Goal: Task Accomplishment & Management: Use online tool/utility

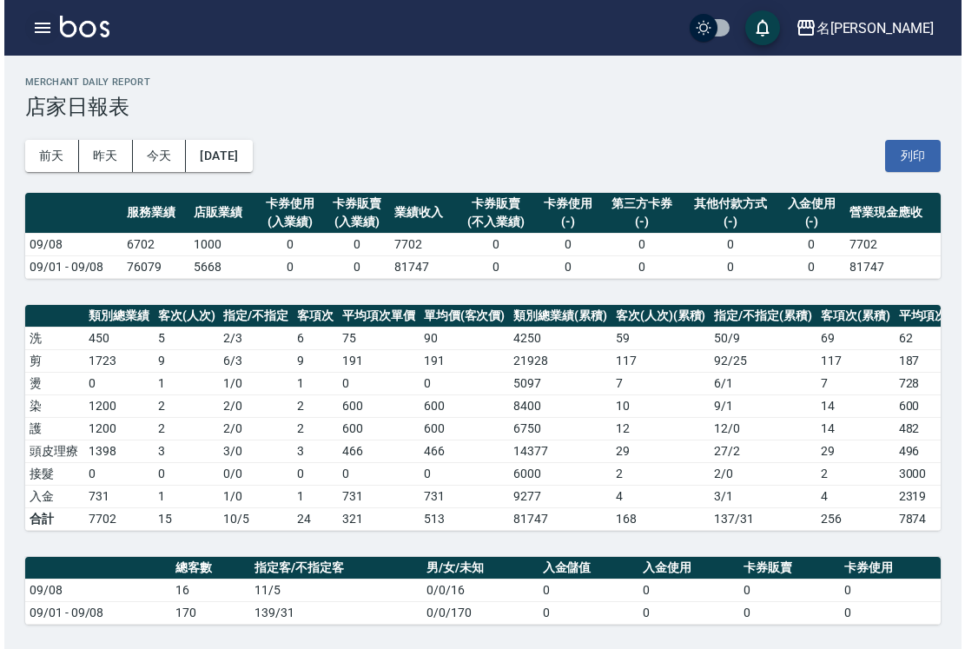
scroll to position [193, 0]
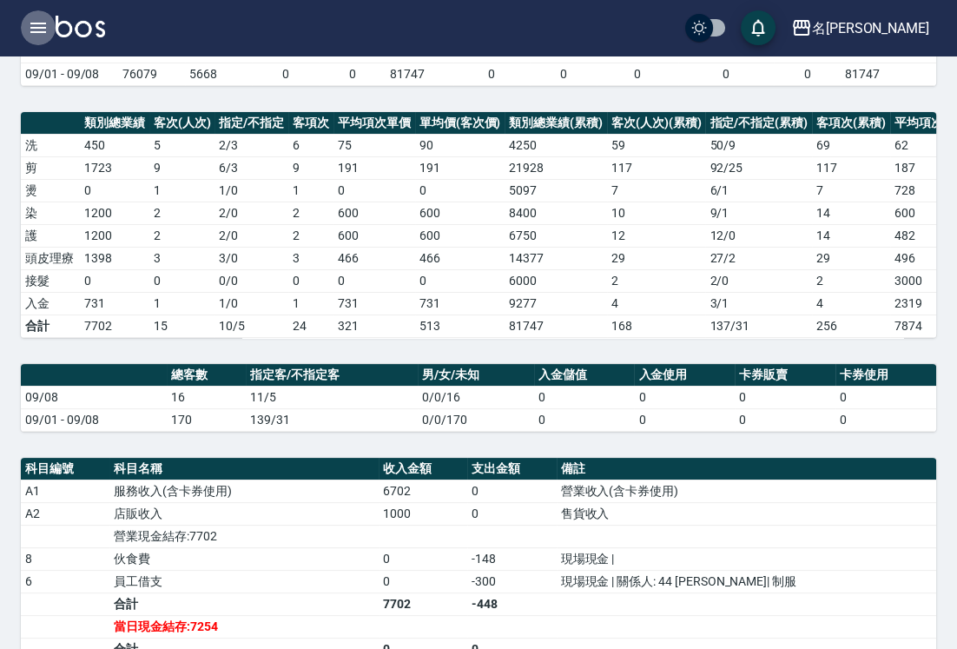
click at [45, 23] on icon "button" at bounding box center [38, 28] width 16 height 10
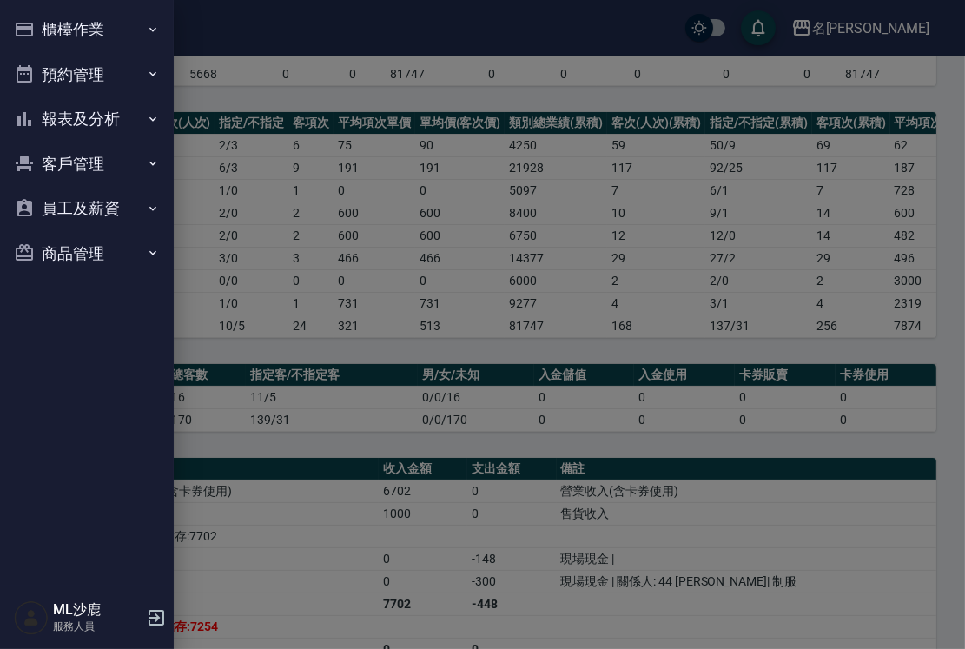
click at [97, 34] on button "櫃檯作業" at bounding box center [87, 29] width 160 height 45
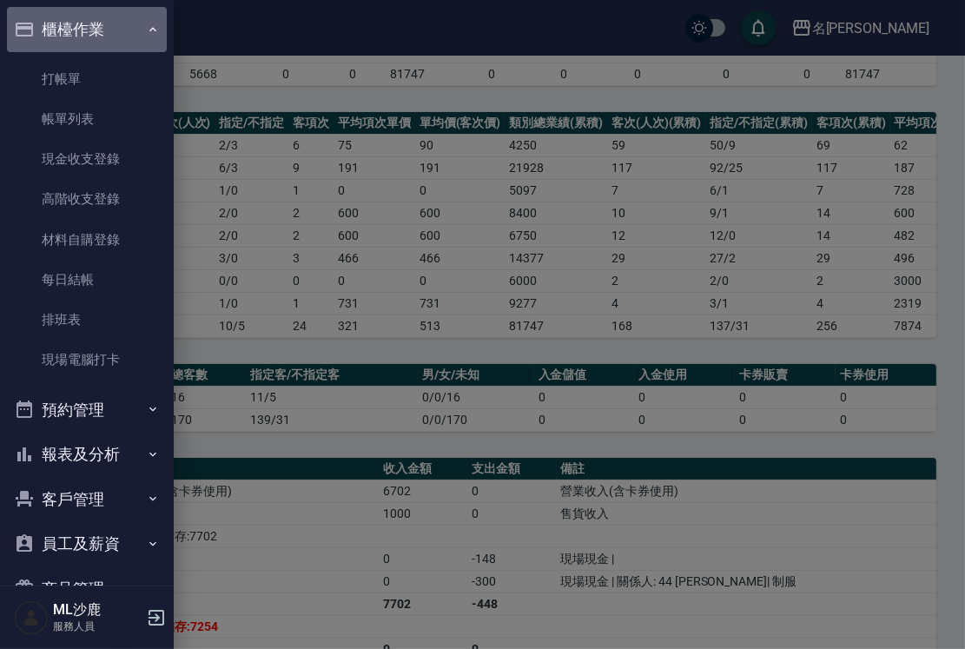
click at [97, 34] on button "櫃檯作業" at bounding box center [87, 29] width 160 height 45
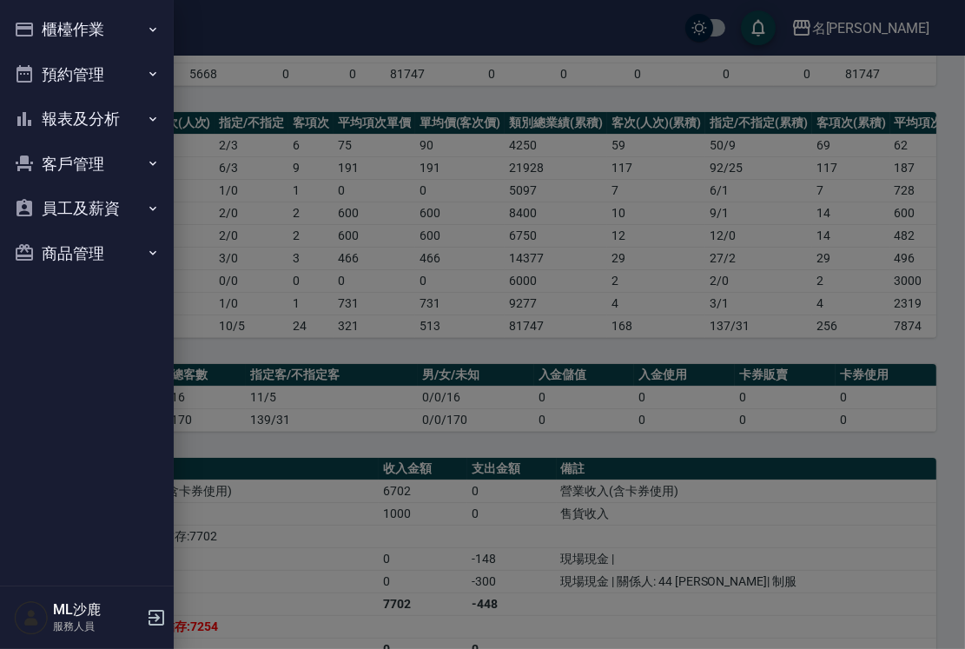
click at [94, 41] on button "櫃檯作業" at bounding box center [87, 29] width 160 height 45
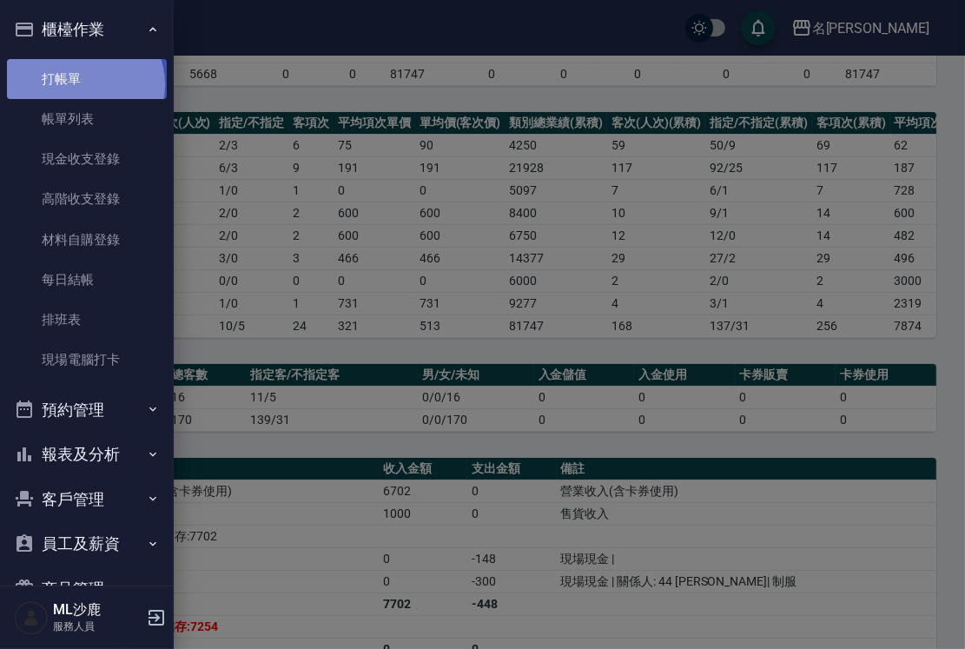
click at [83, 84] on link "打帳單" at bounding box center [87, 79] width 160 height 40
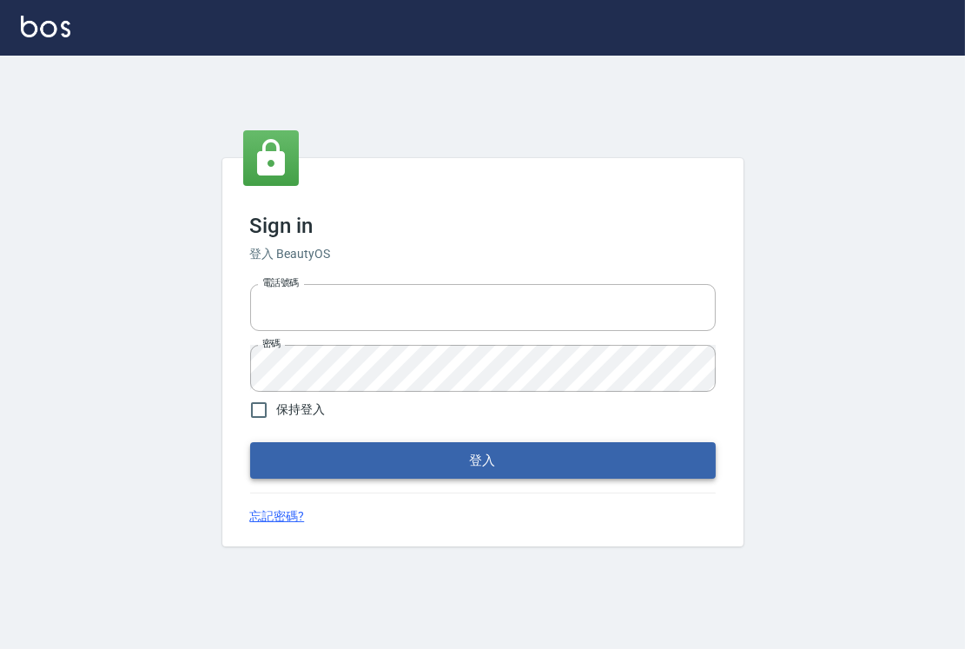
type input "0426653545"
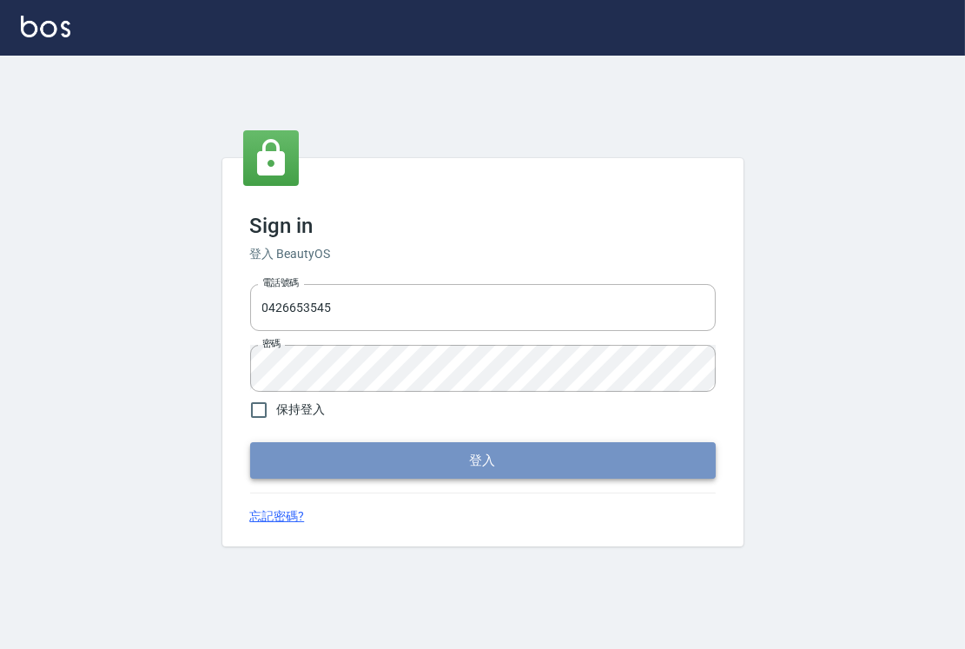
click at [428, 444] on button "登入" at bounding box center [482, 460] width 465 height 36
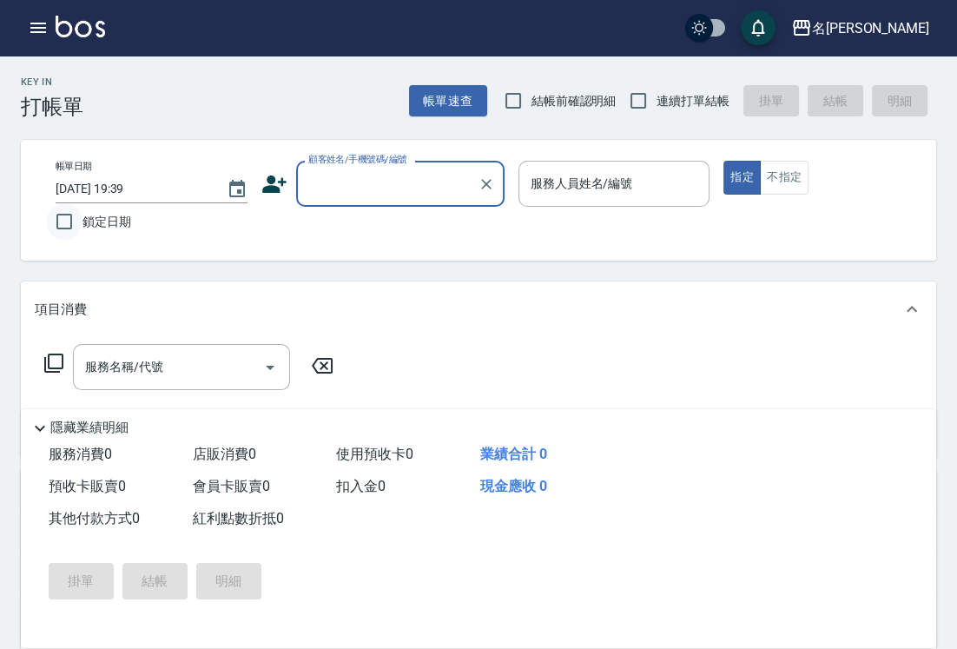
click at [71, 218] on input "鎖定日期" at bounding box center [64, 221] width 36 height 36
checkbox input "true"
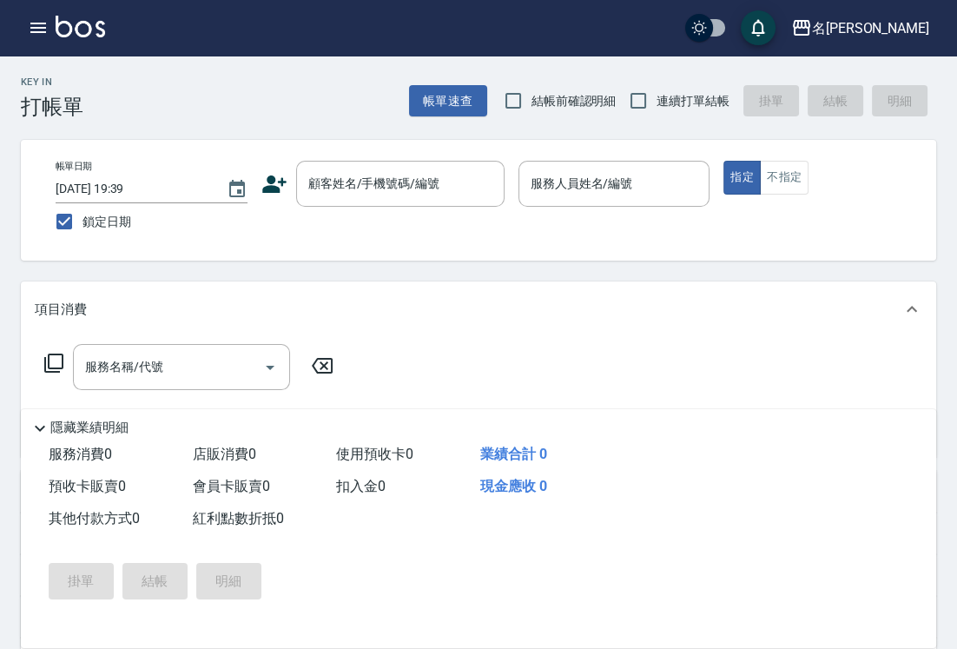
click at [664, 89] on label "連續打單結帳" at bounding box center [674, 100] width 109 height 36
click at [657, 89] on input "連續打單結帳" at bounding box center [638, 100] width 36 height 36
click at [664, 89] on label "連續打單結帳" at bounding box center [674, 100] width 109 height 36
click at [657, 89] on input "連續打單結帳" at bounding box center [638, 100] width 36 height 36
click at [634, 103] on input "連續打單結帳" at bounding box center [638, 100] width 36 height 36
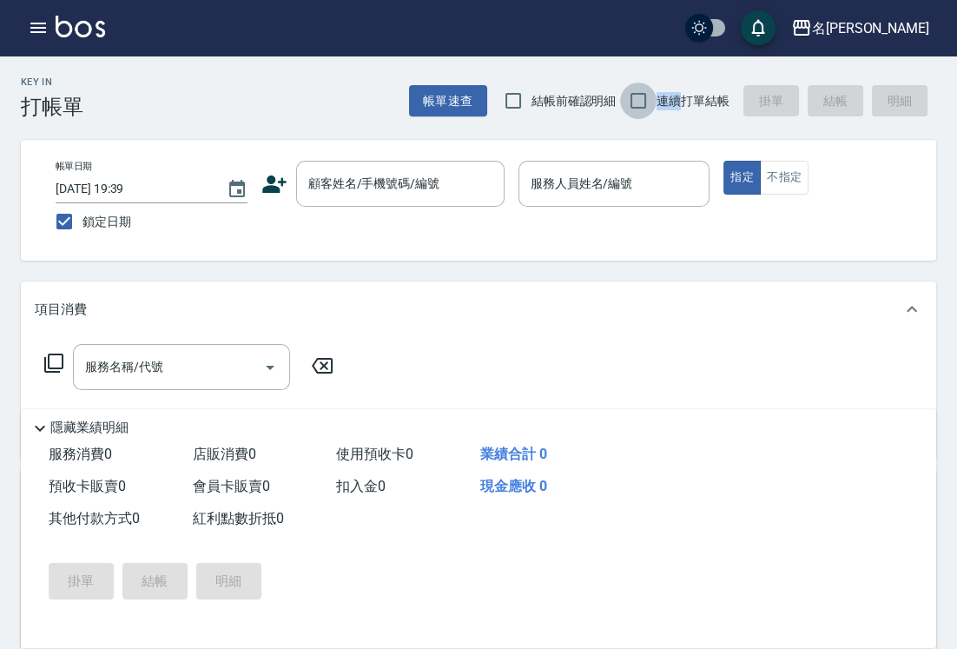
checkbox input "true"
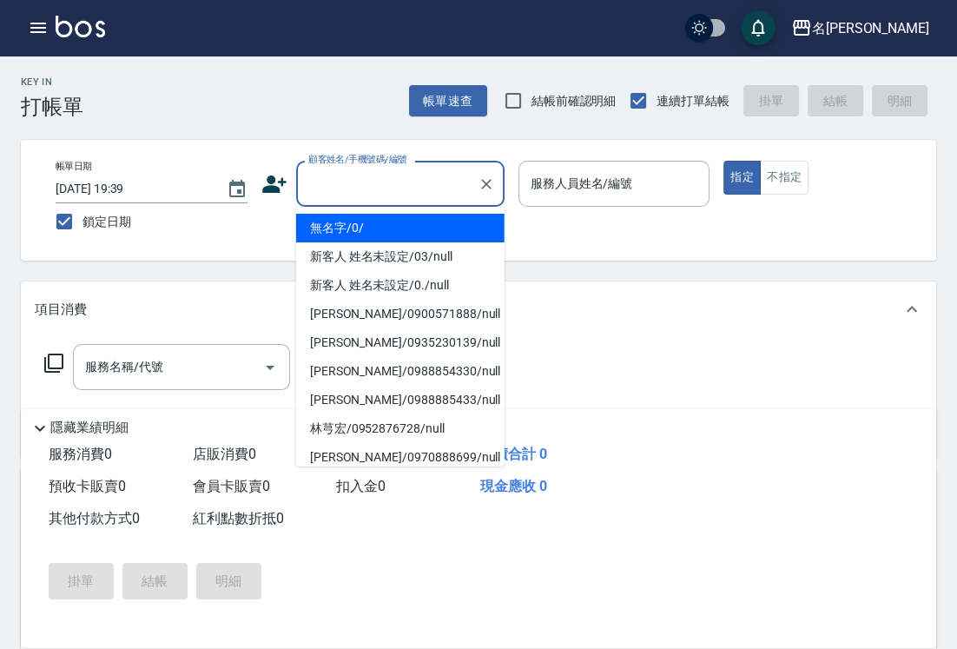
click at [372, 175] on input "顧客姓名/手機號碼/編號" at bounding box center [387, 183] width 167 height 30
type input "無名字/0/"
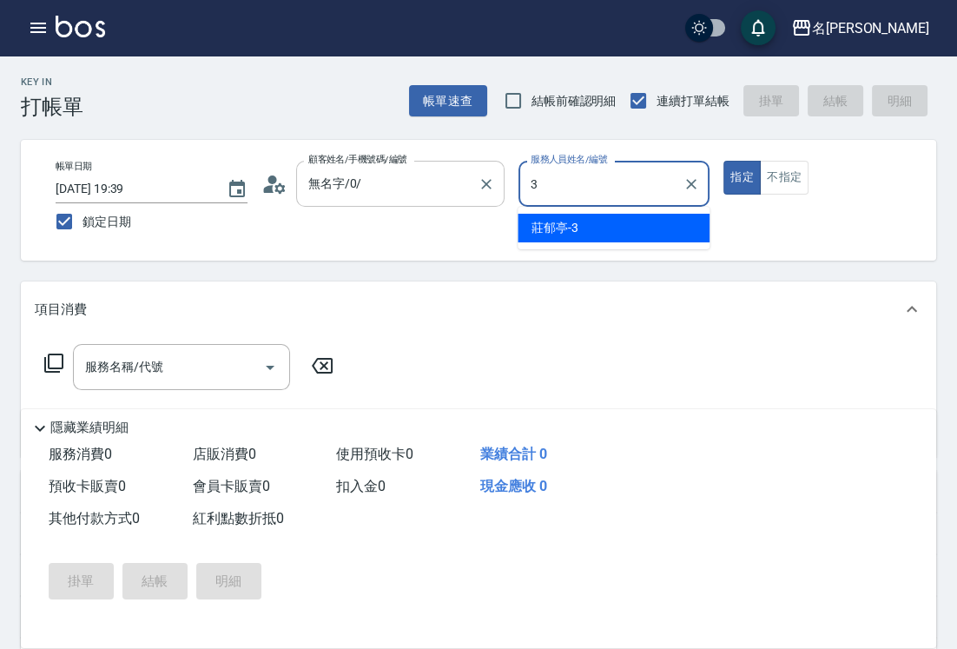
type input "[PERSON_NAME]-3"
type button "true"
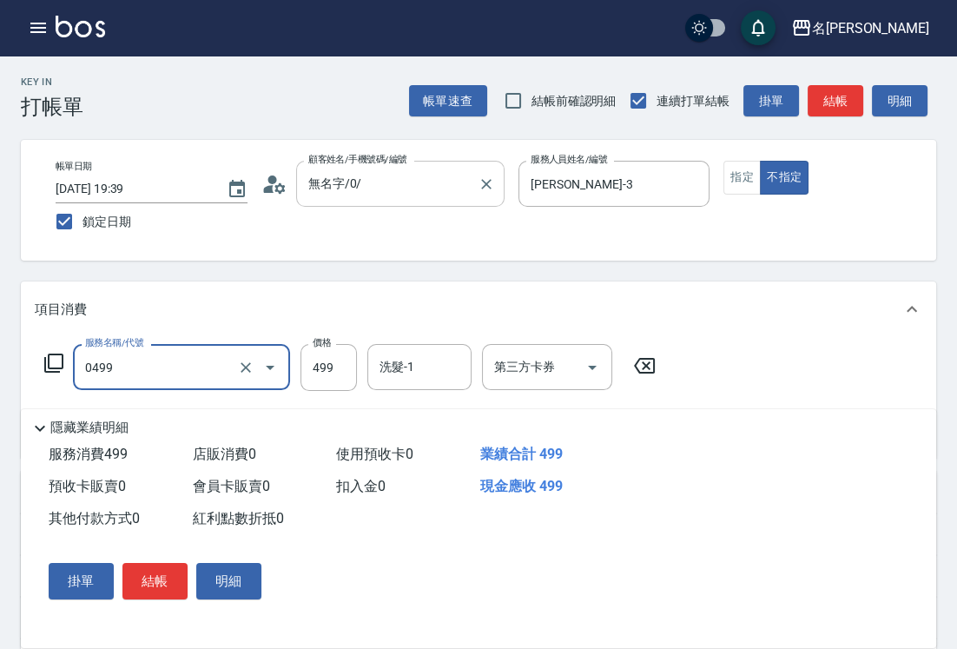
type input "[PERSON_NAME]499(0499)"
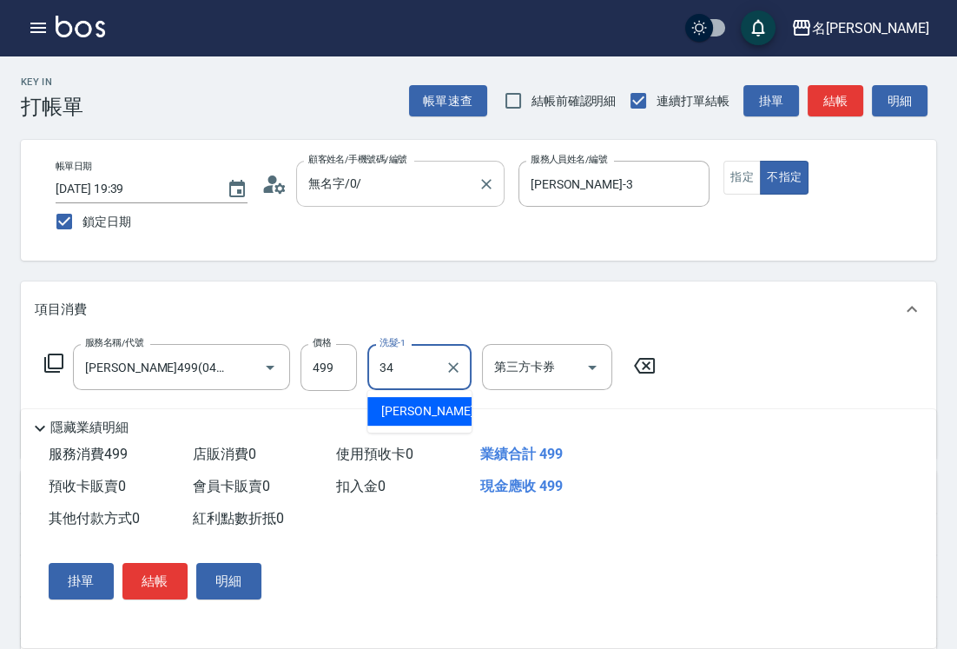
type input "[PERSON_NAME]-34"
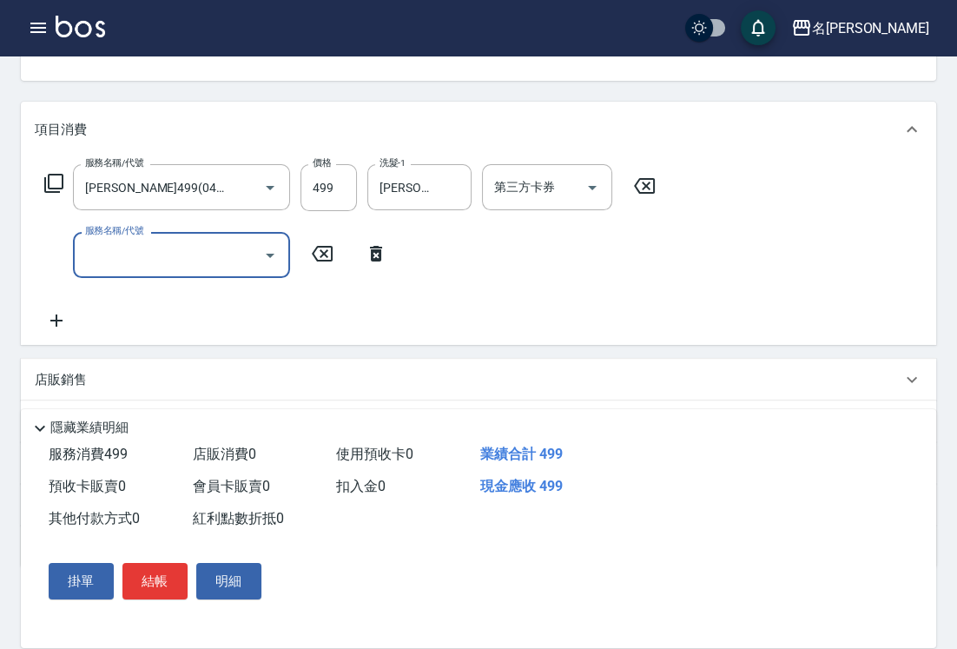
scroll to position [193, 0]
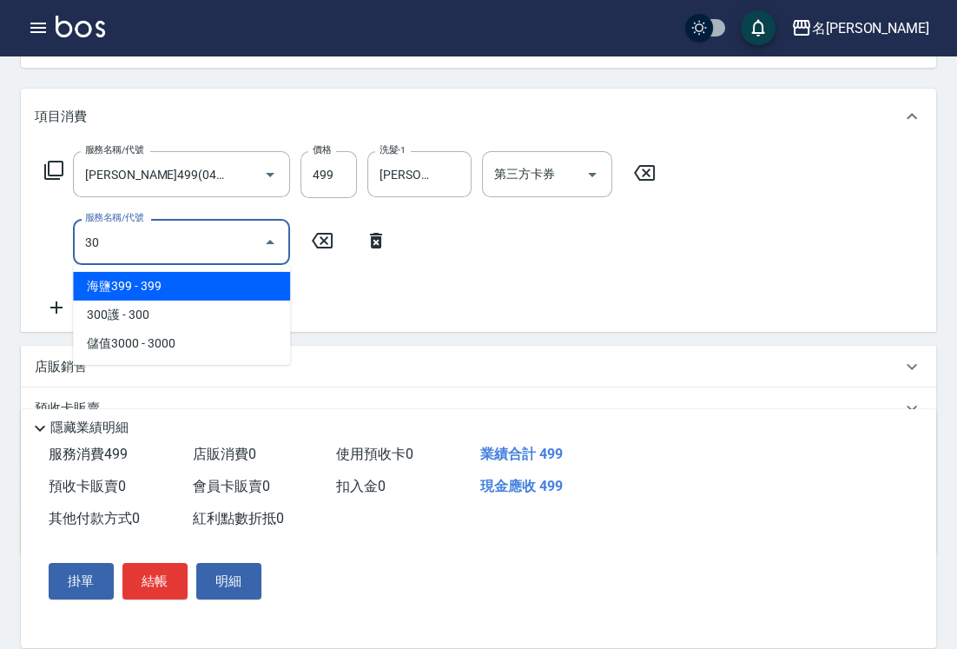
type input "304"
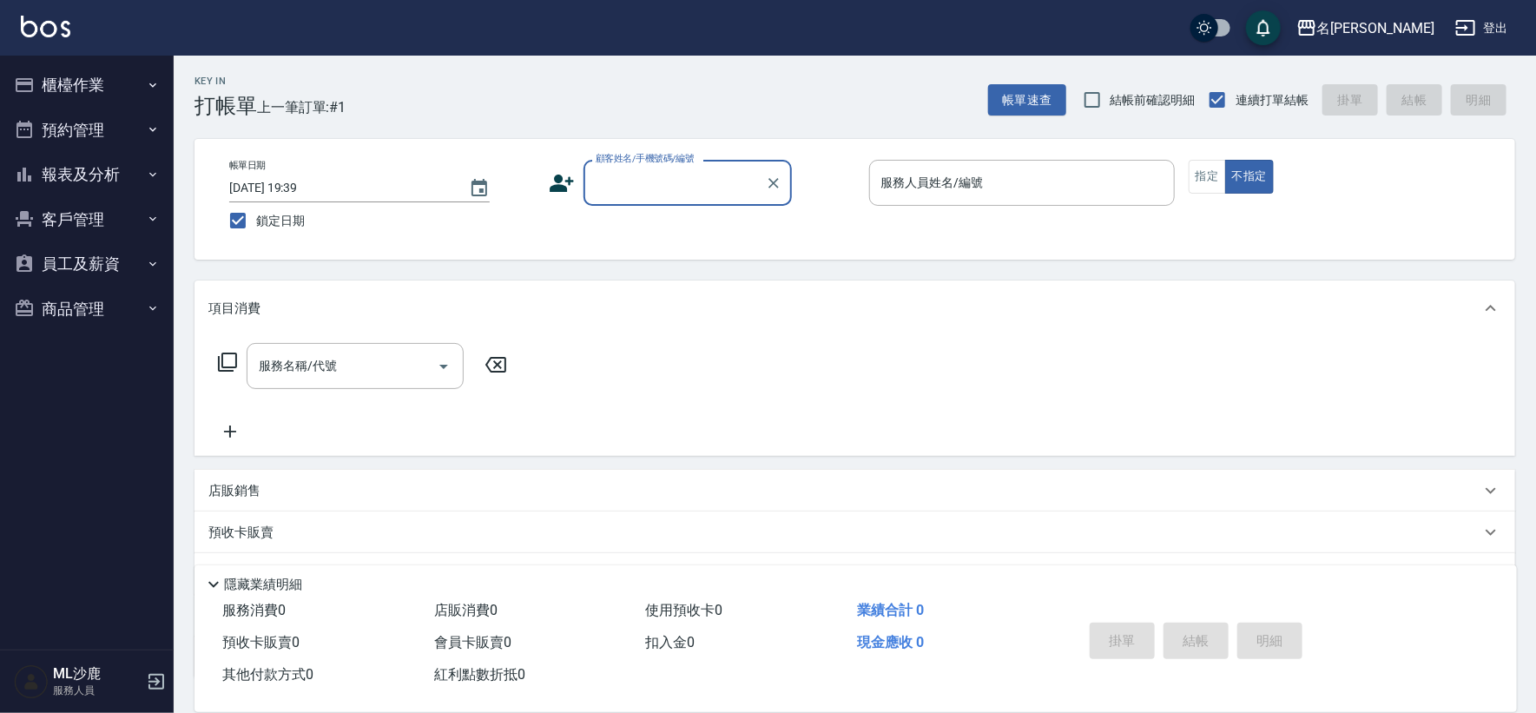
scroll to position [0, 0]
type input "無名字/0/"
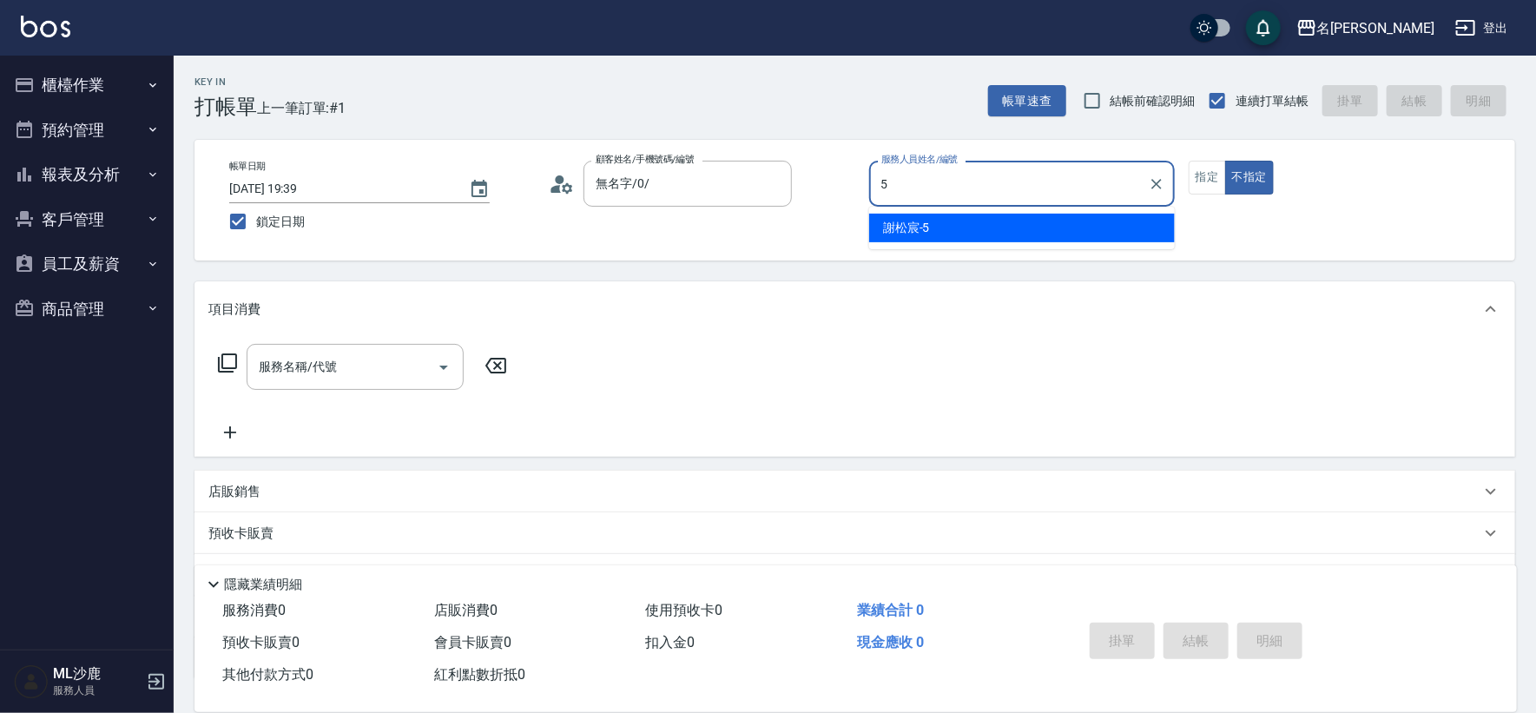
type input "[PERSON_NAME]-5"
type button "false"
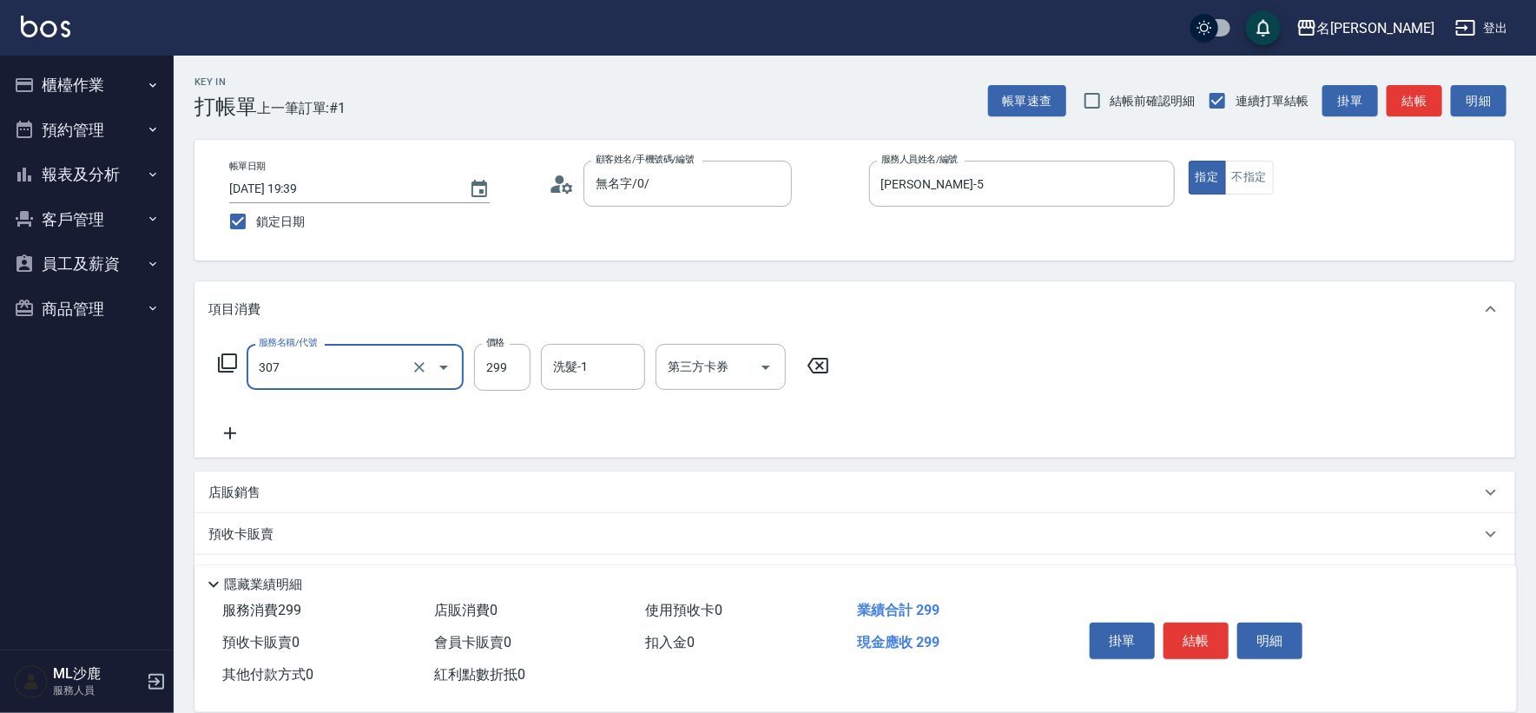
type input "剪髮(307)"
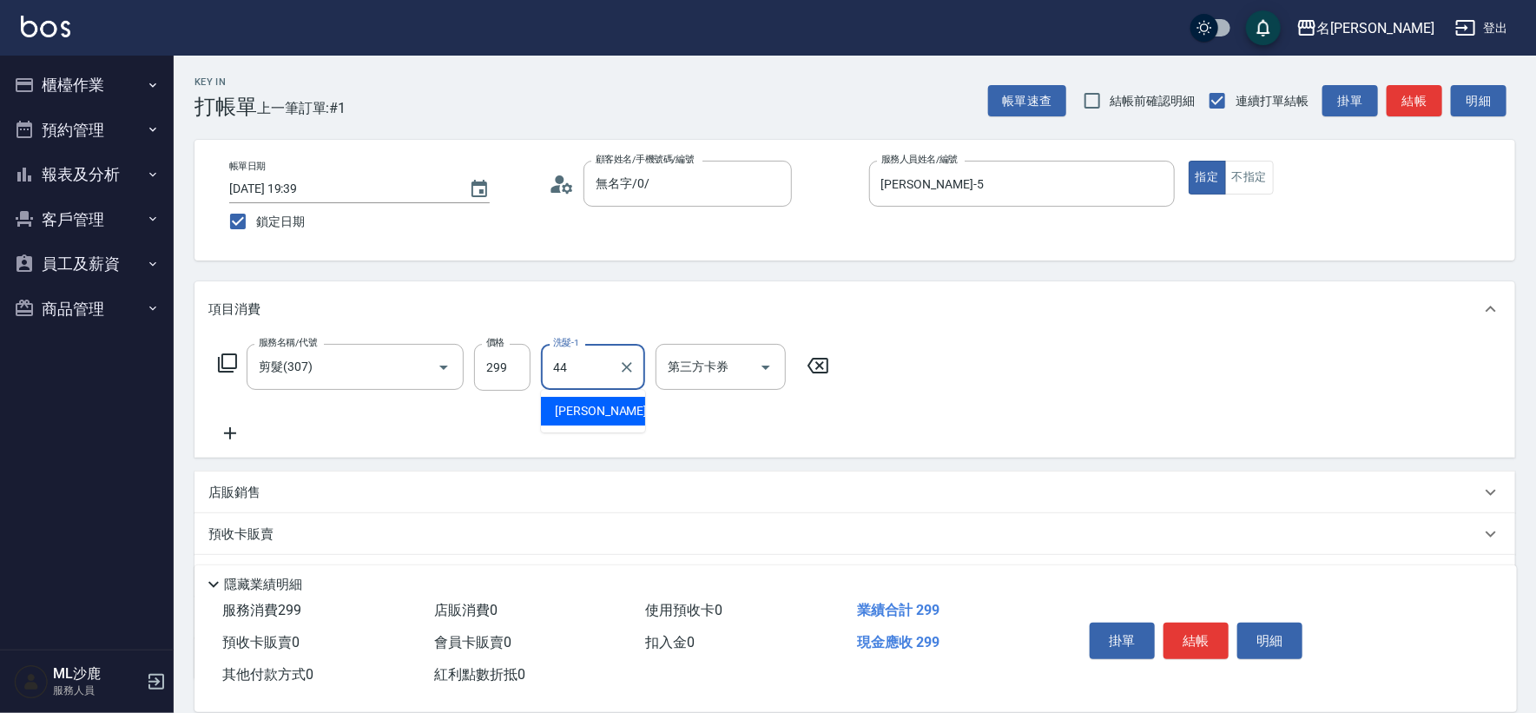
type input "[PERSON_NAME]44"
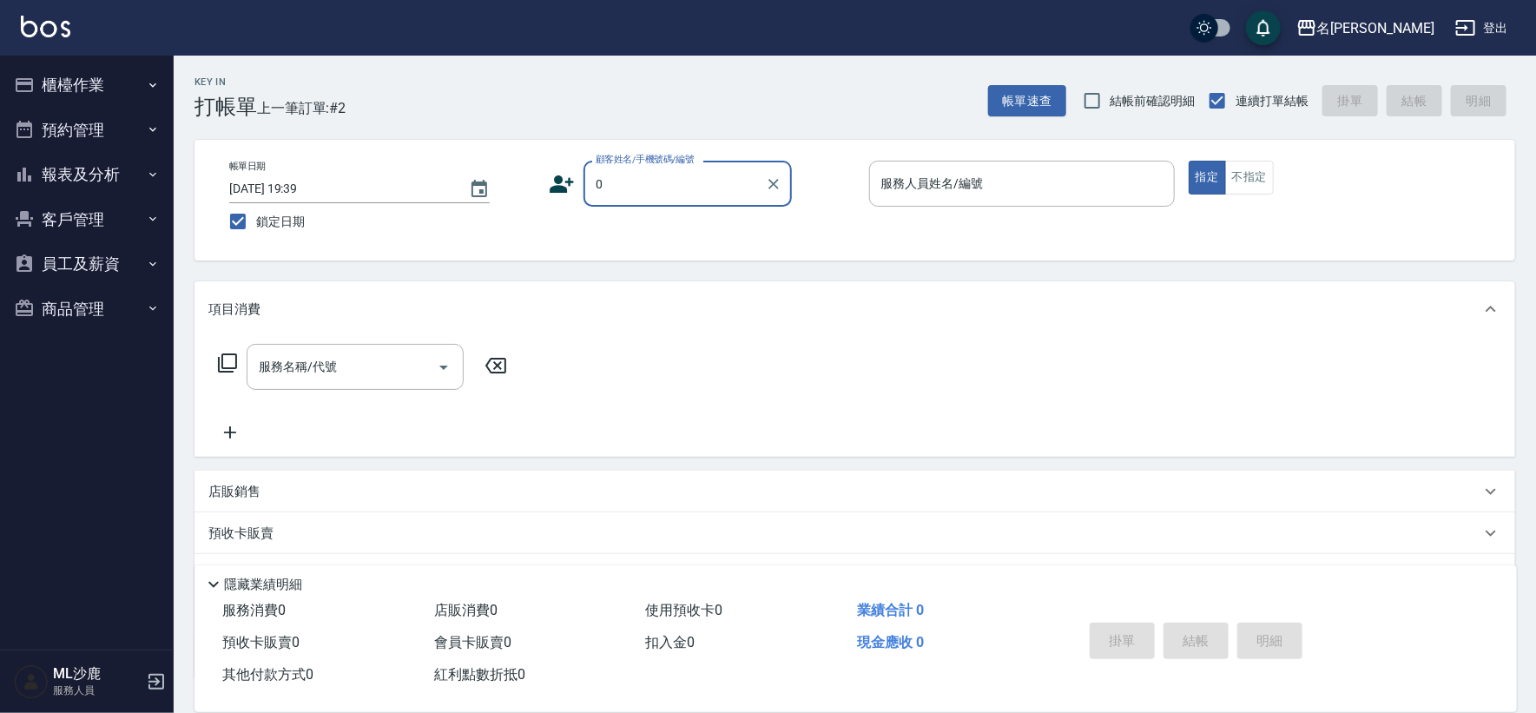
type input "無名字/0/"
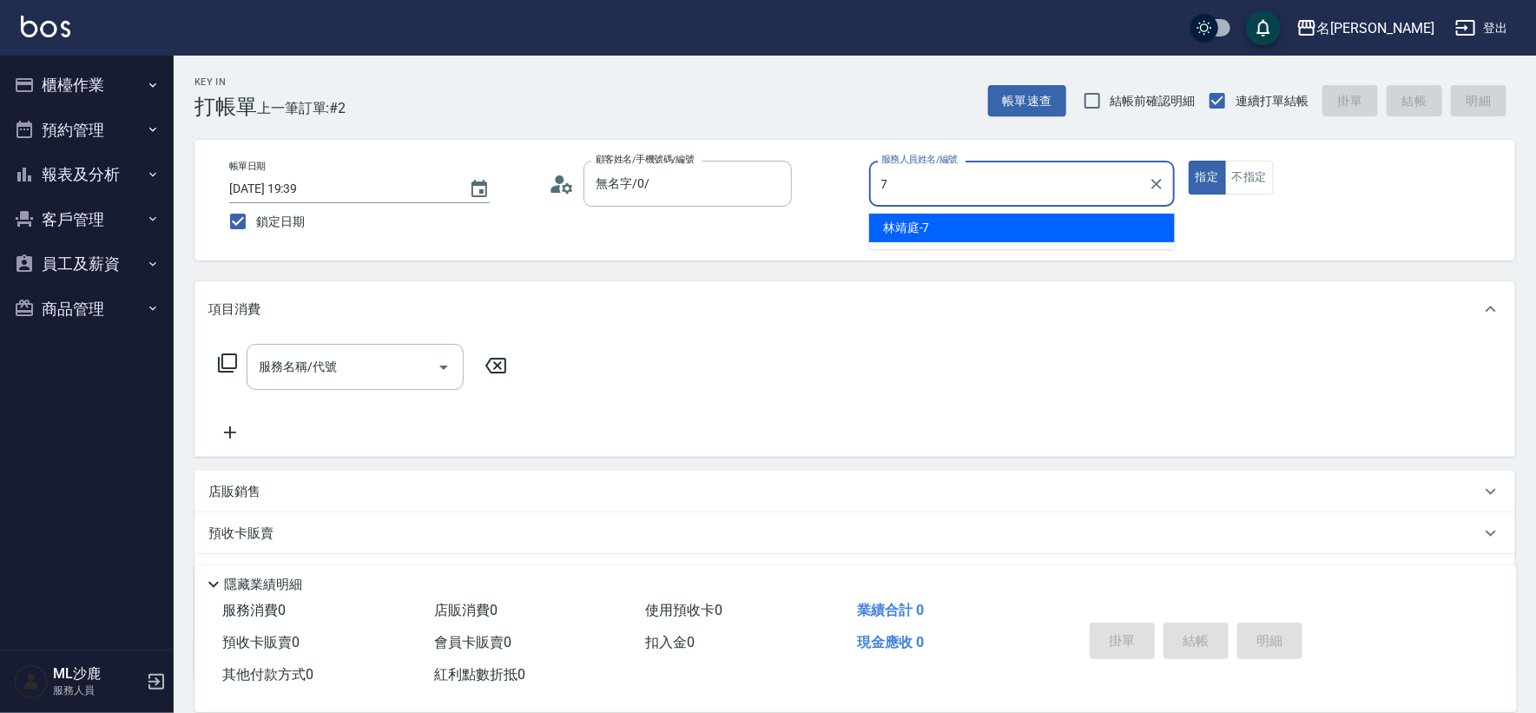
type input "[PERSON_NAME]-7"
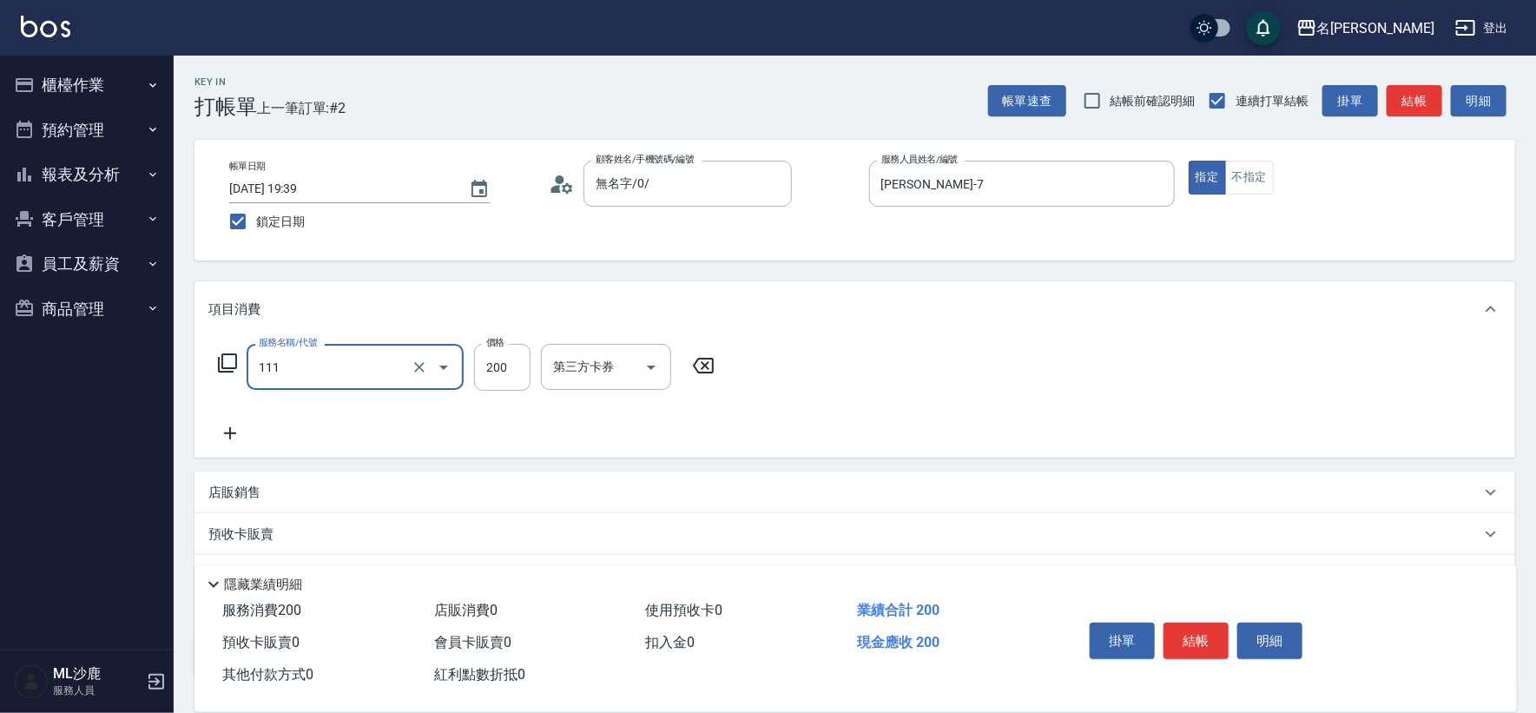
type input "200(111)"
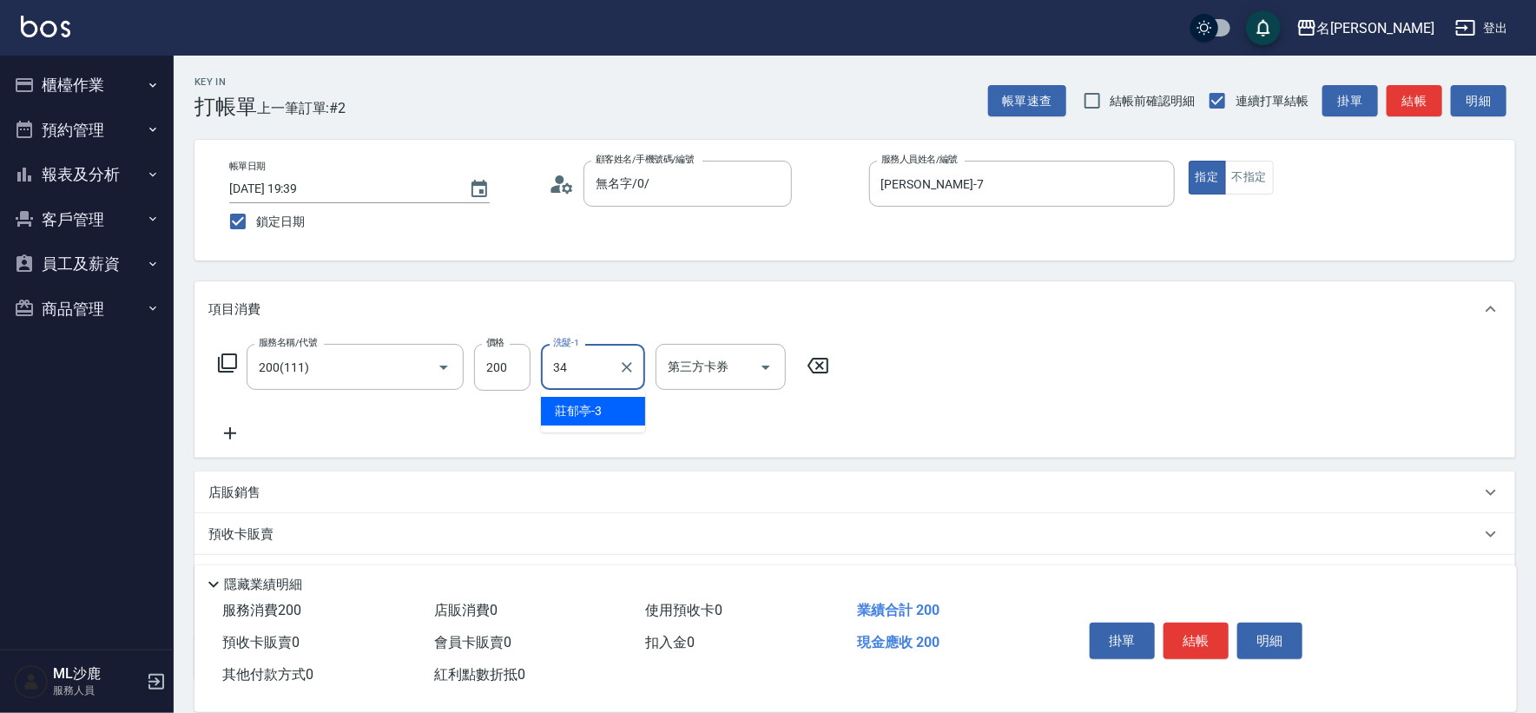
type input "[PERSON_NAME]-34"
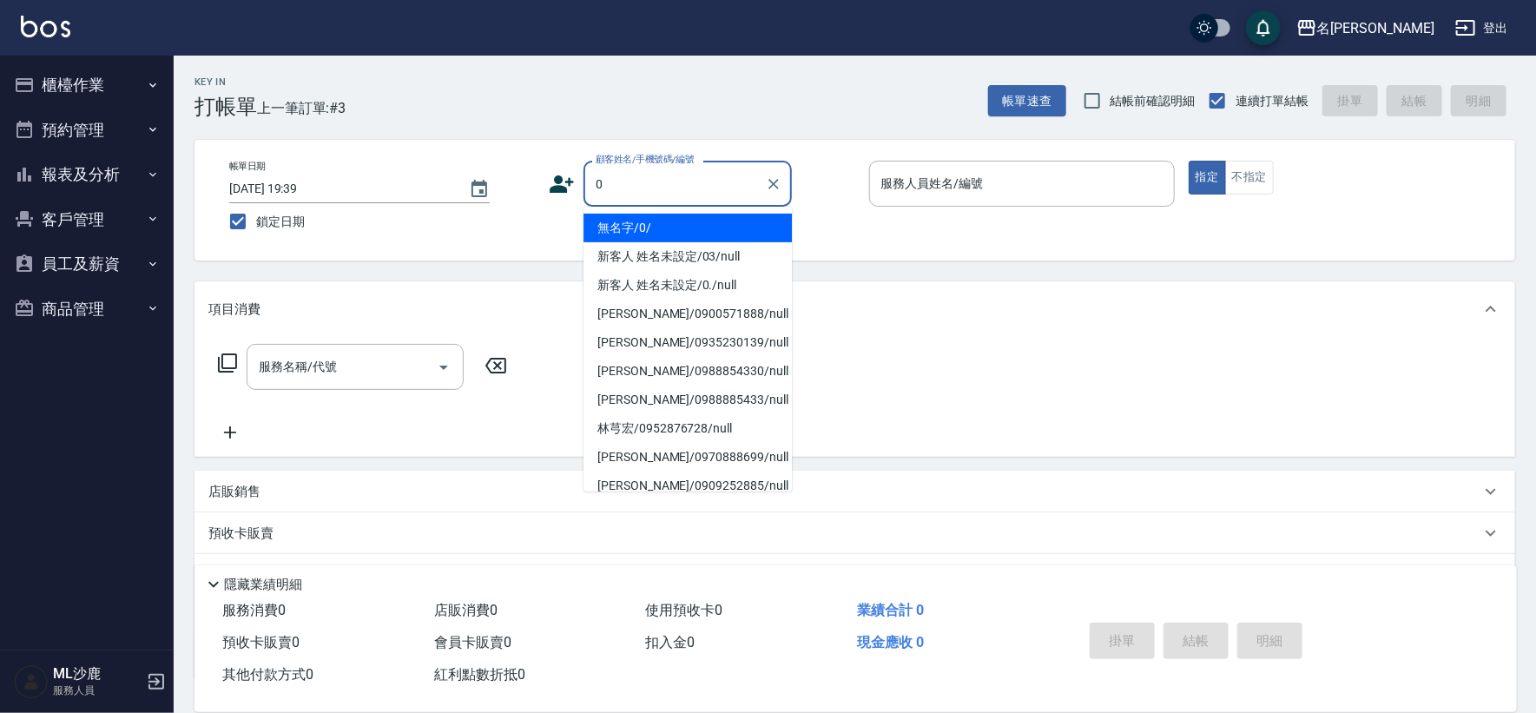
type input "無名字/0/"
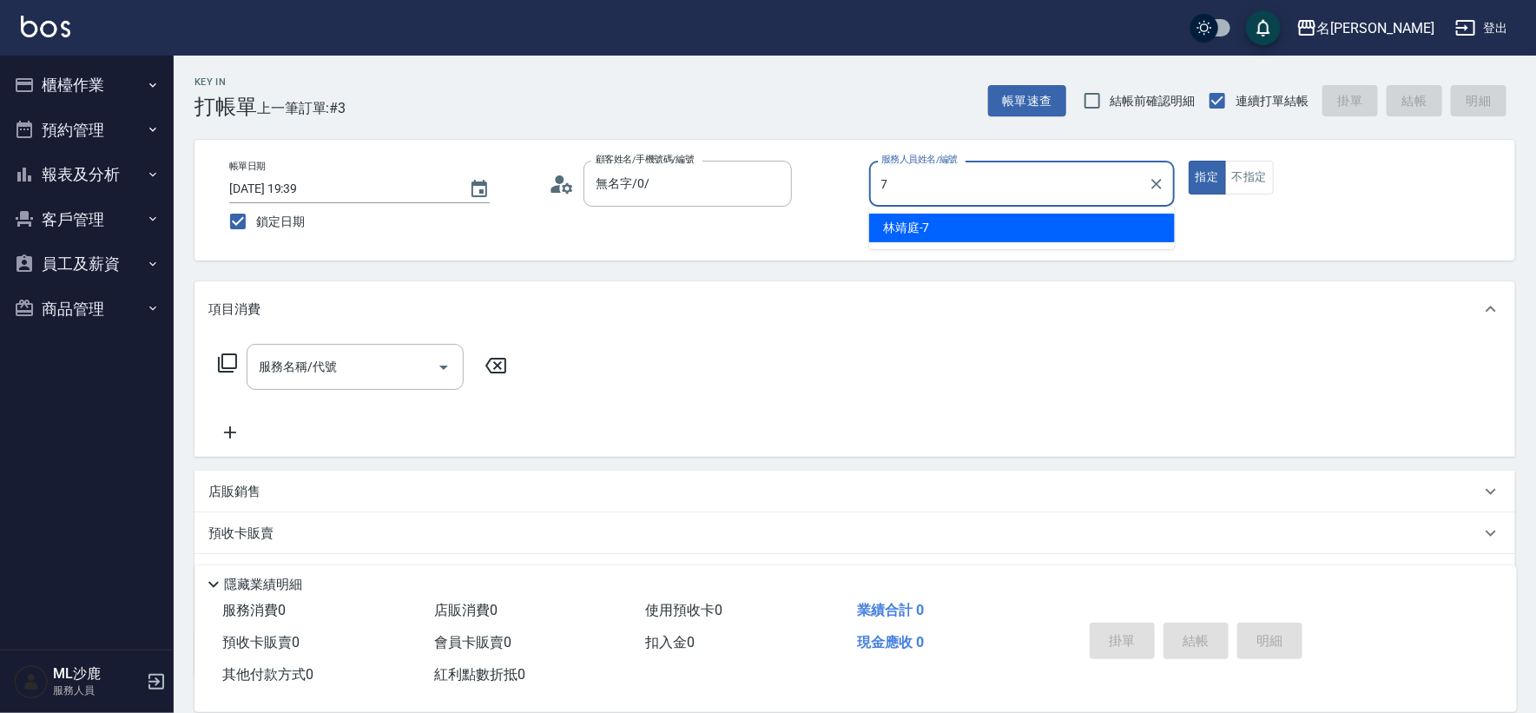
type input "[PERSON_NAME]-7"
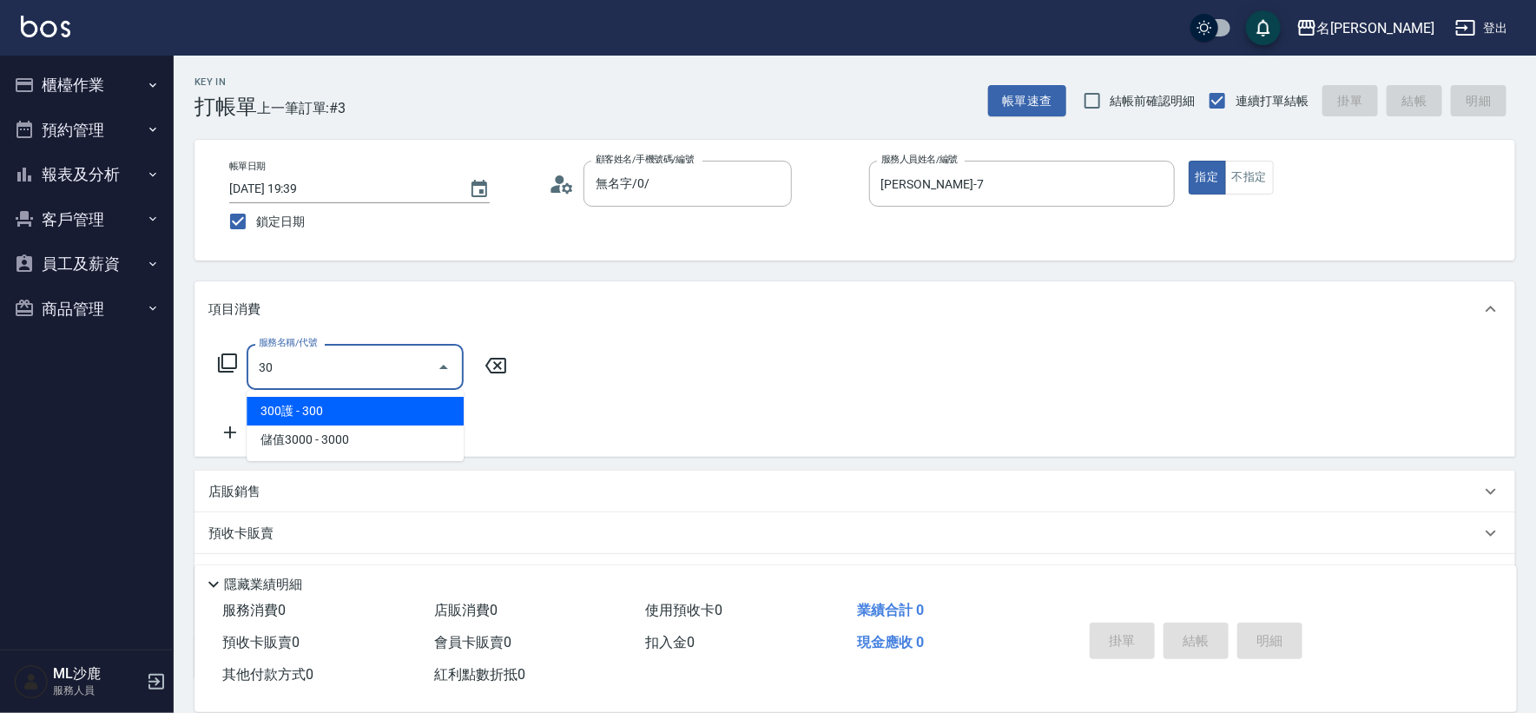
type input "304"
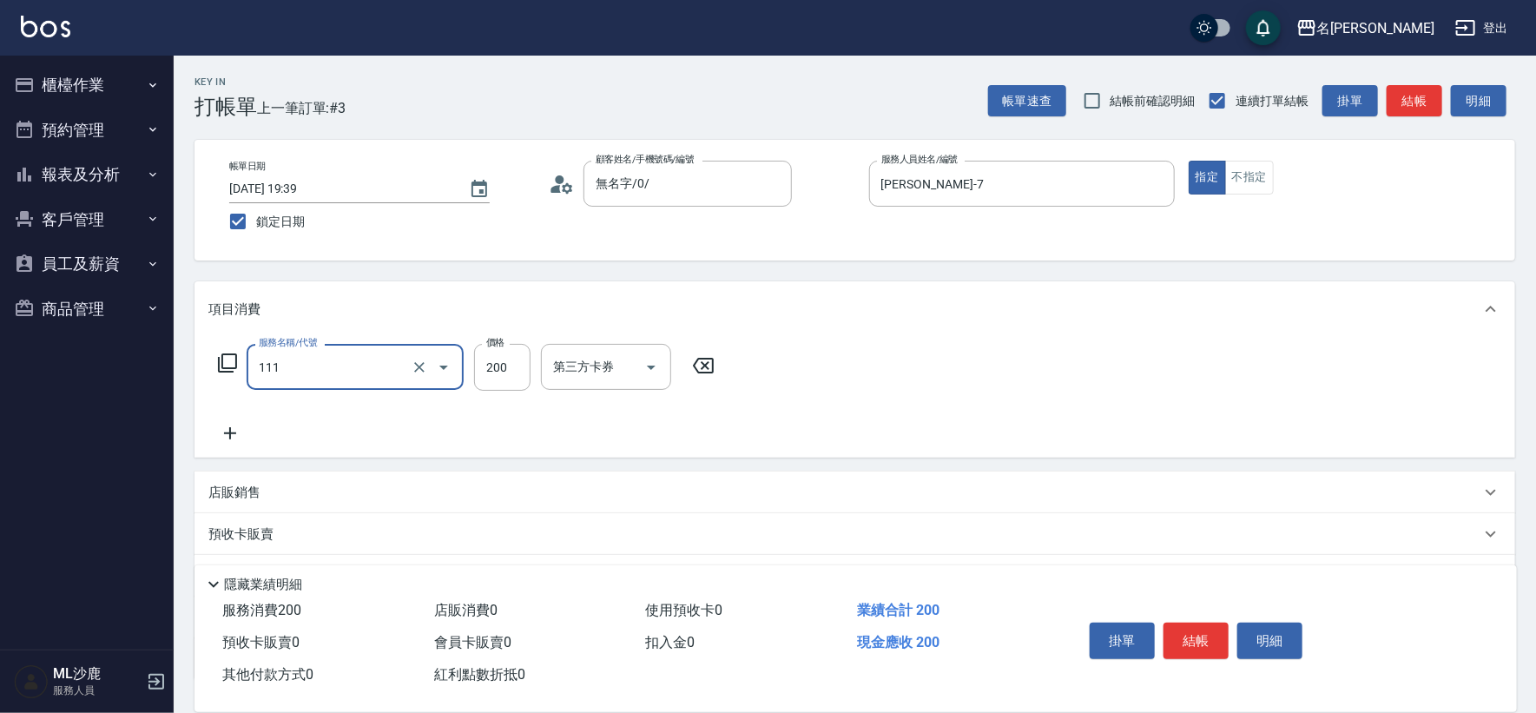
type input "200(111)"
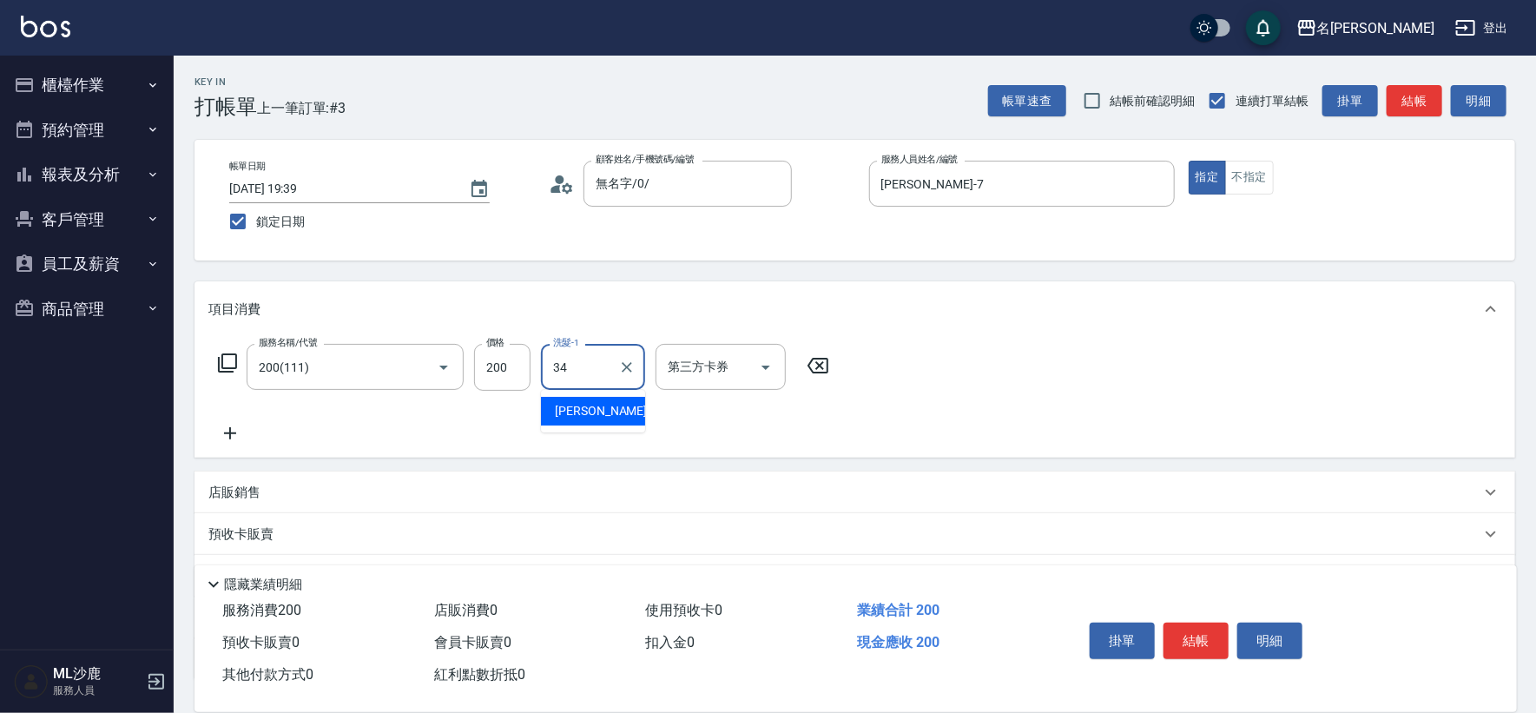
type input "[PERSON_NAME]-34"
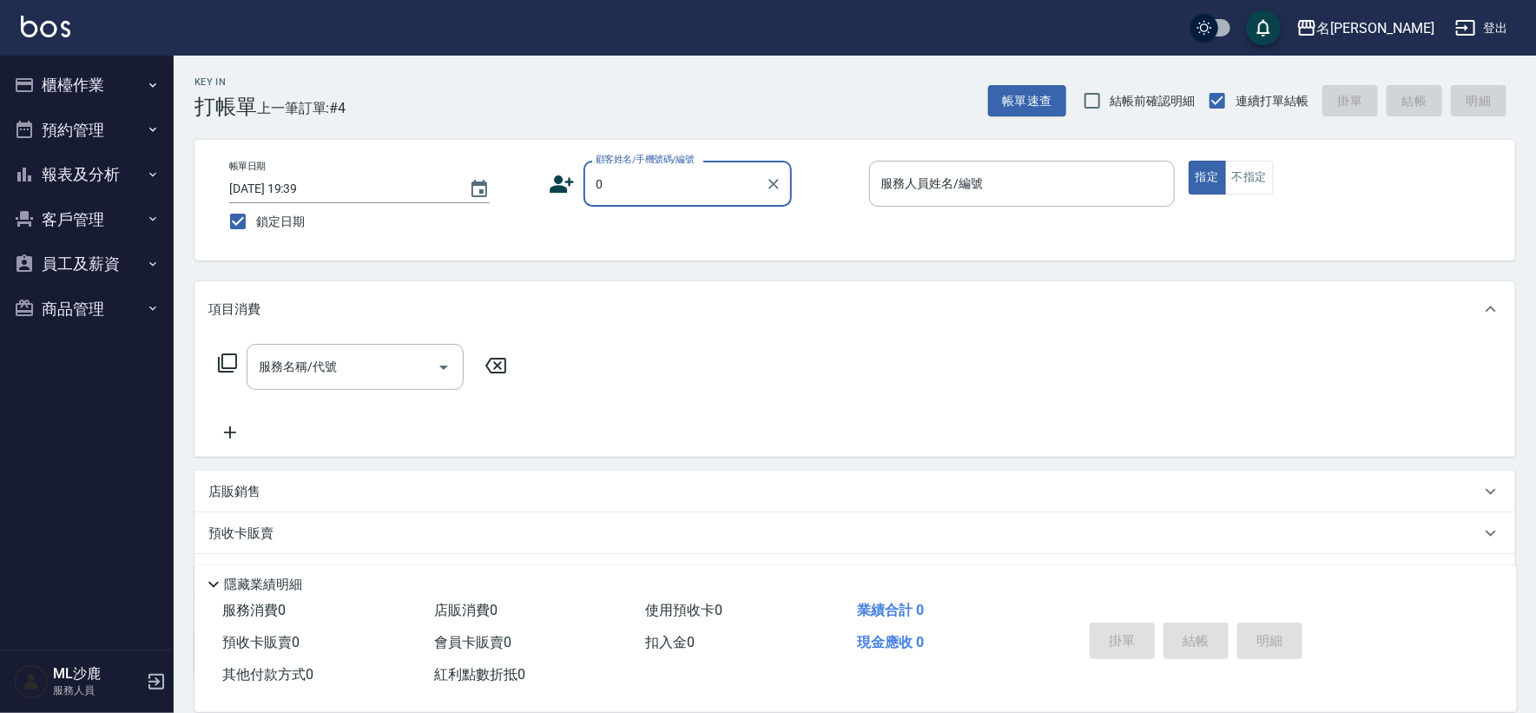
type input "無名字/0/"
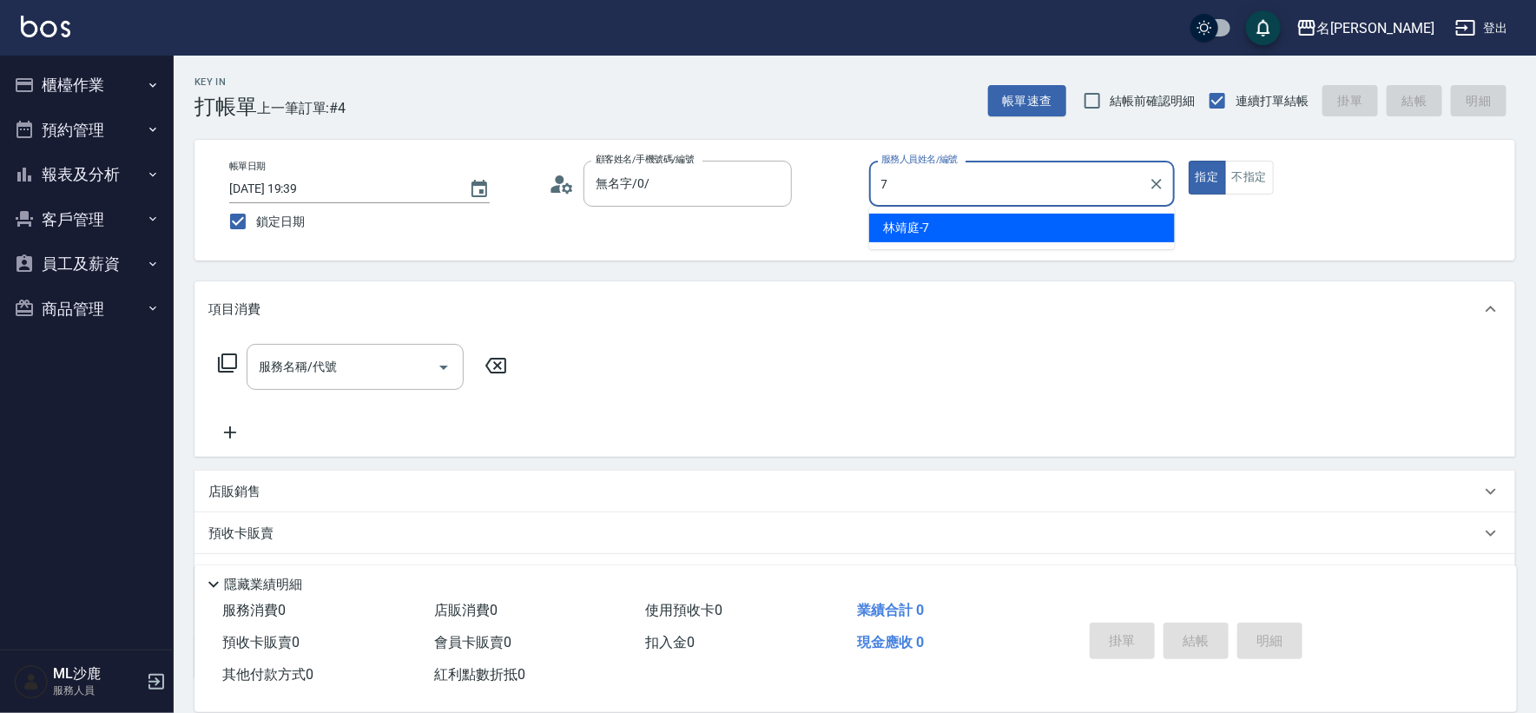
type input "[PERSON_NAME]-7"
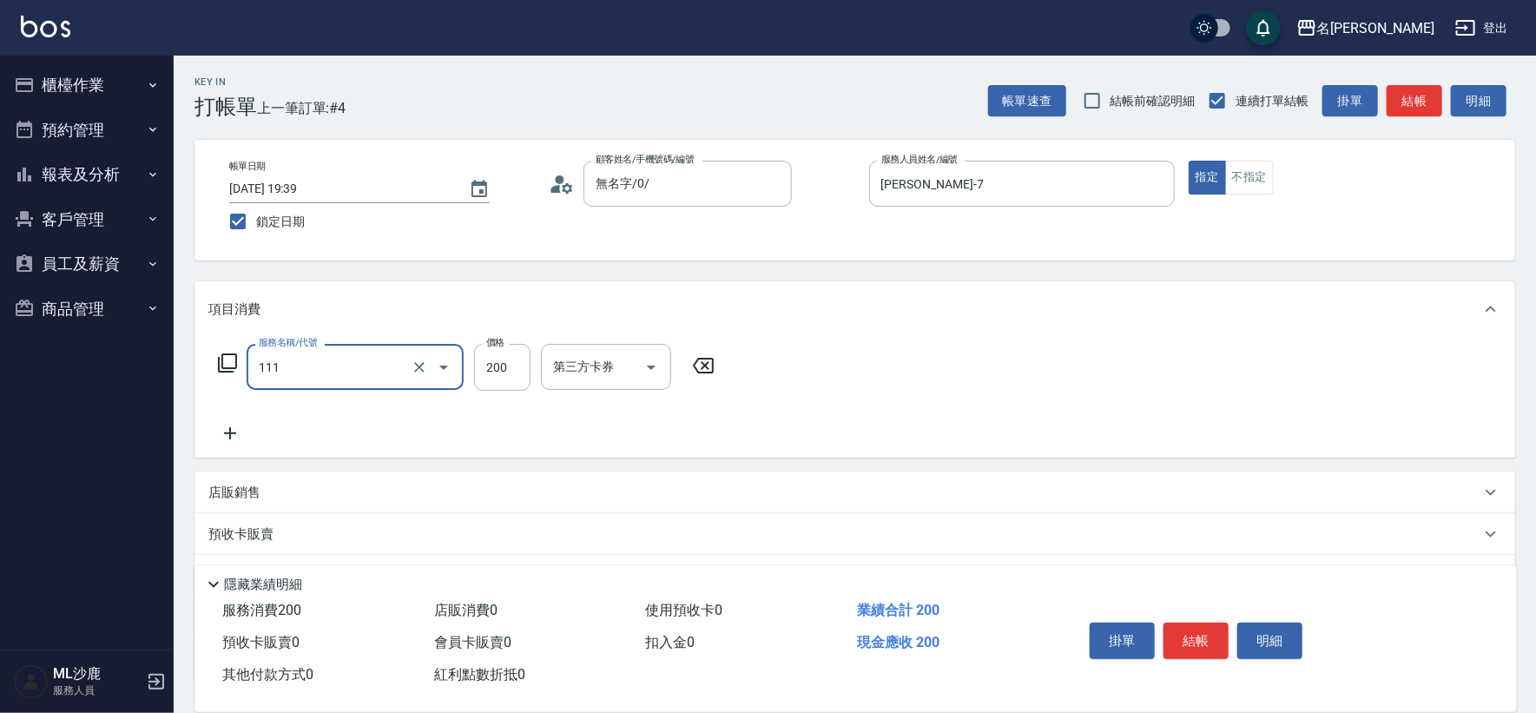
type input "200(111)"
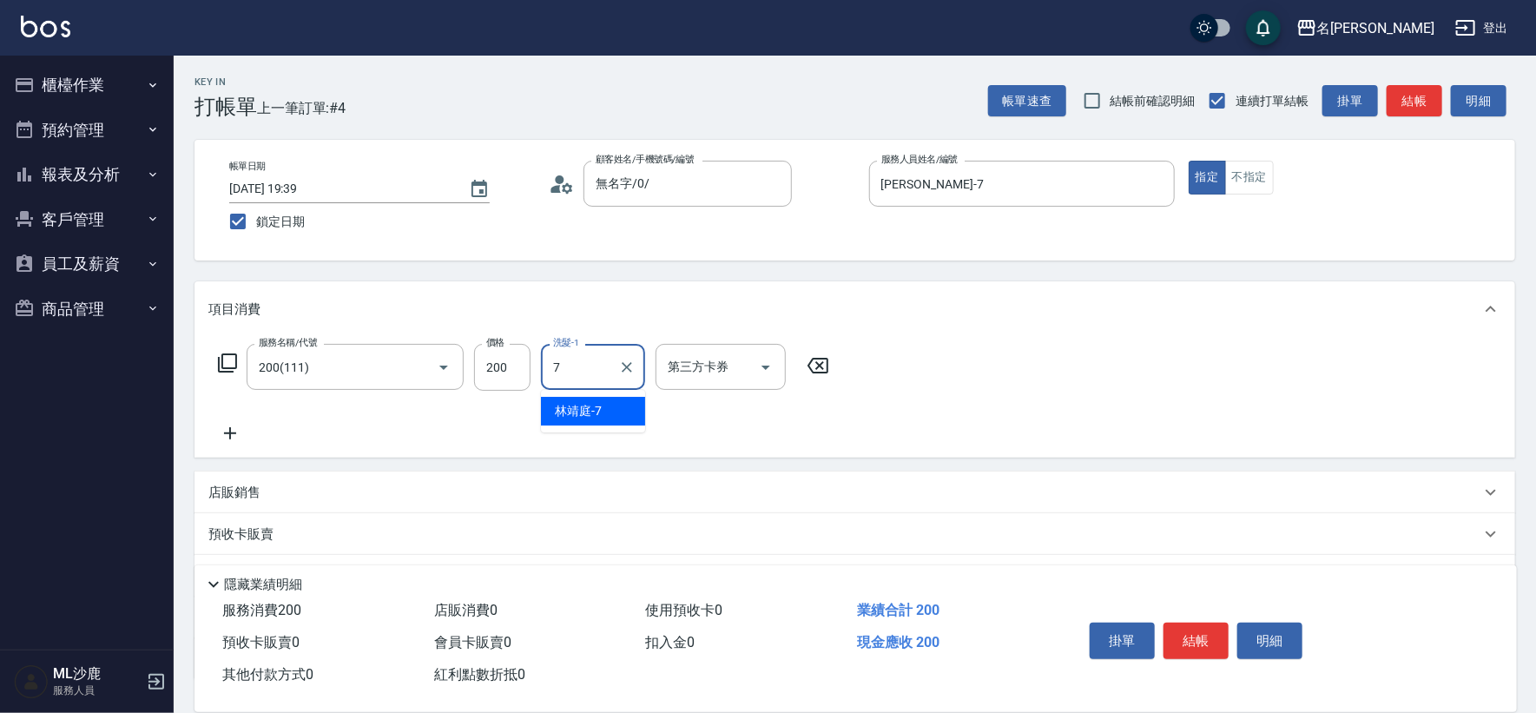
type input "[PERSON_NAME]-7"
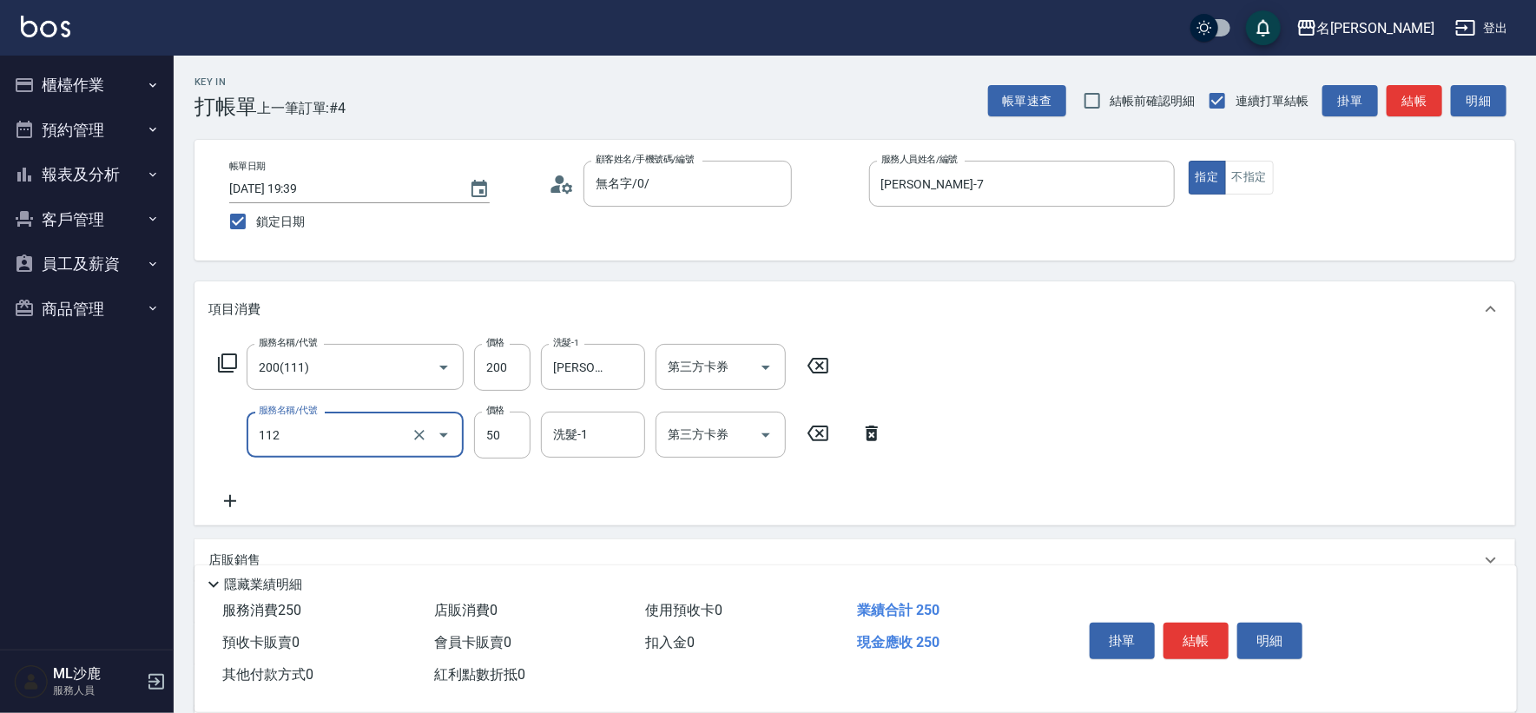
type input "精油50(112)"
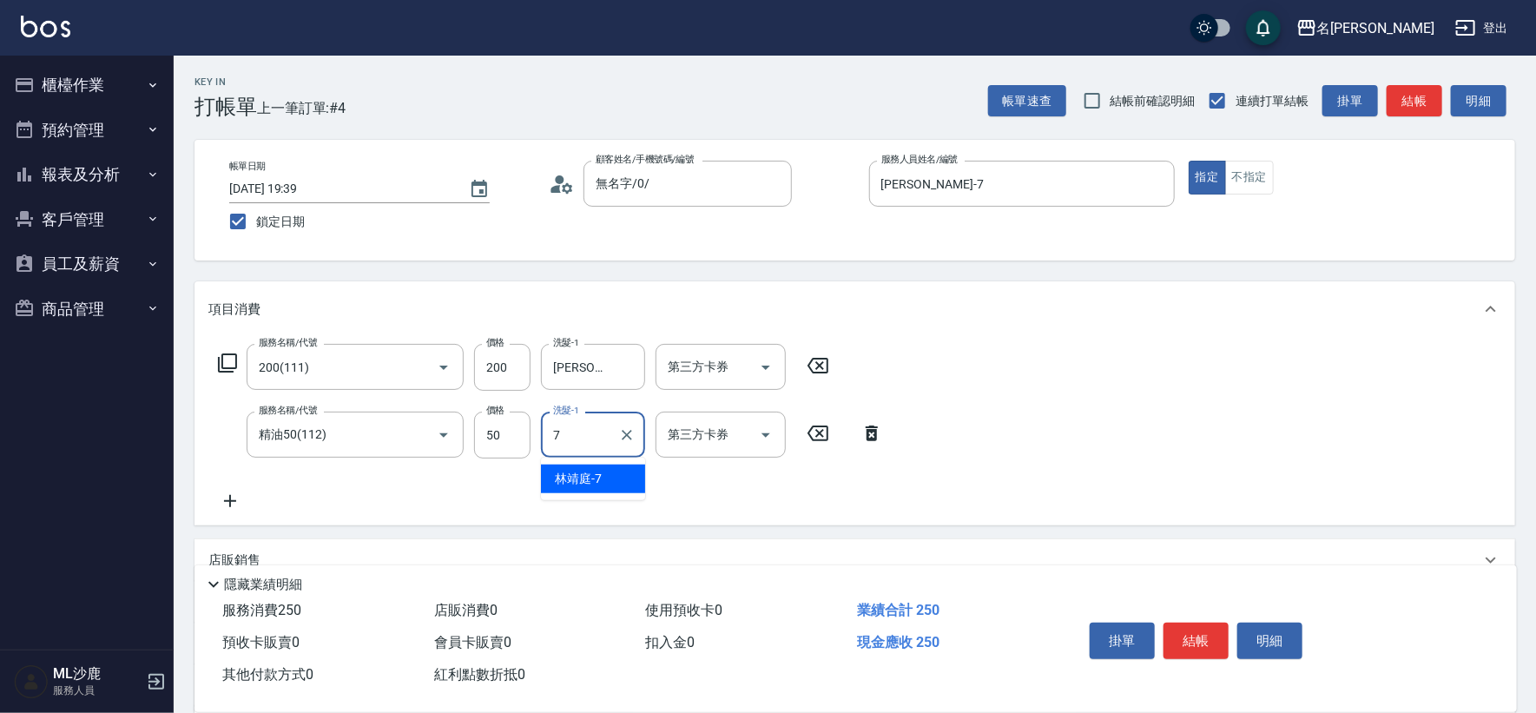
type input "[PERSON_NAME]-7"
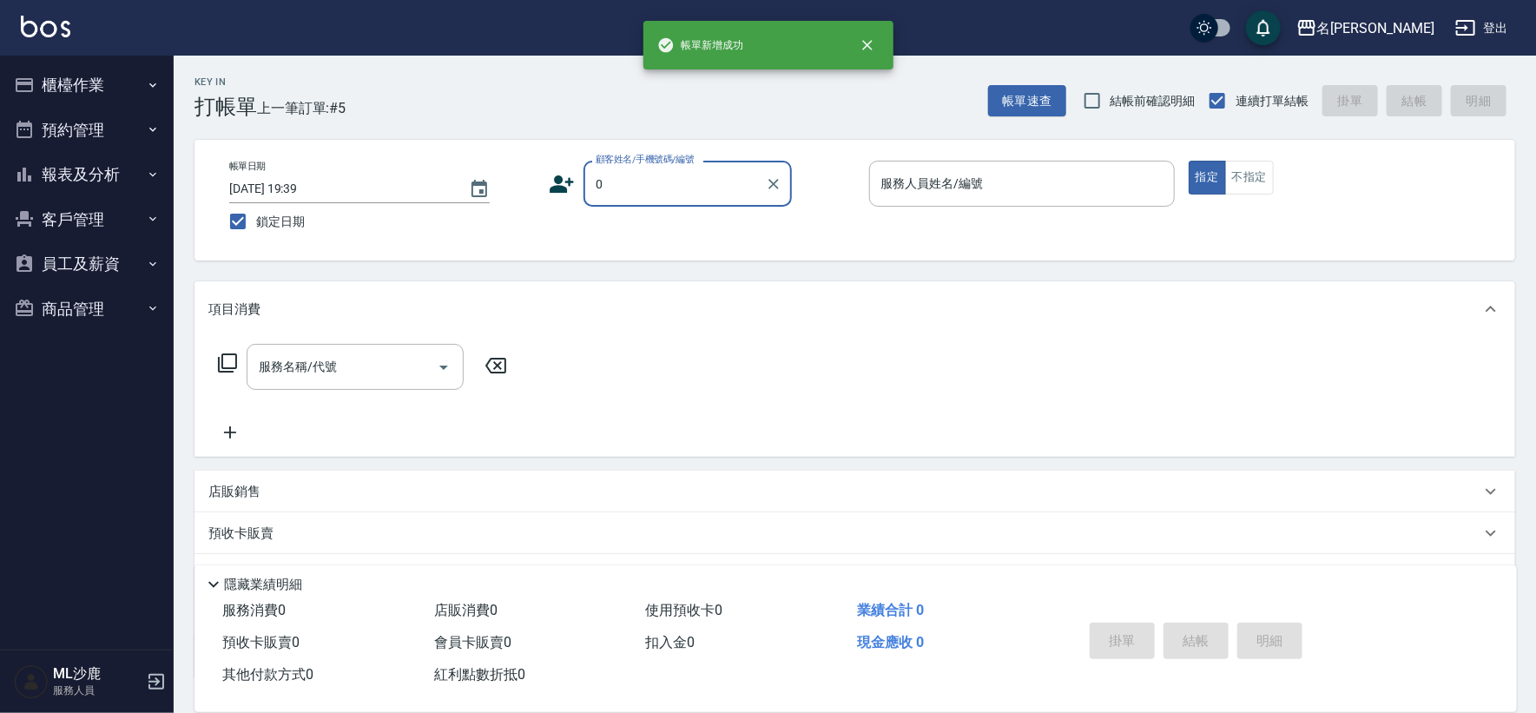
type input "無名字/0/"
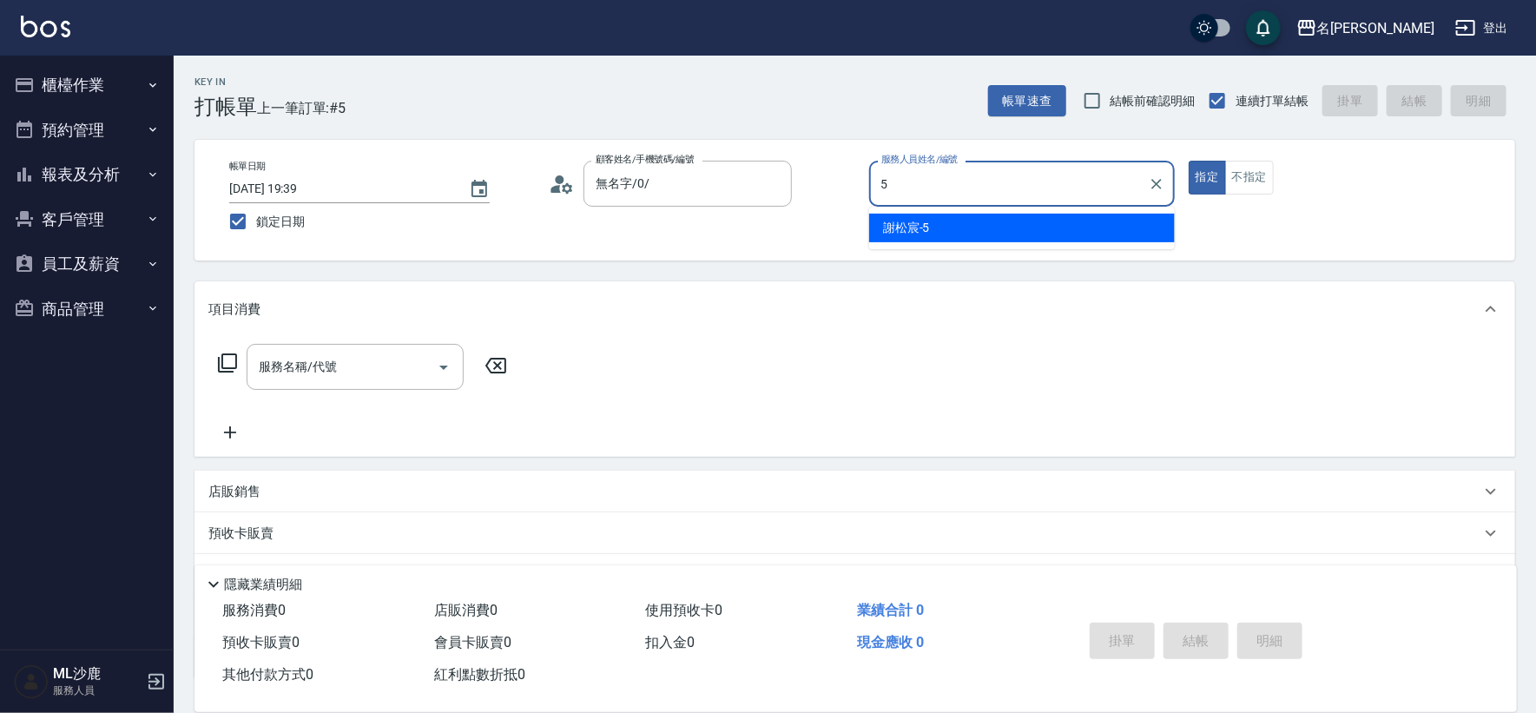
type input "[PERSON_NAME]-5"
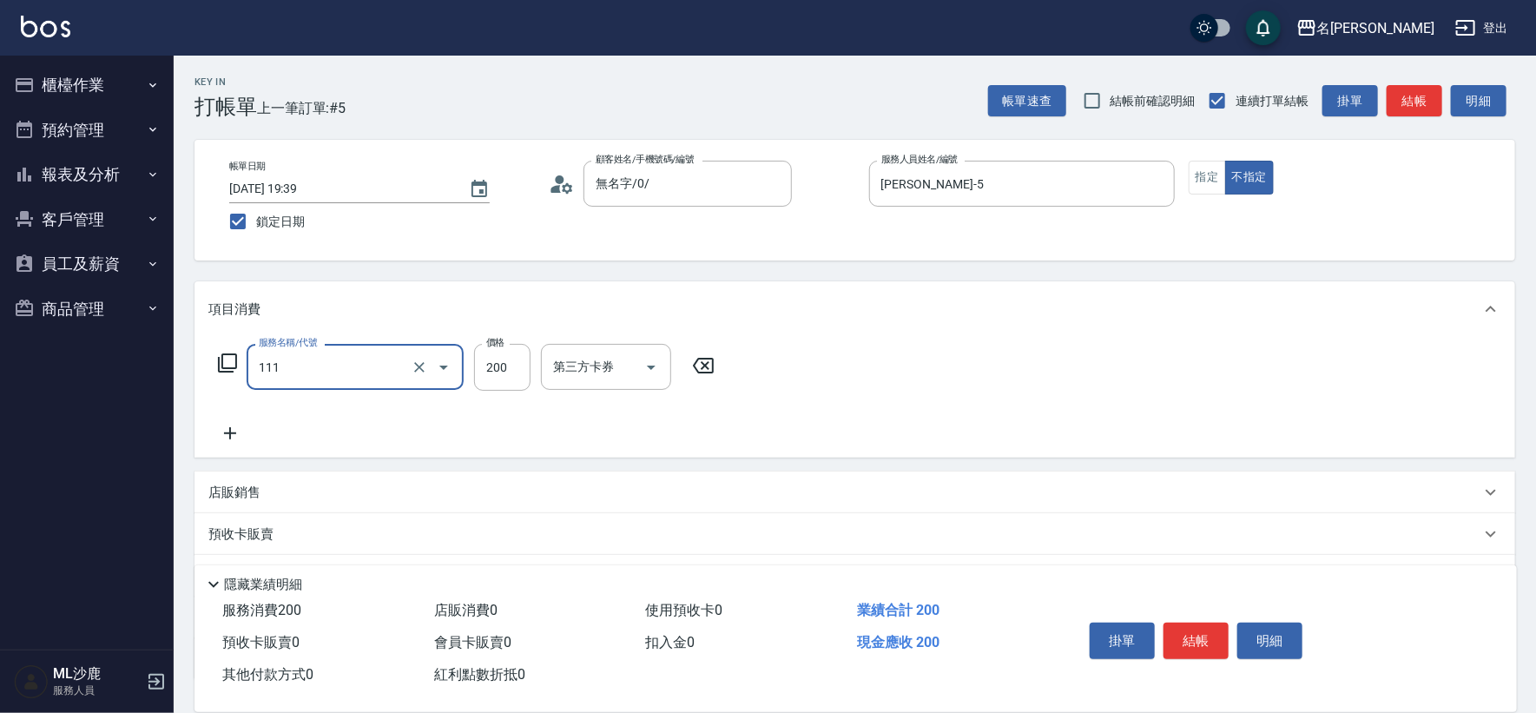
type input "200(111)"
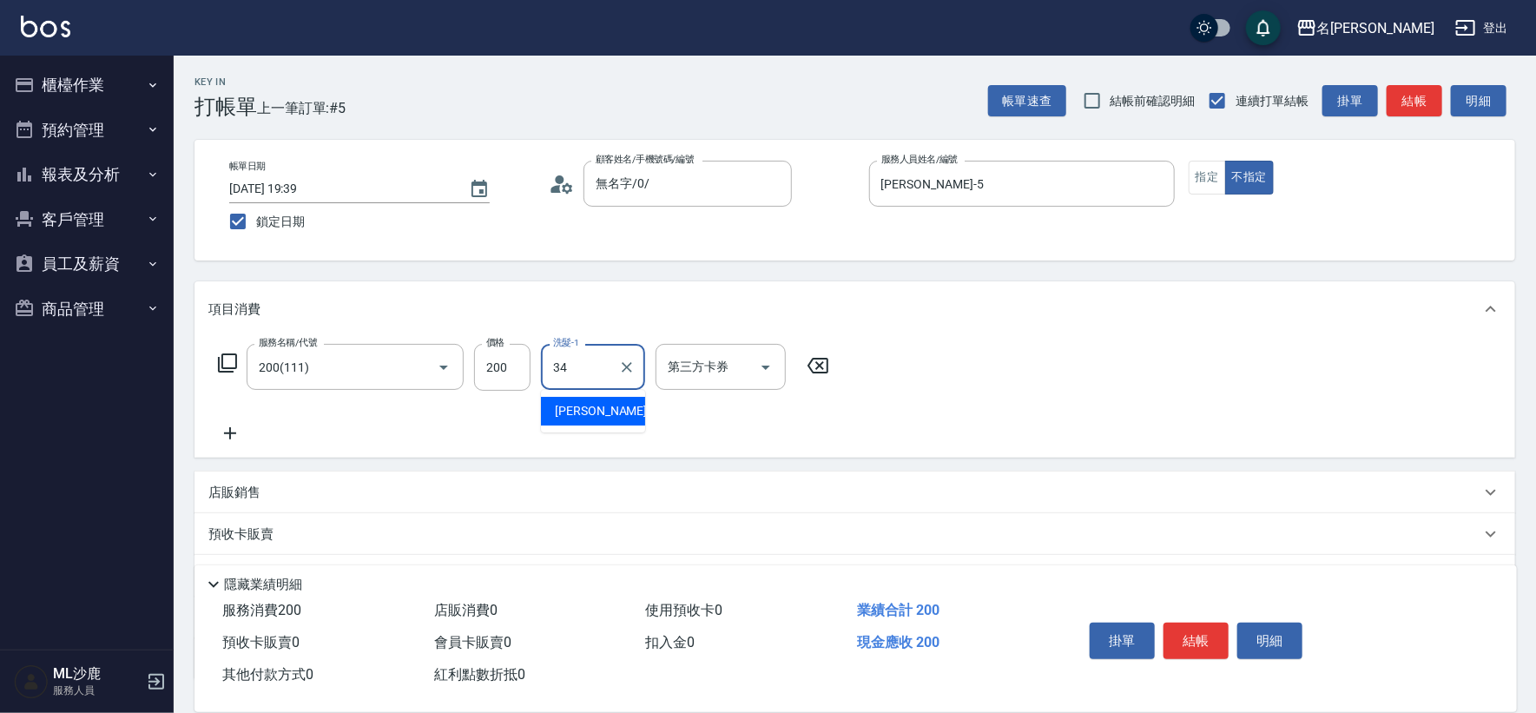
type input "[PERSON_NAME]-34"
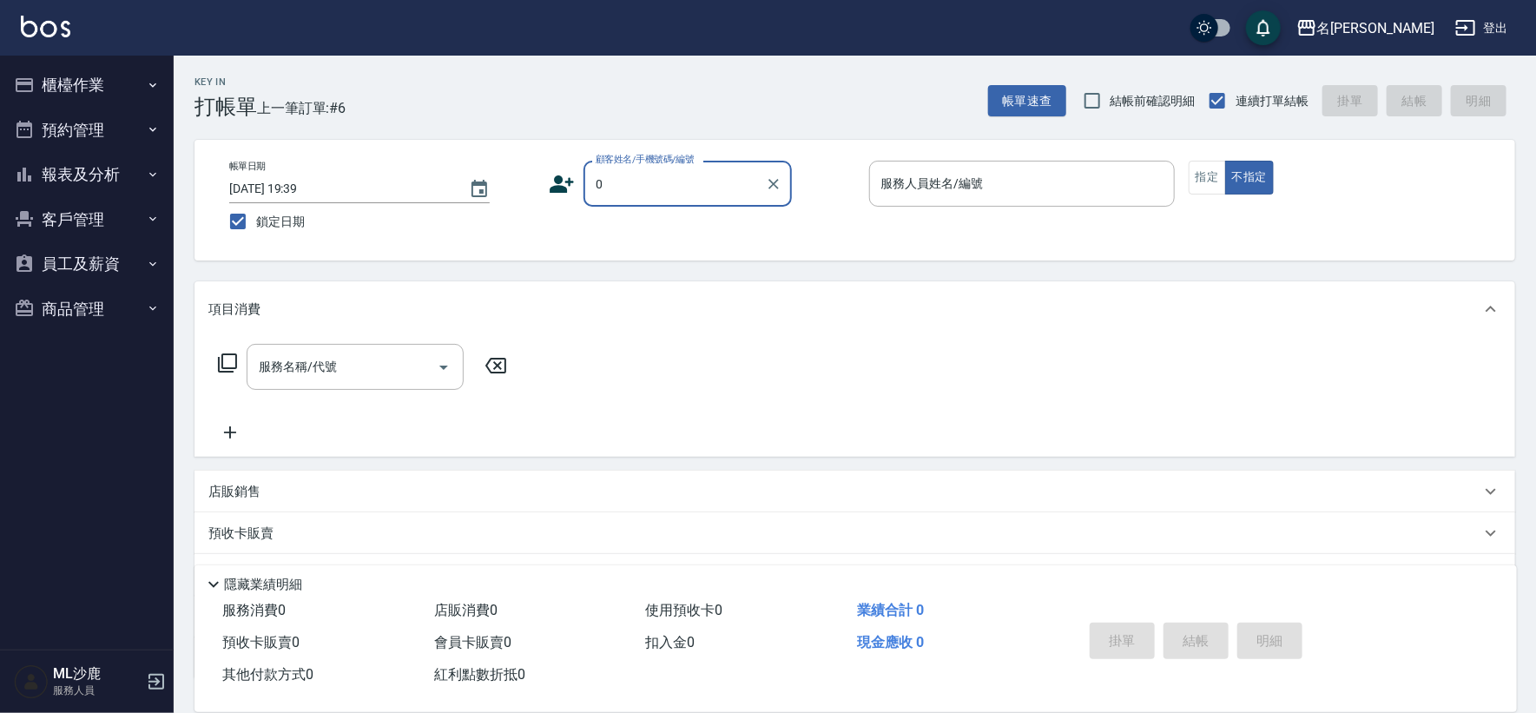
type input "無名字/0/"
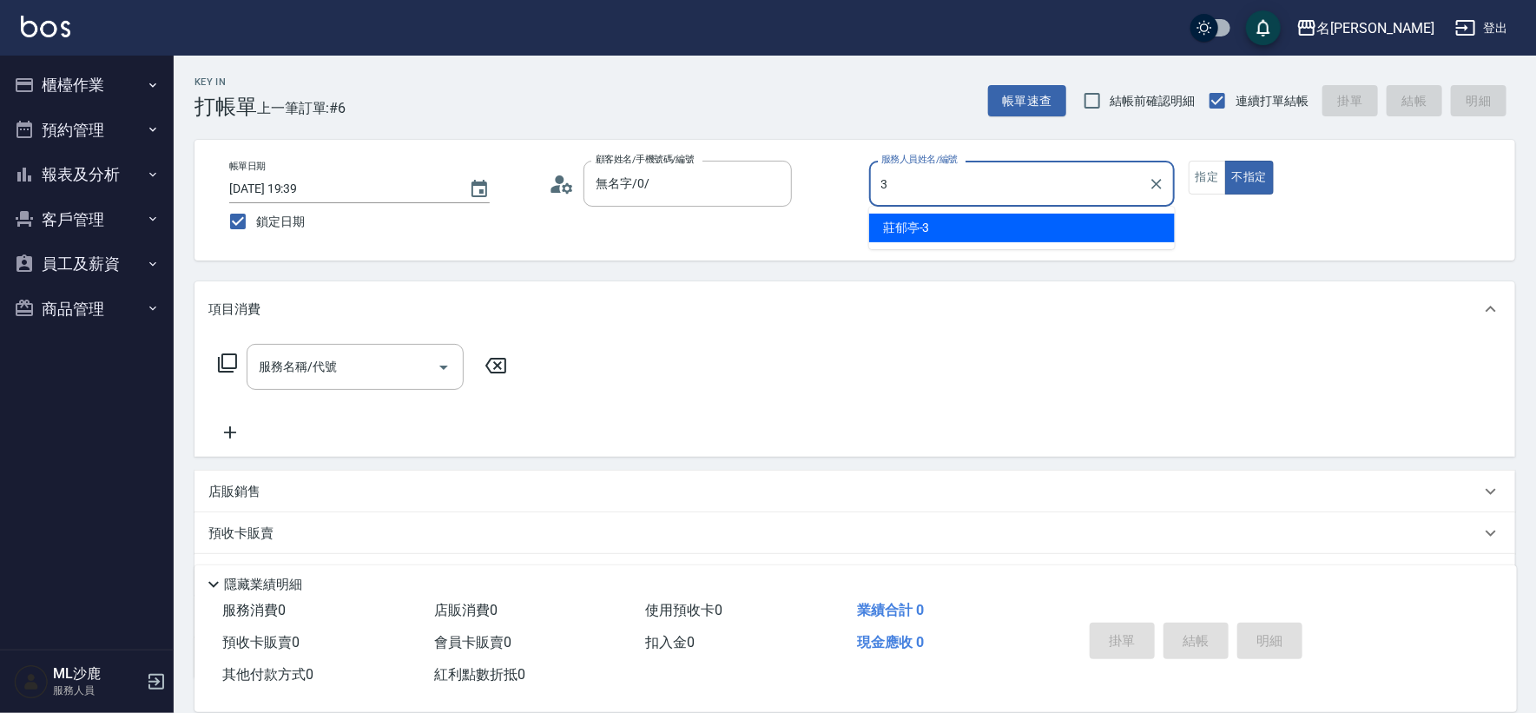
type input "[PERSON_NAME]-3"
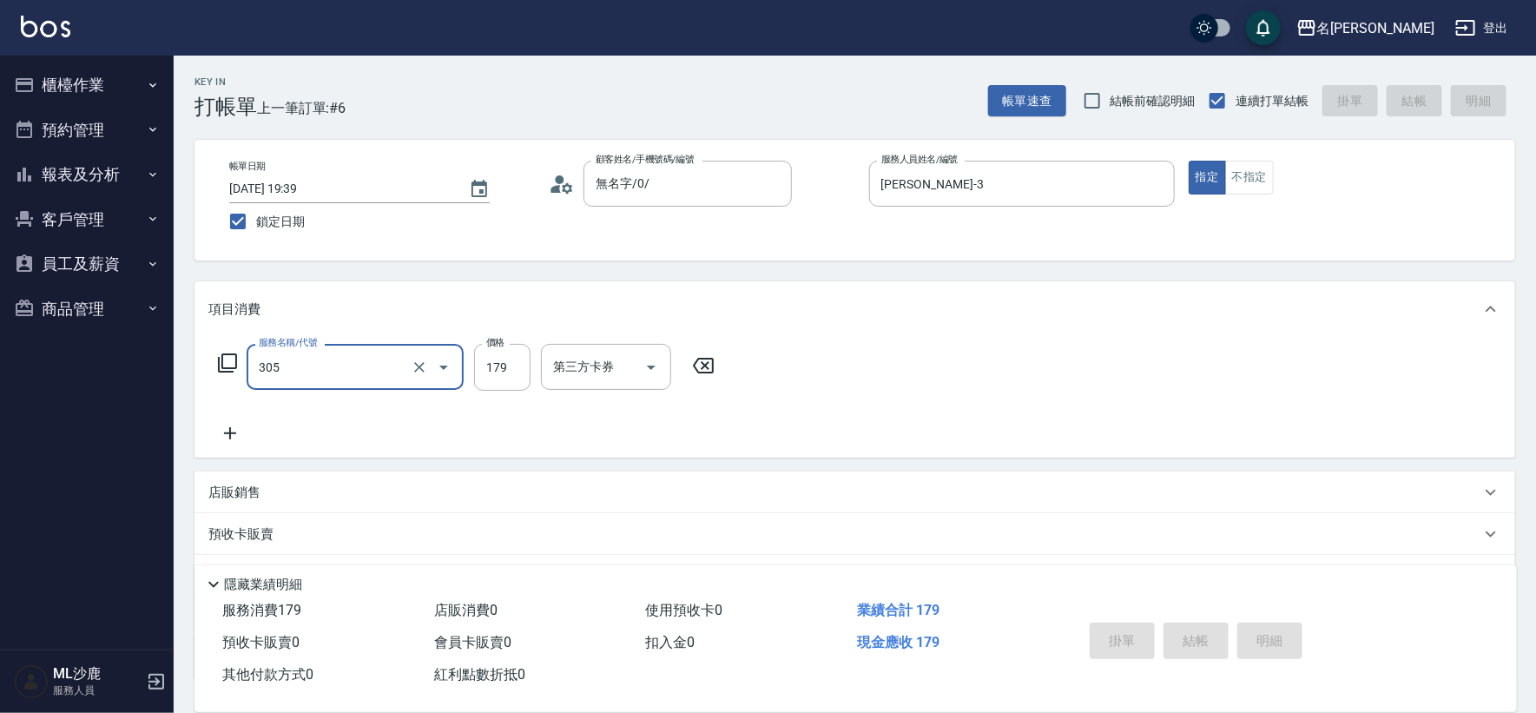
type input "305"
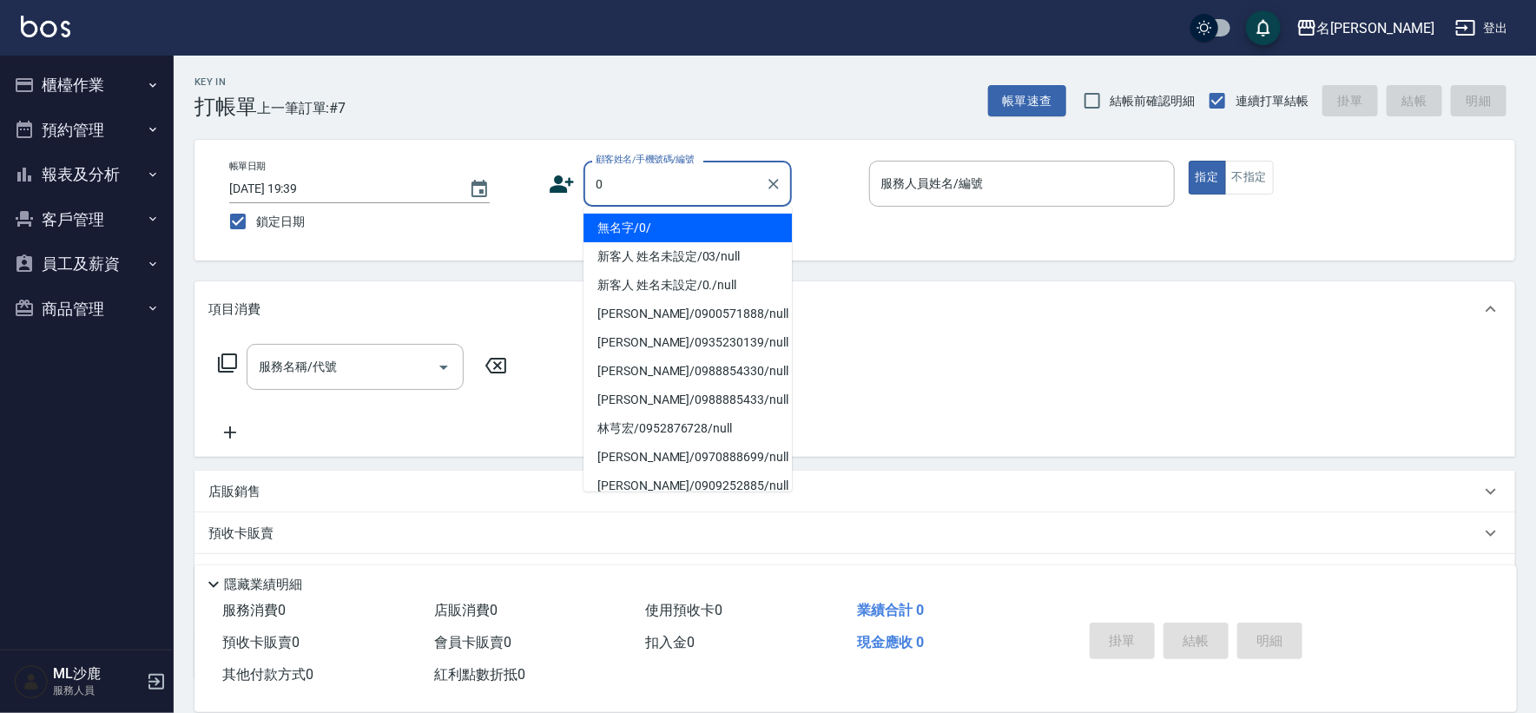
type input "無名字/0/"
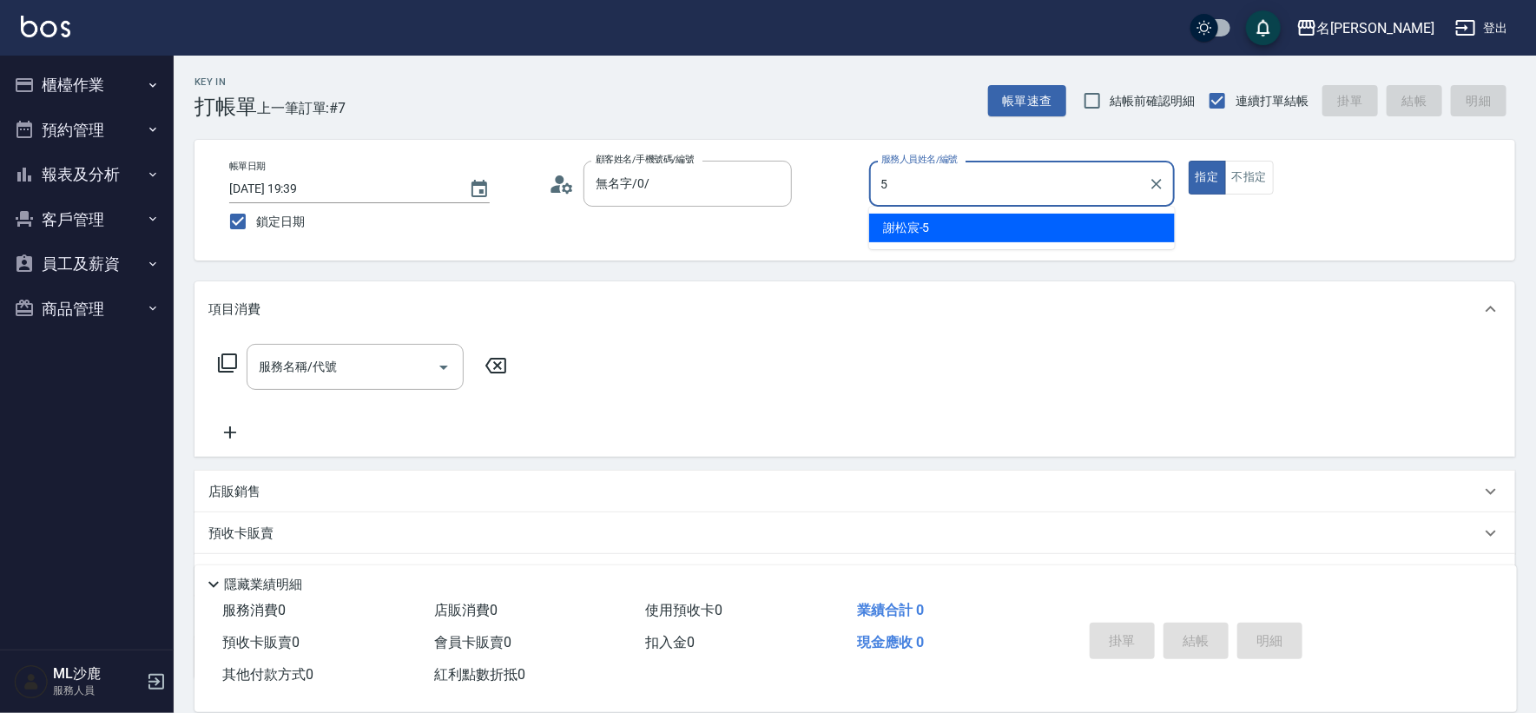
type input "[PERSON_NAME]-5"
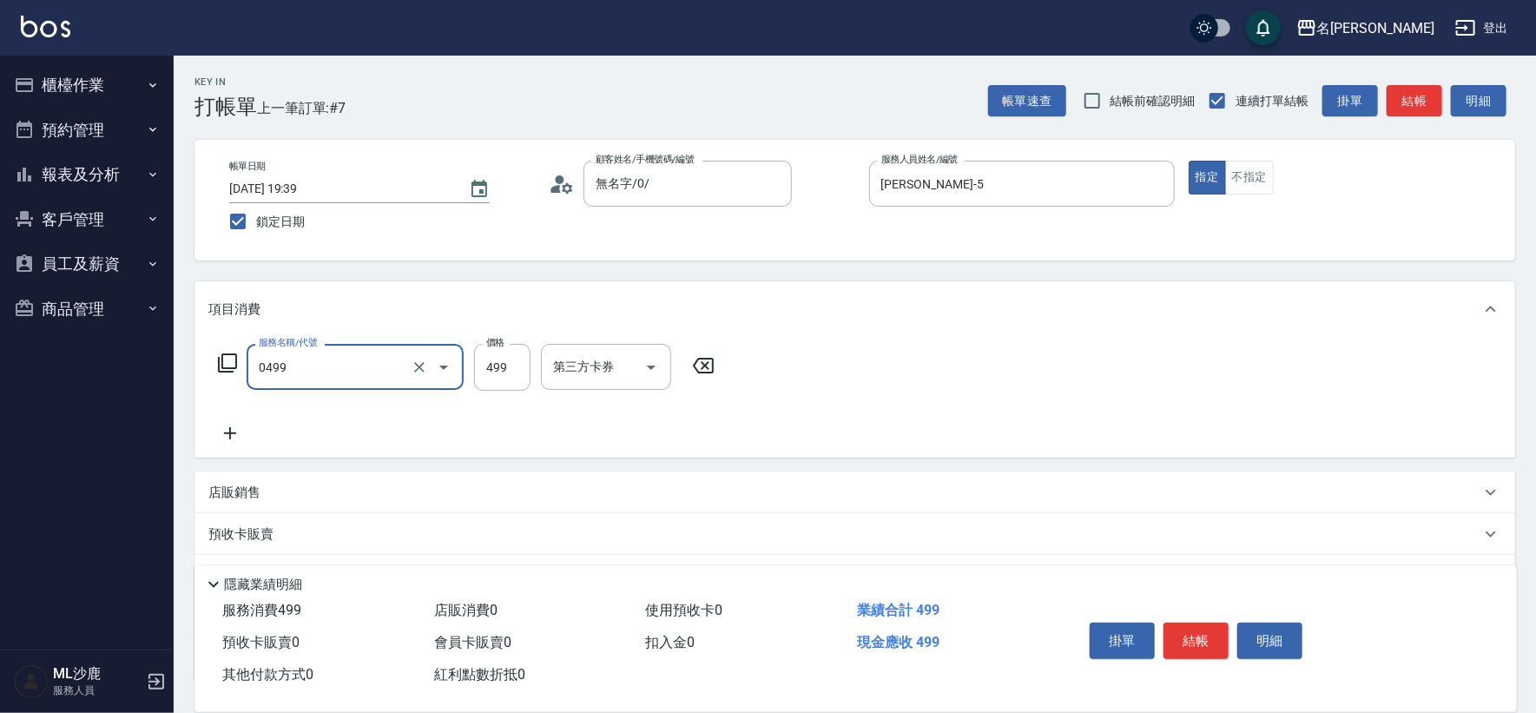
type input "[PERSON_NAME]499(0499)"
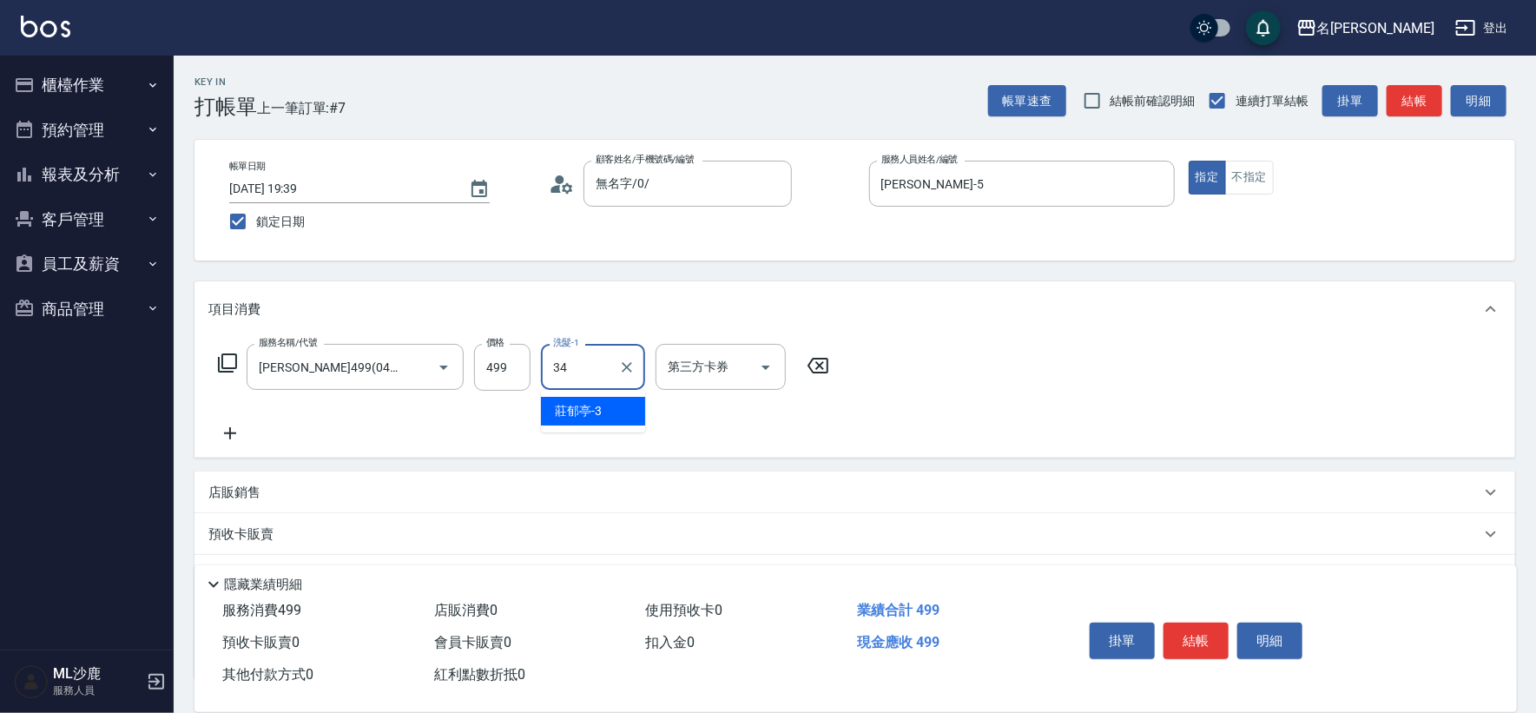
type input "[PERSON_NAME]-34"
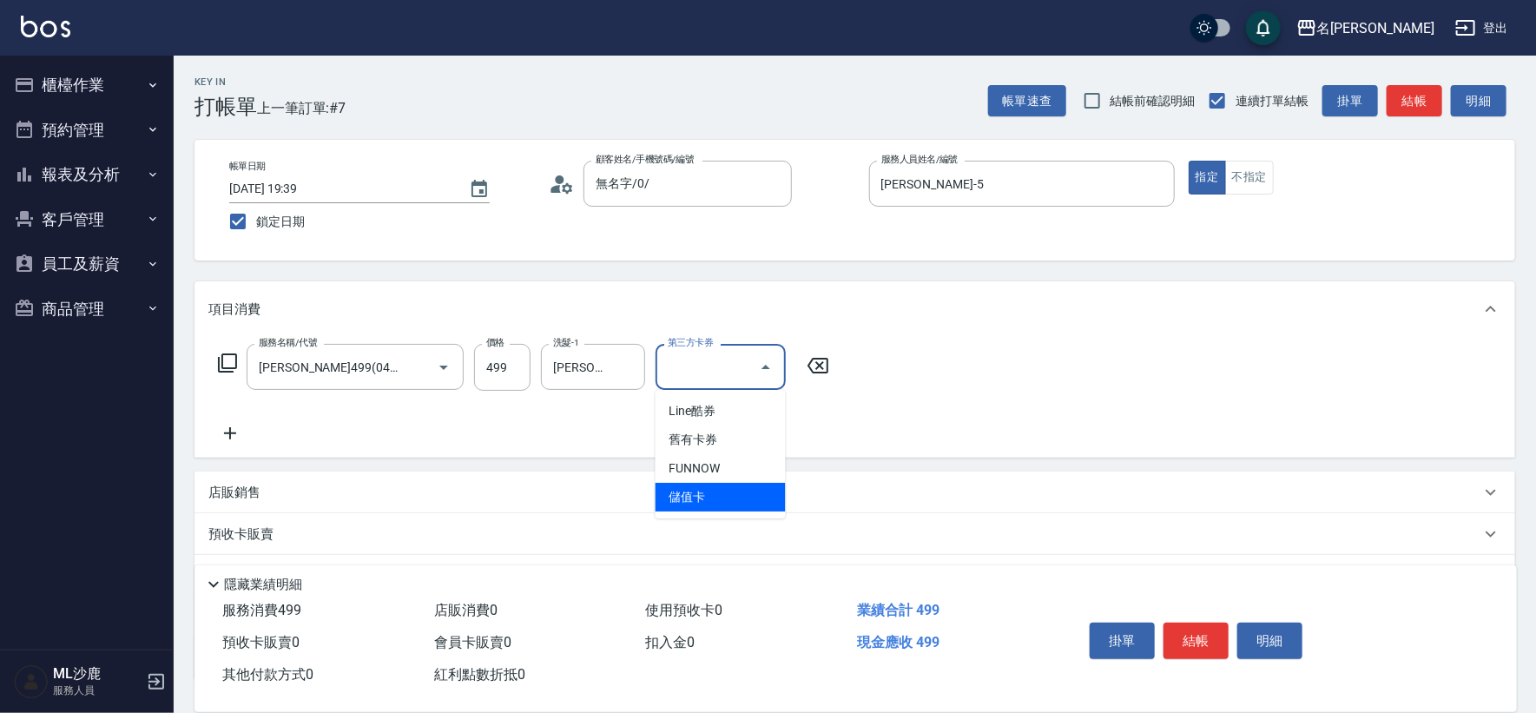
type input "儲值卡"
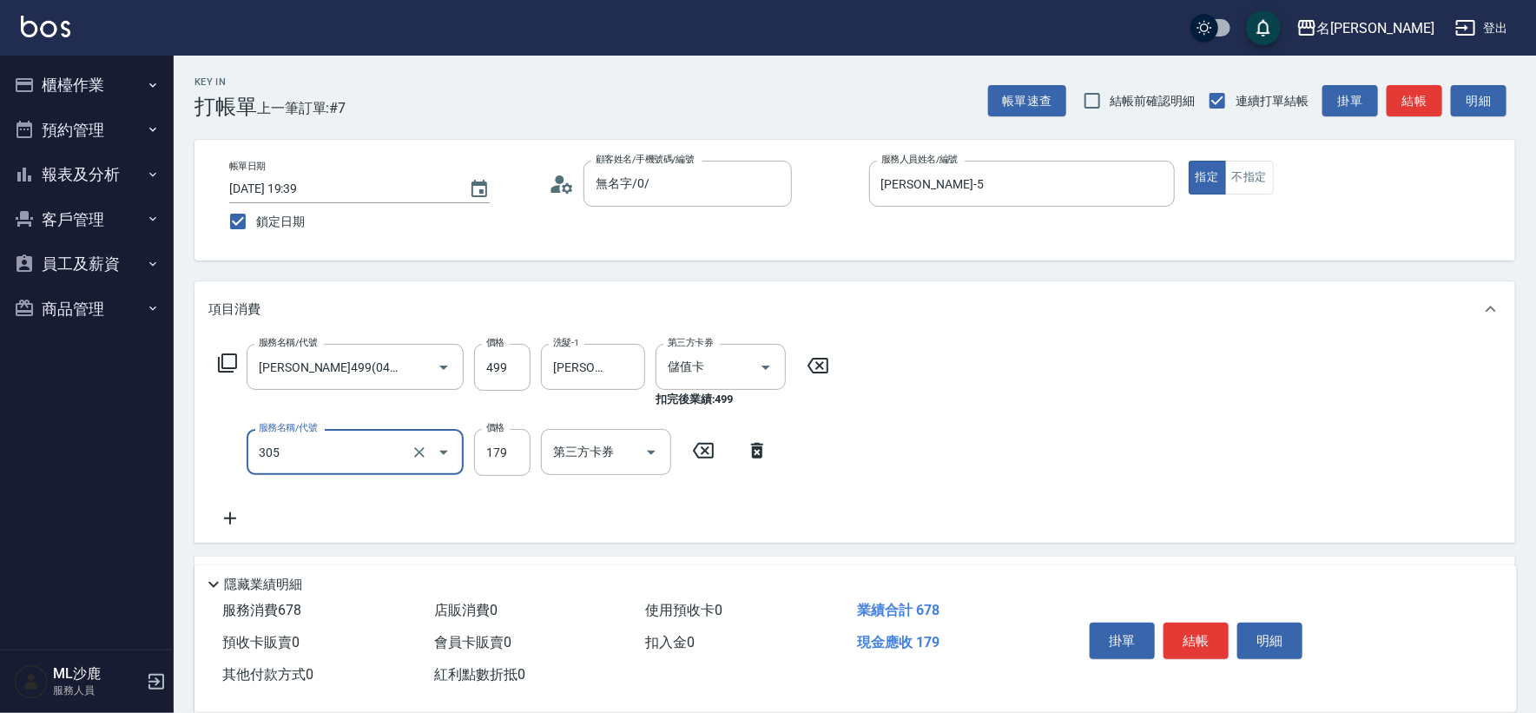
type input "剪髮(305)"
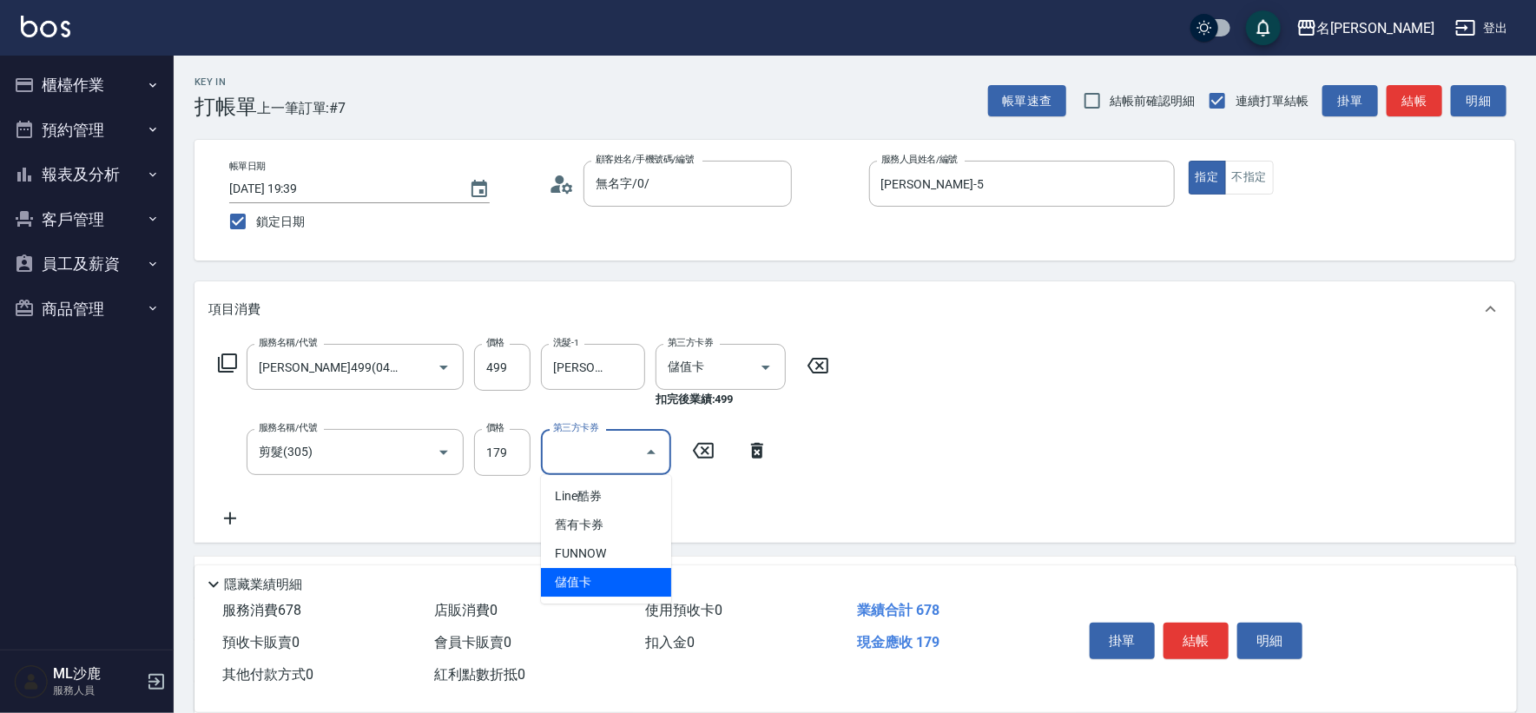
type input "儲值卡"
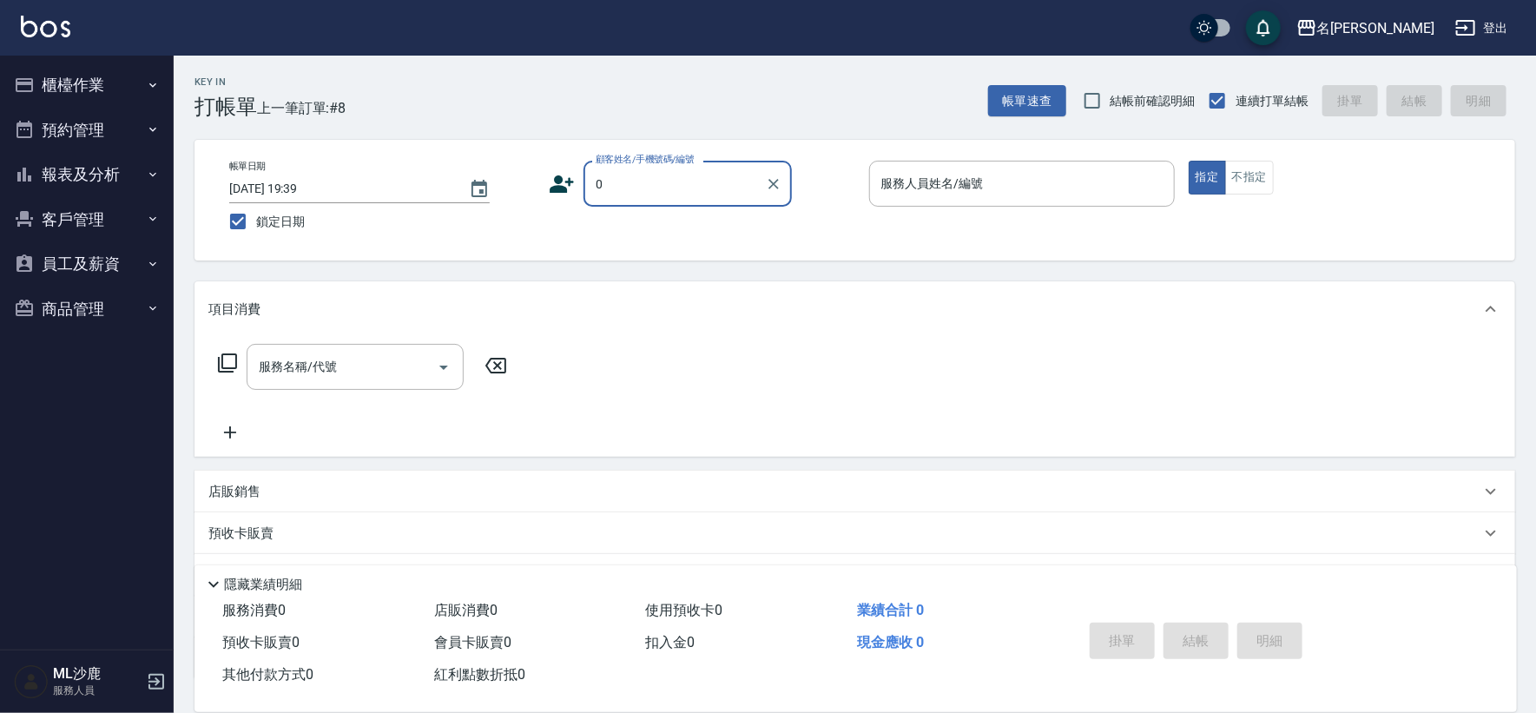
type input "無名字/0/"
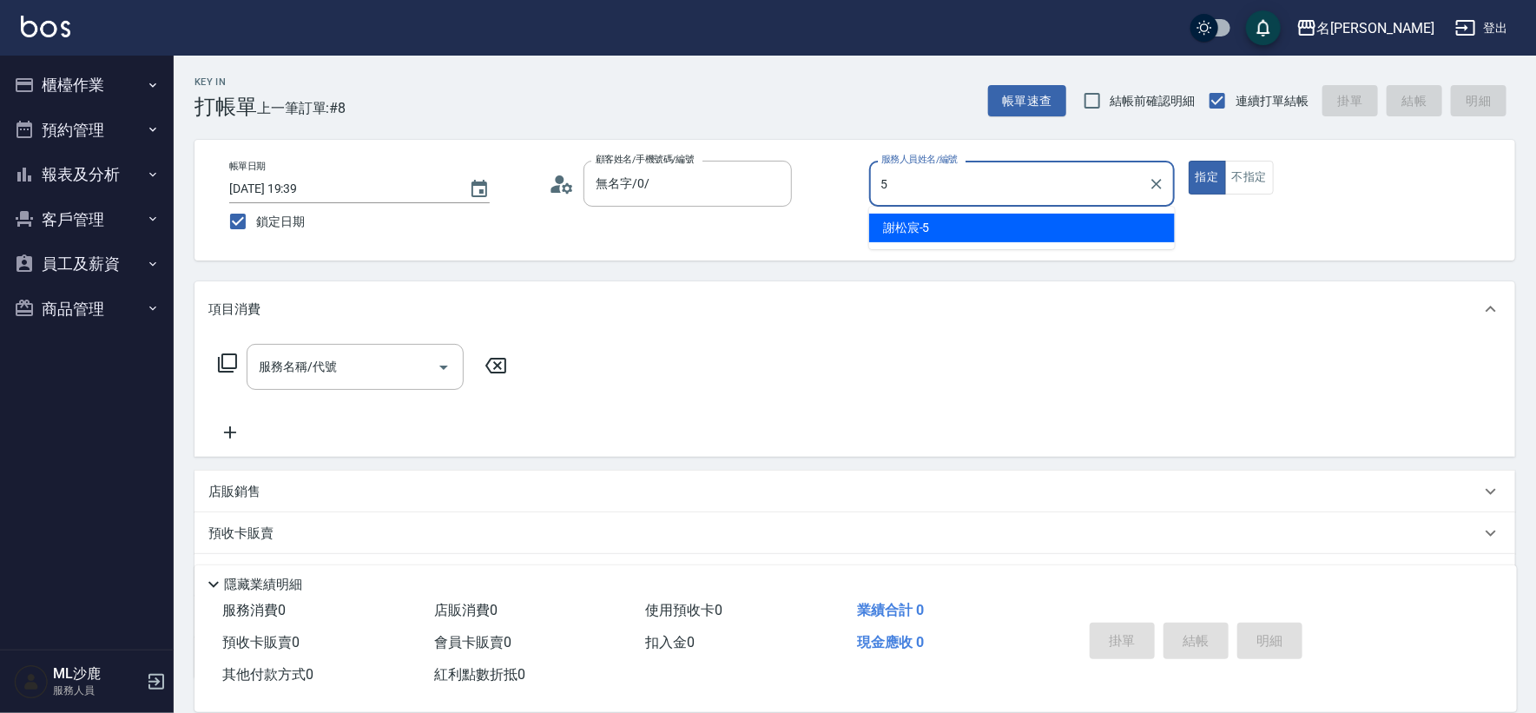
type input "[PERSON_NAME]-5"
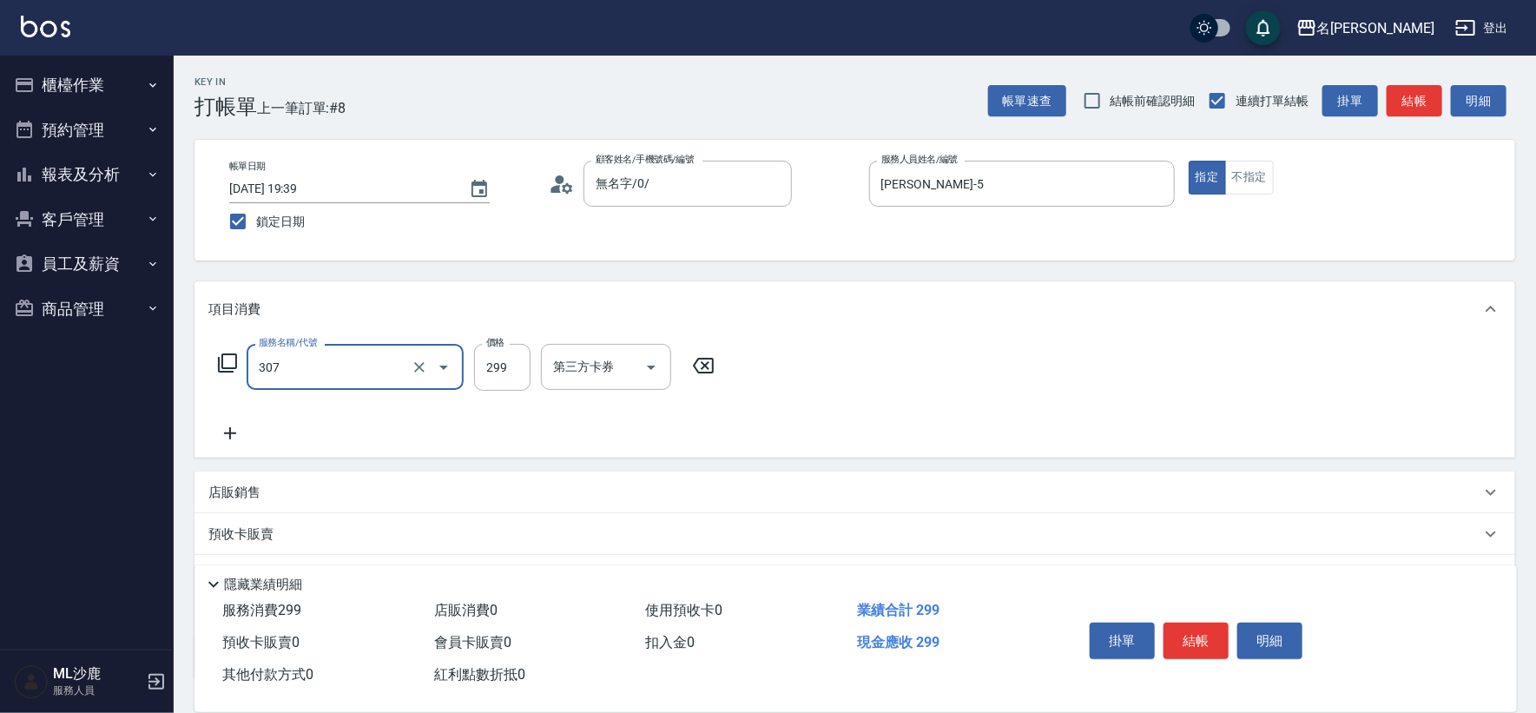
type input "剪髮(307)"
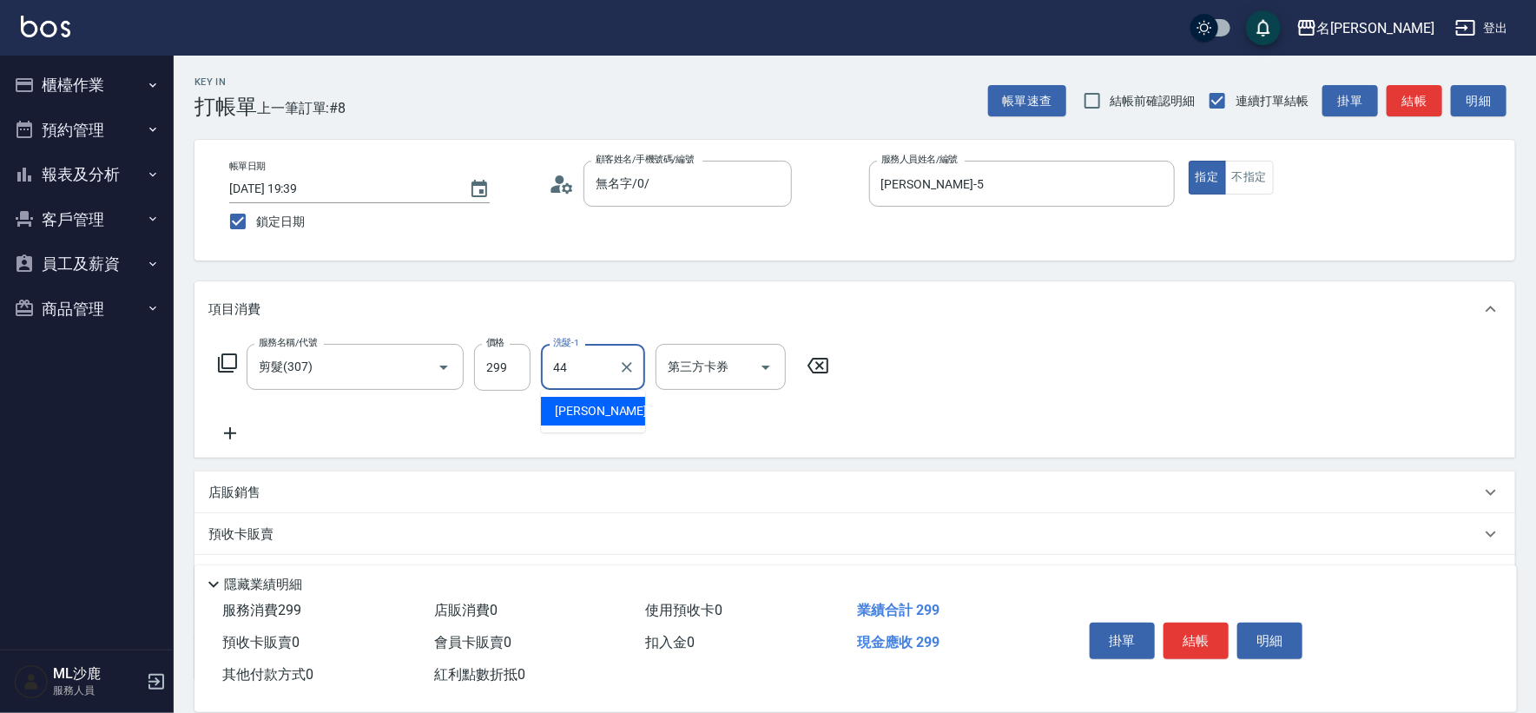
type input "[PERSON_NAME]44"
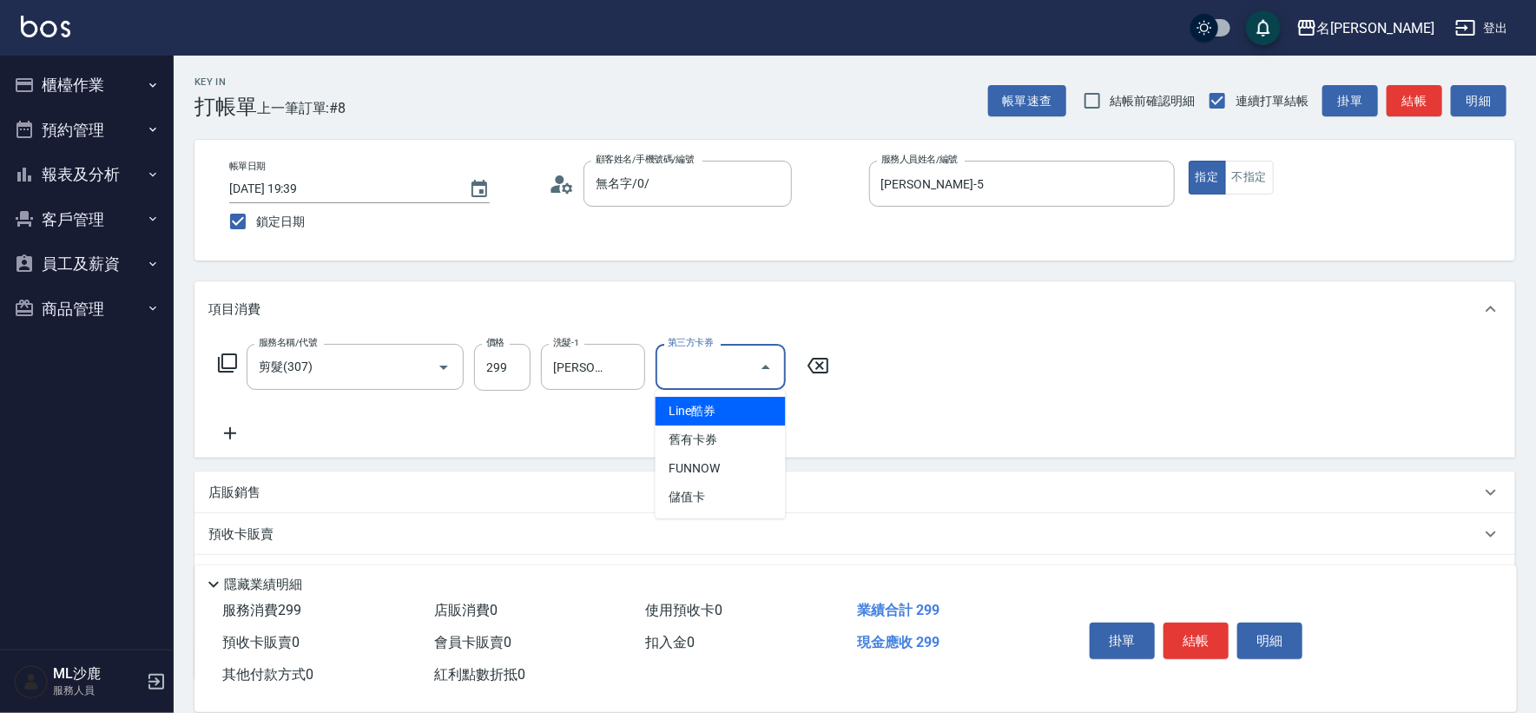
type input "儲值卡"
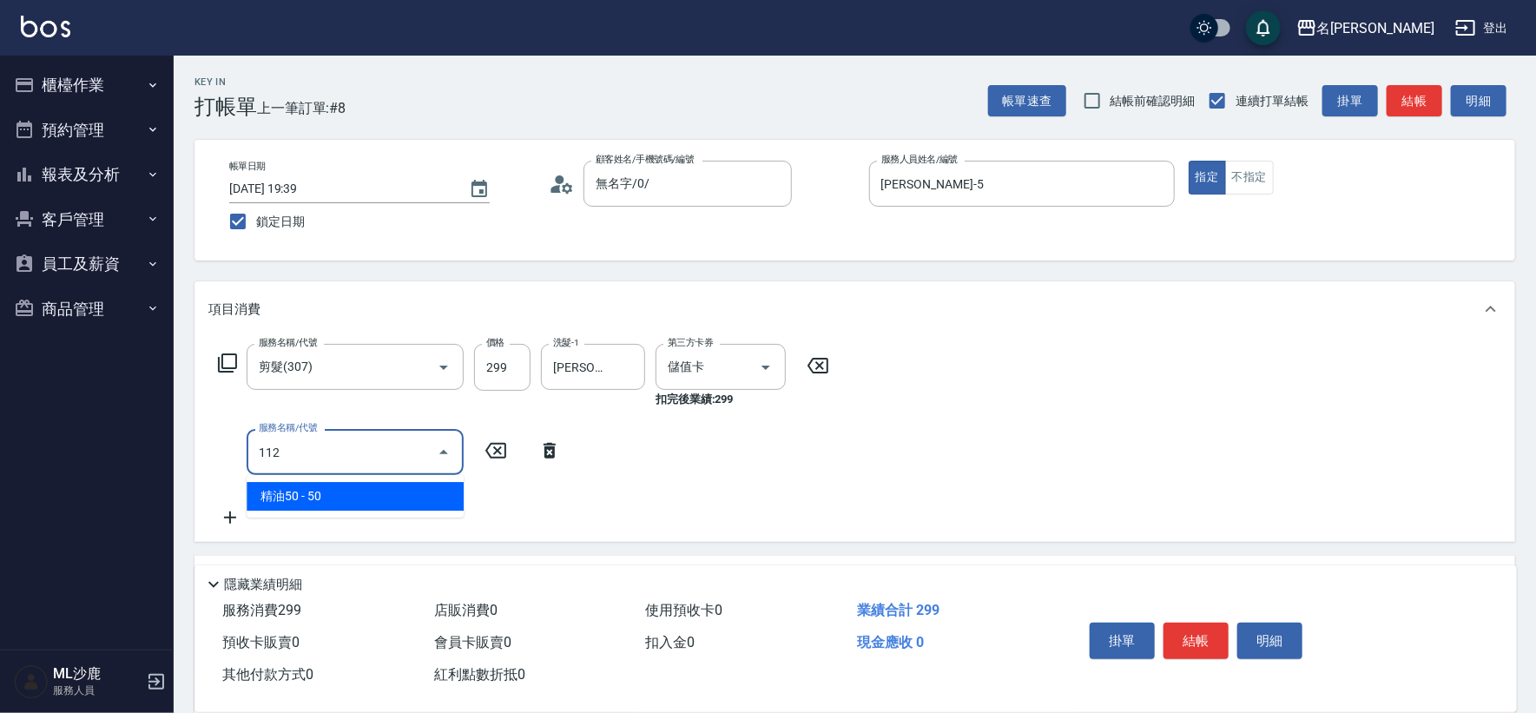
type input "精油50(112)"
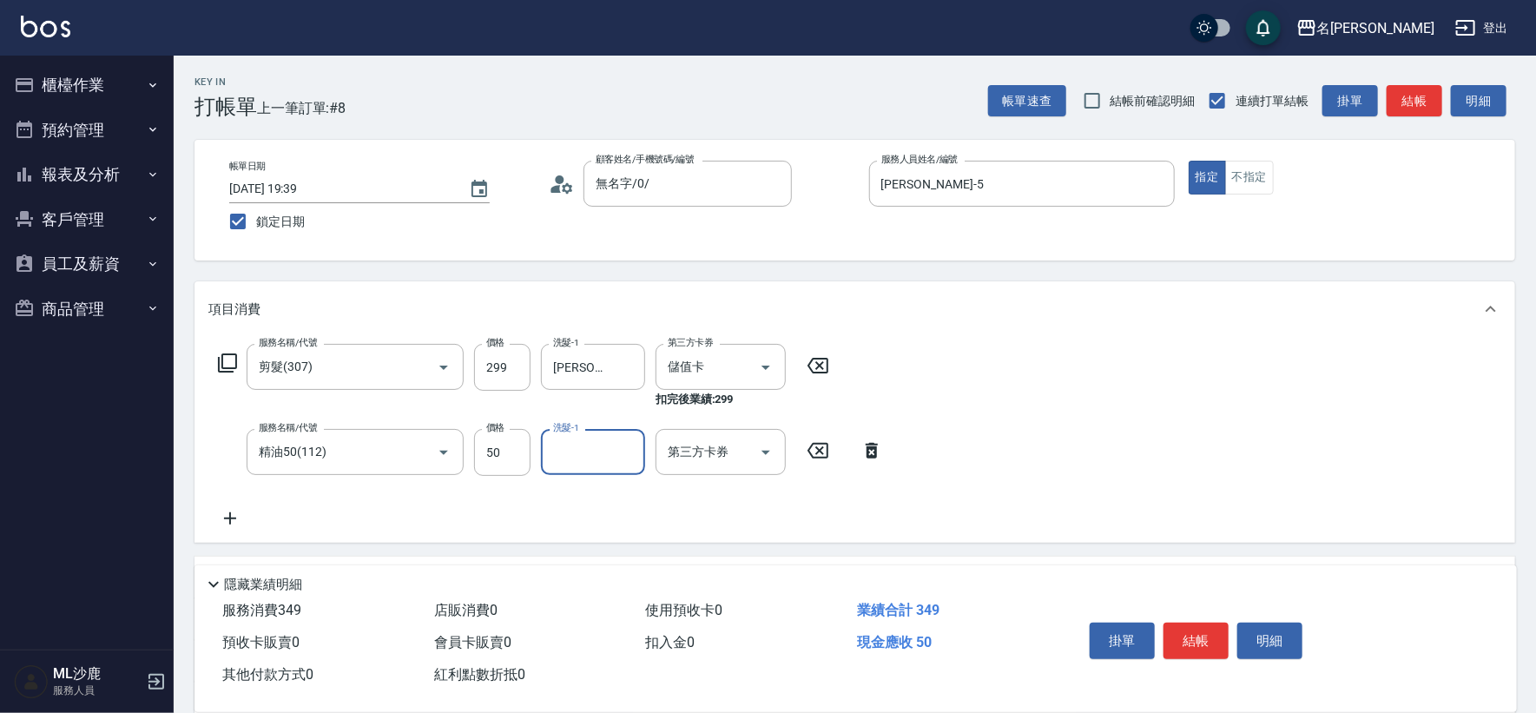
type input "3"
type input "[PERSON_NAME]44"
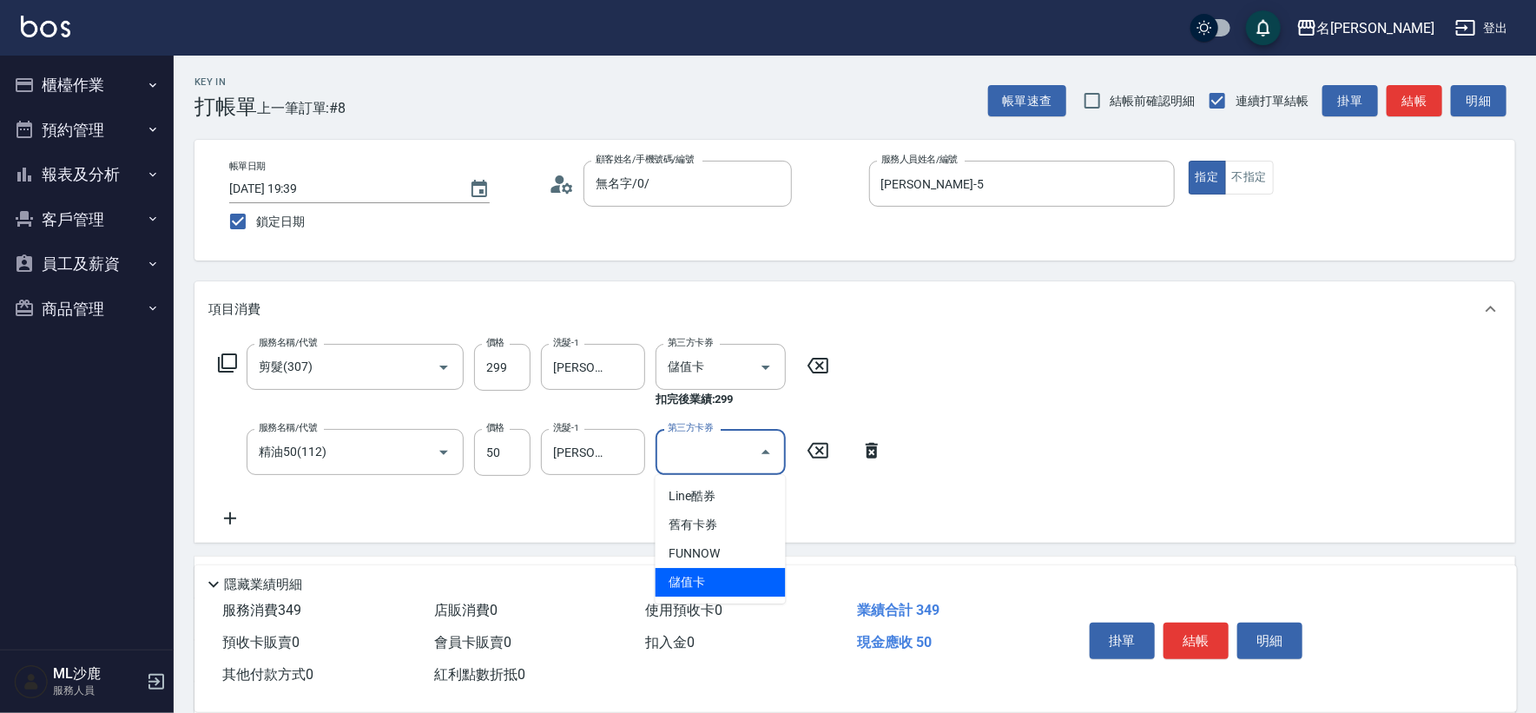
type input "儲值卡"
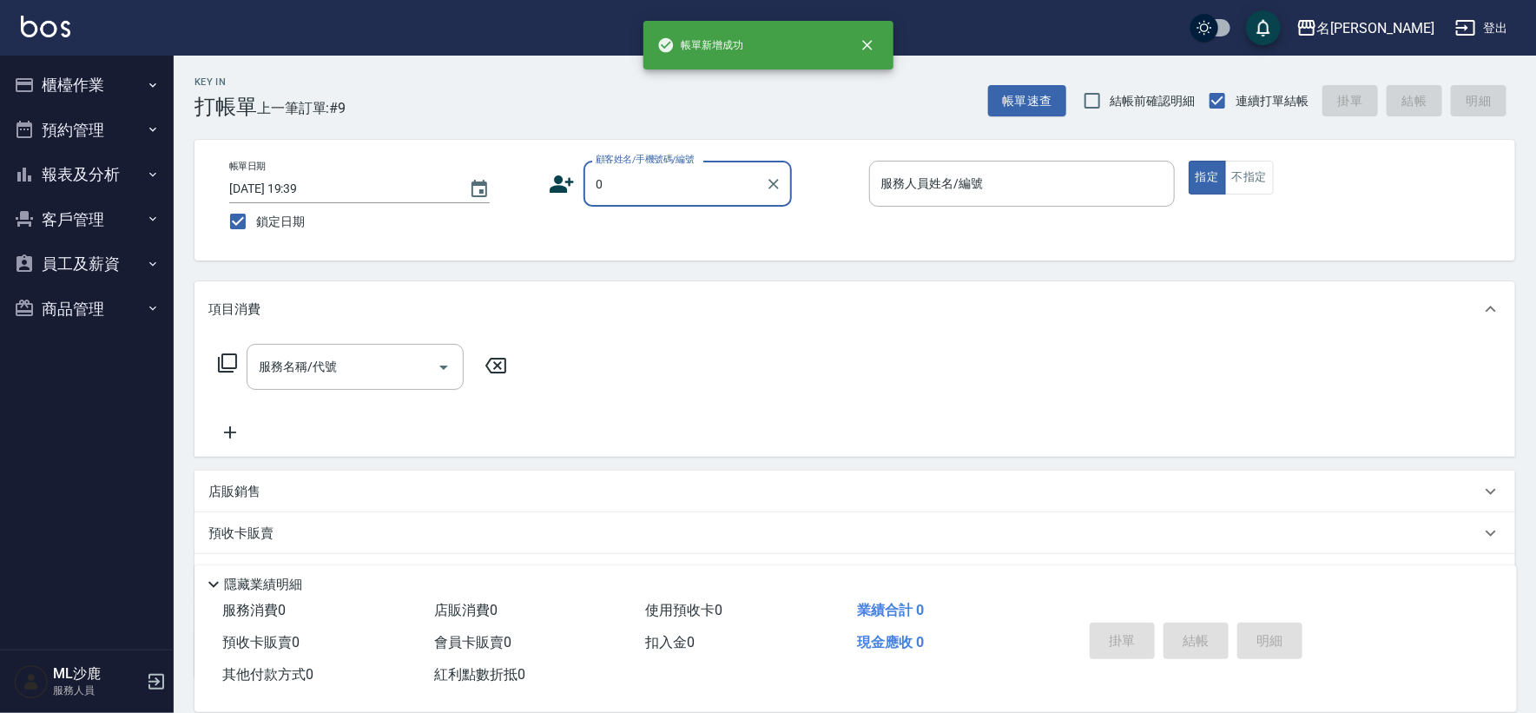
type input "無名字/0/"
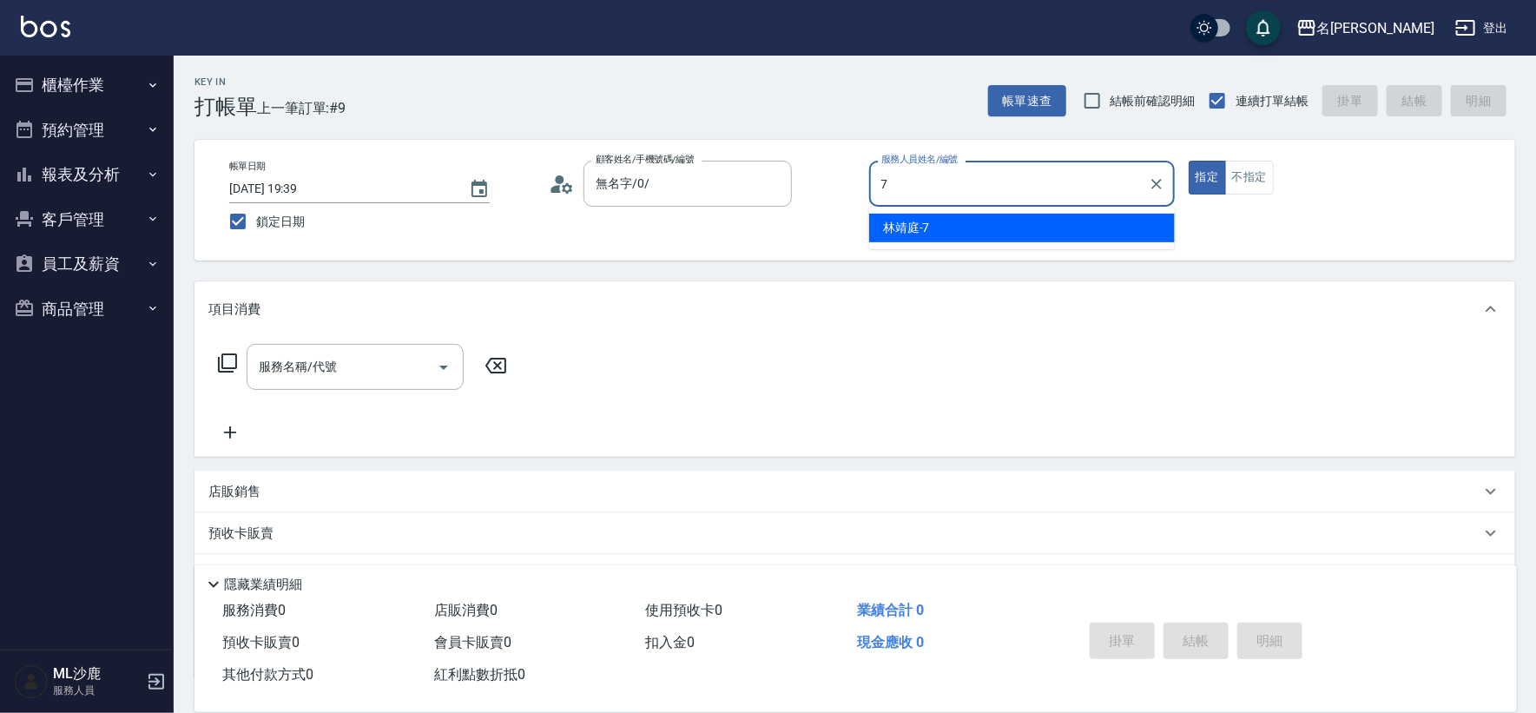
type input "[PERSON_NAME]-7"
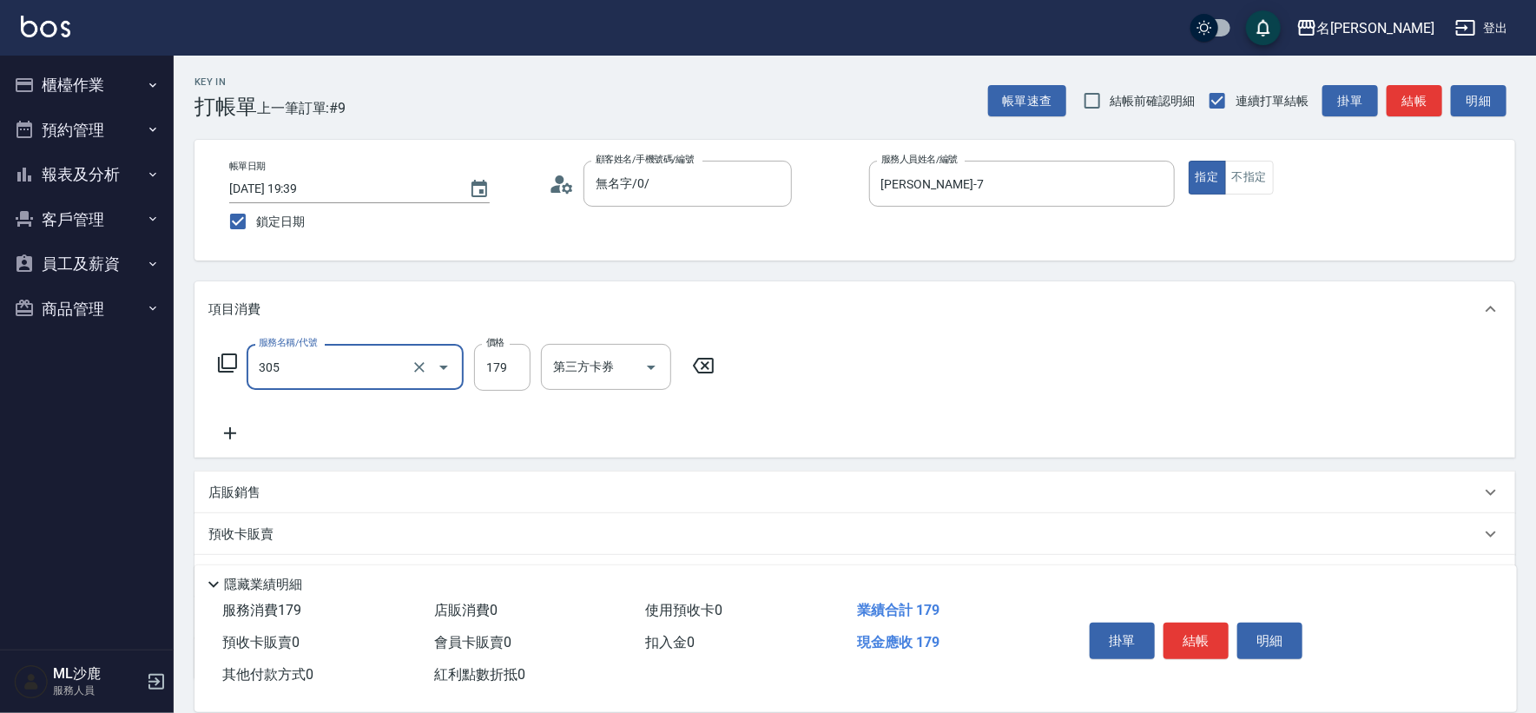
type input "剪髮(305)"
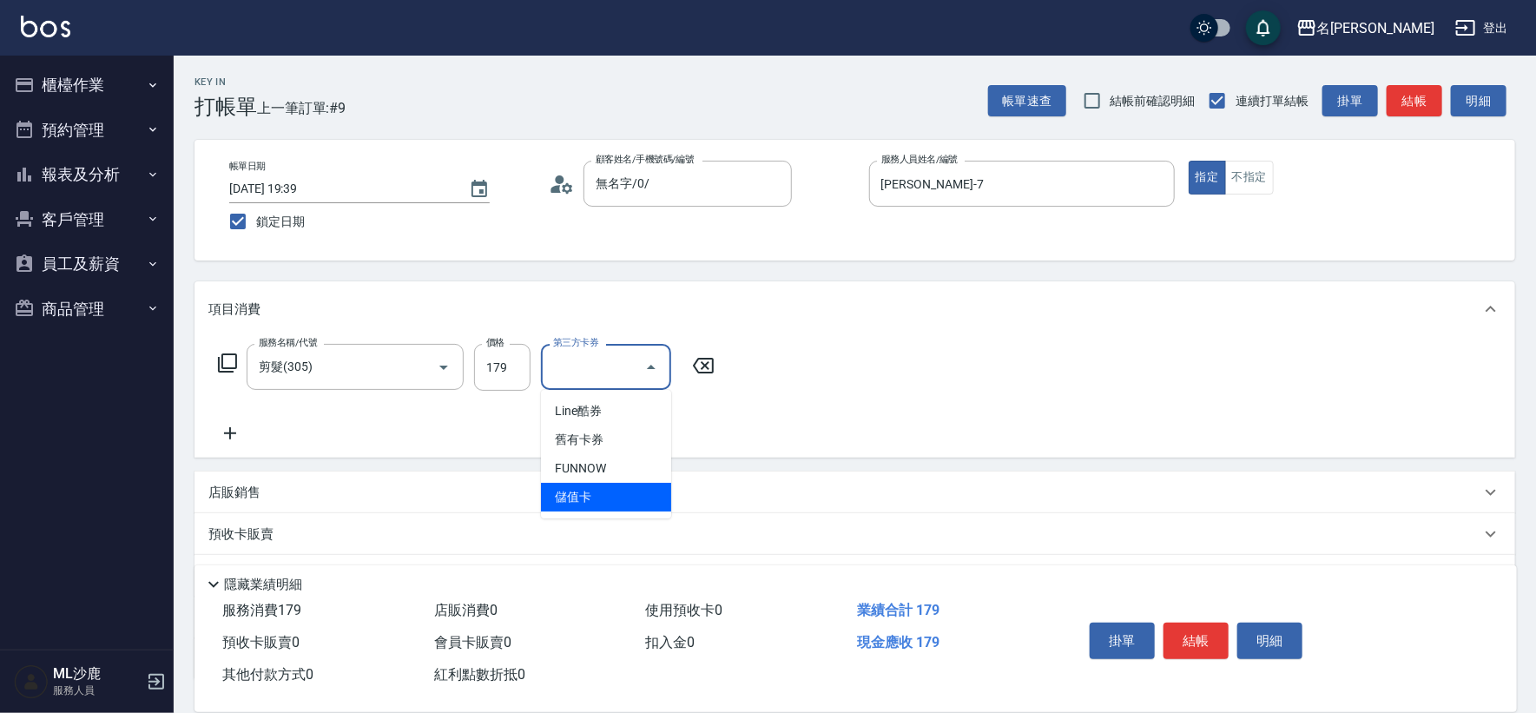
type input "儲值卡"
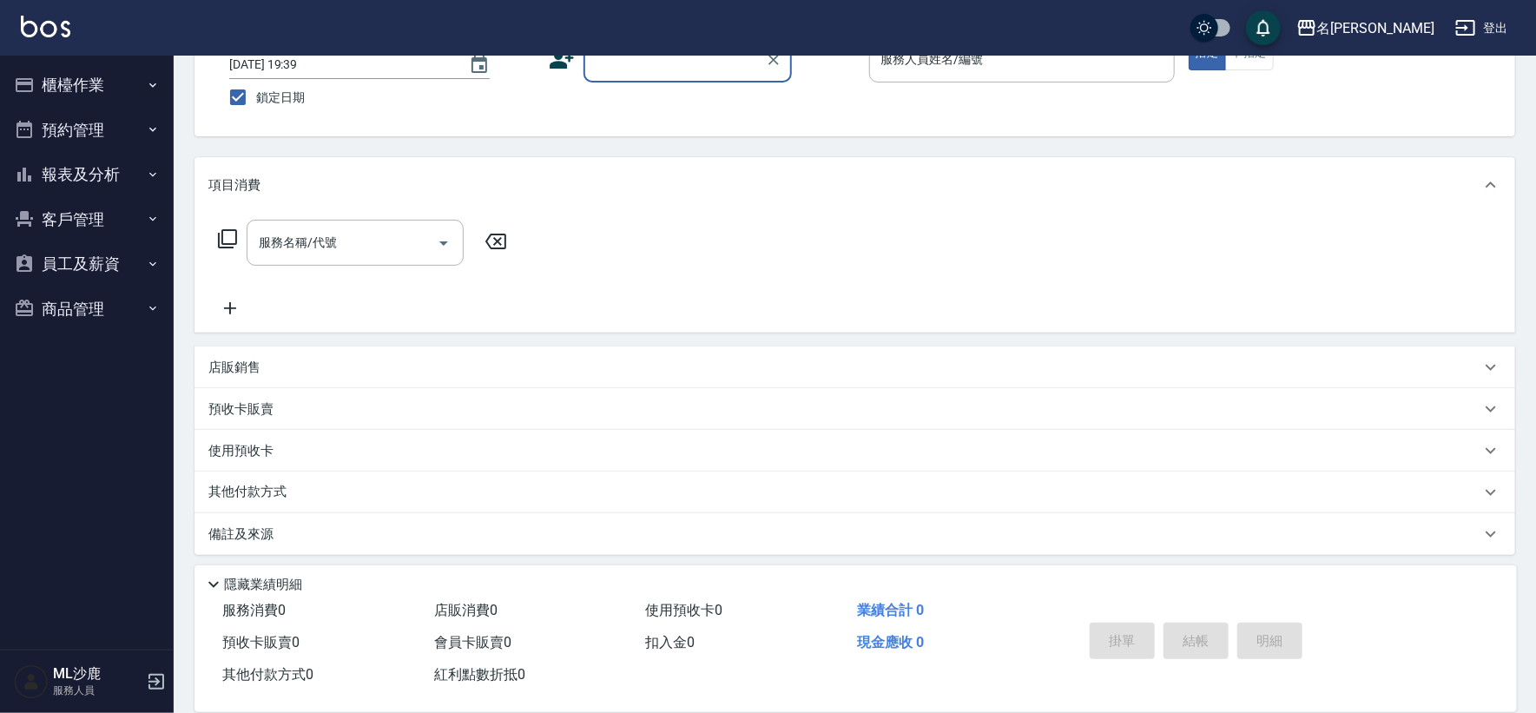
scroll to position [130, 0]
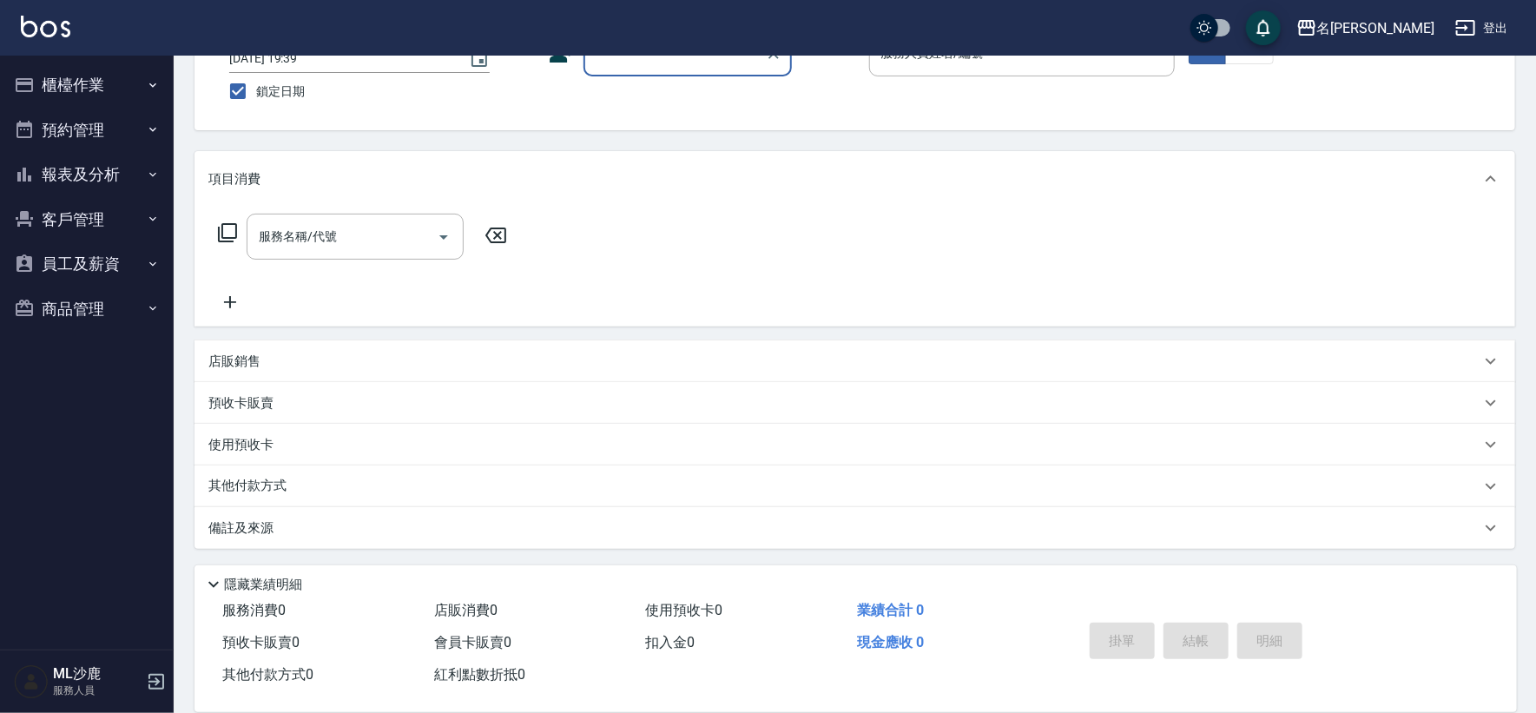
click at [142, 188] on button "報表及分析" at bounding box center [87, 174] width 160 height 45
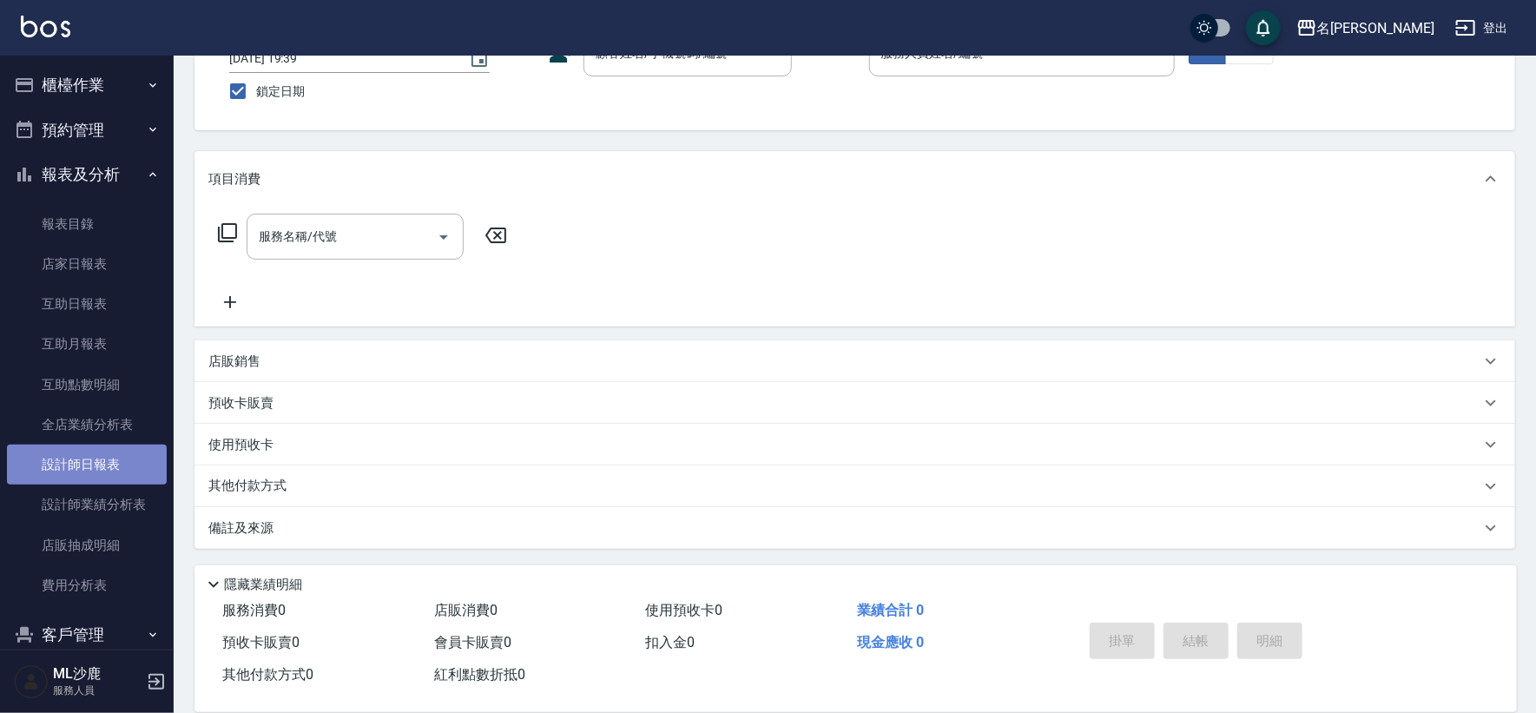
click at [105, 460] on link "設計師日報表" at bounding box center [87, 465] width 160 height 40
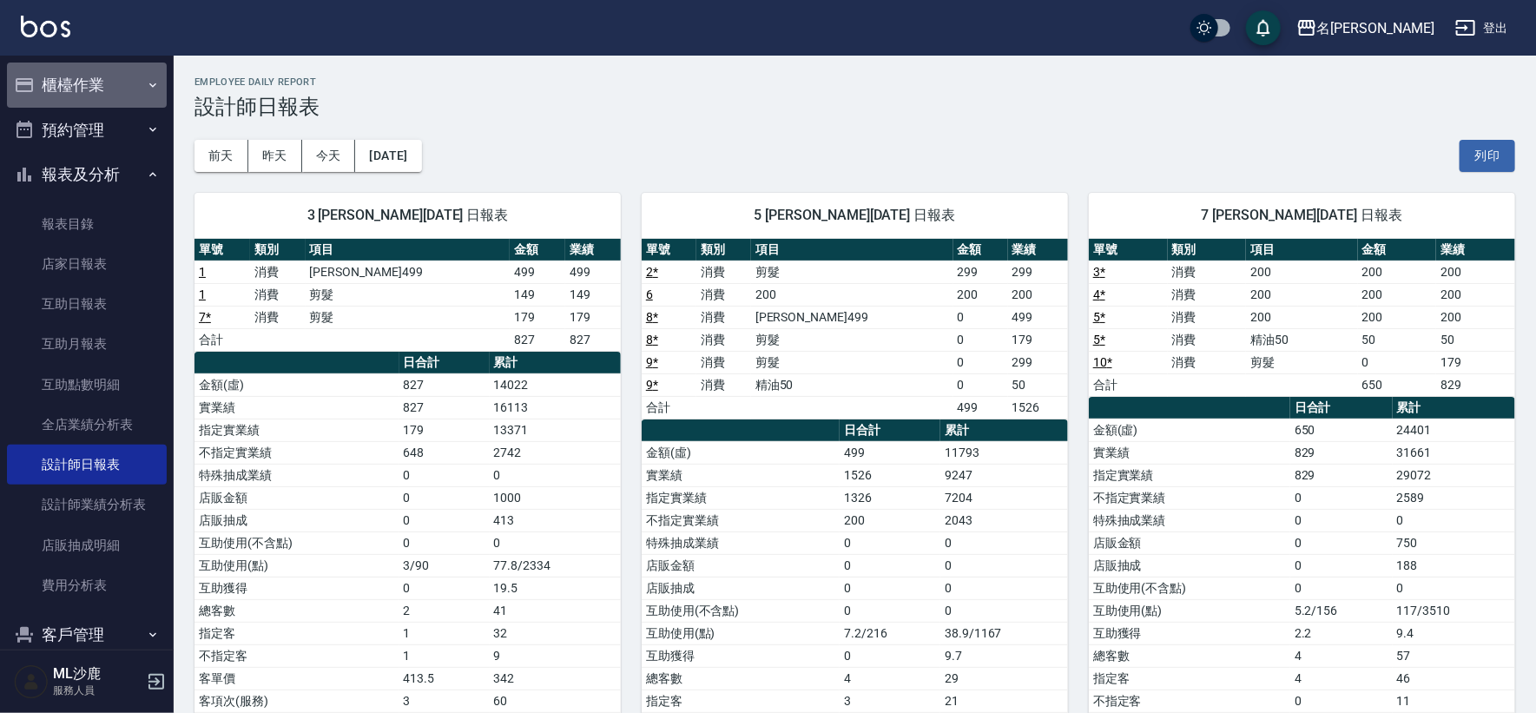
click at [98, 86] on button "櫃檯作業" at bounding box center [87, 85] width 160 height 45
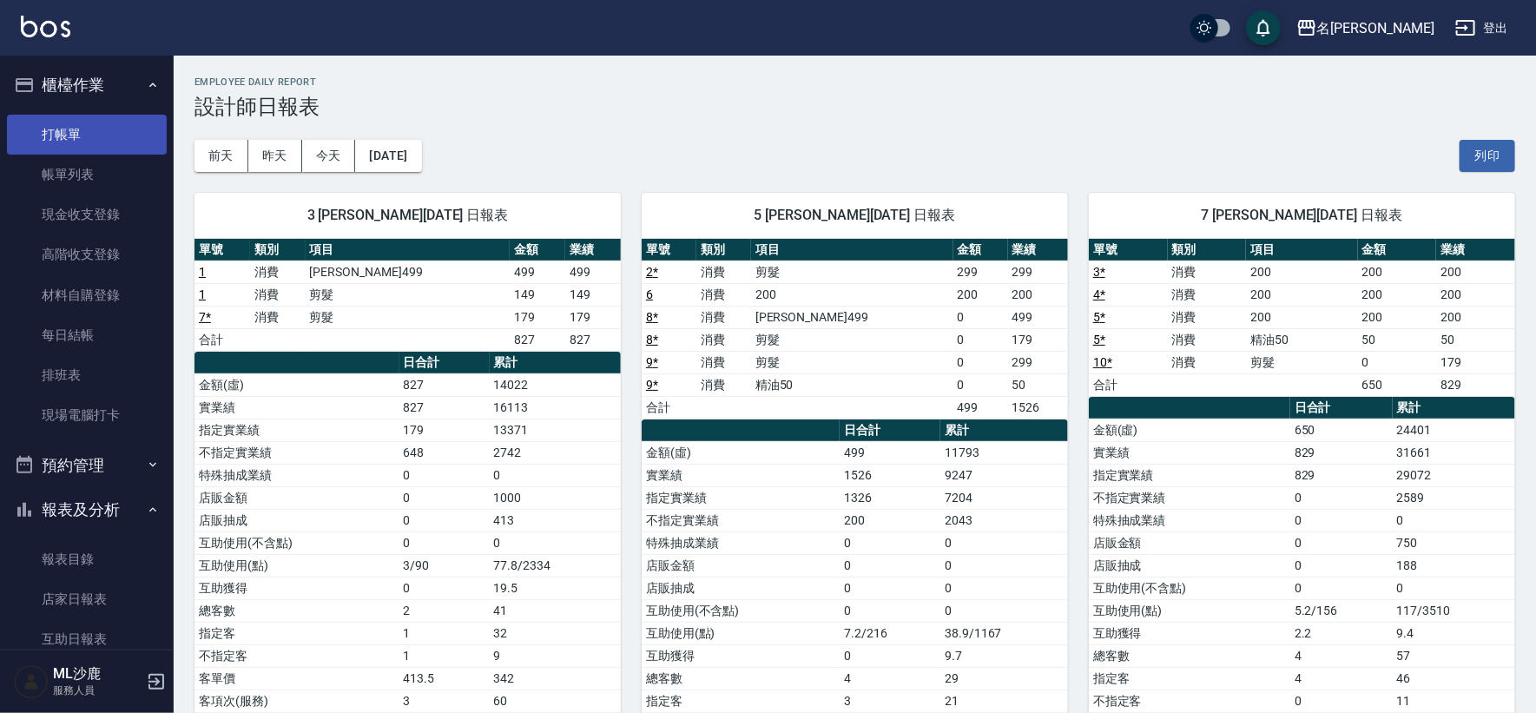
click at [106, 139] on link "打帳單" at bounding box center [87, 135] width 160 height 40
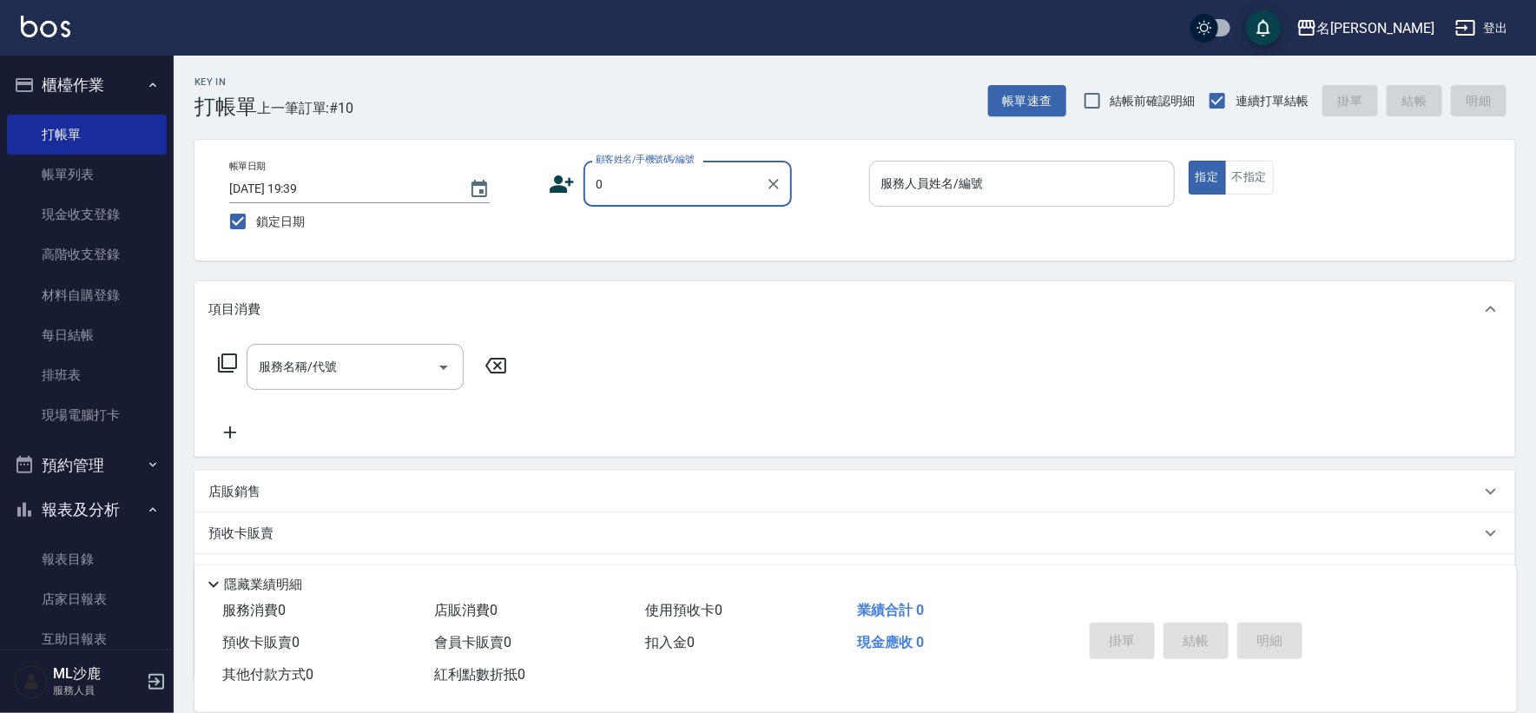
type input "無名字/0/"
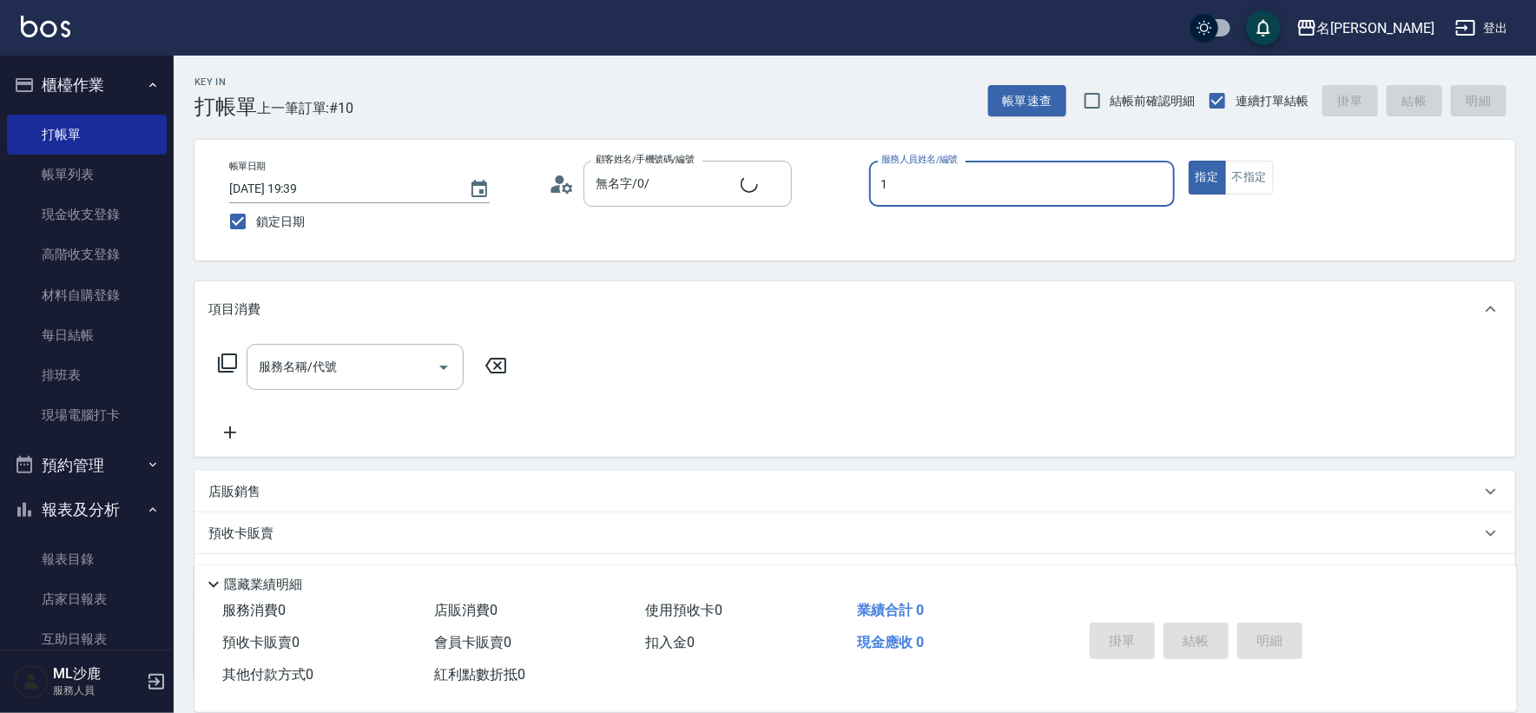
type input "[PERSON_NAME]1"
type button "true"
click at [964, 181] on icon "Clear" at bounding box center [1157, 184] width 10 height 10
type input "[PERSON_NAME]-5"
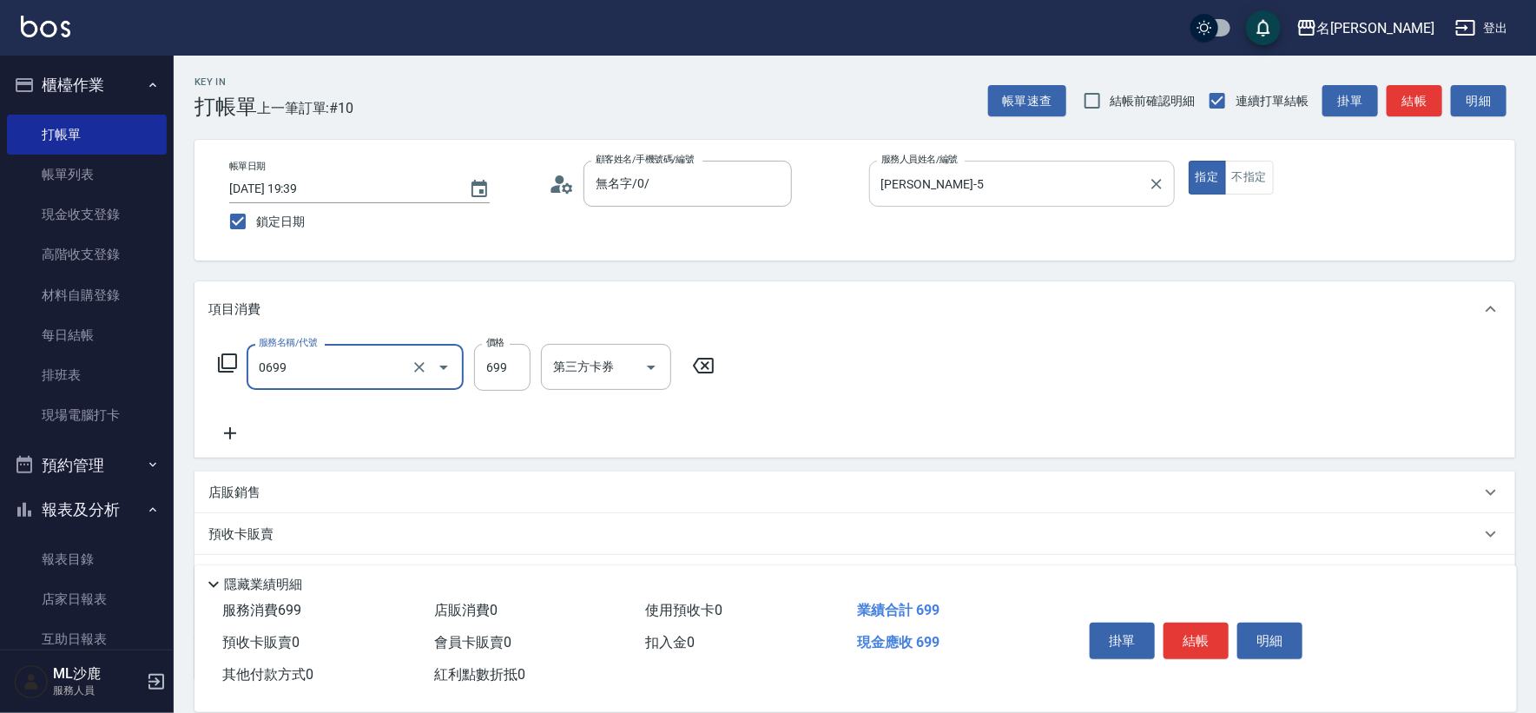
type input "精油SPA(0699)"
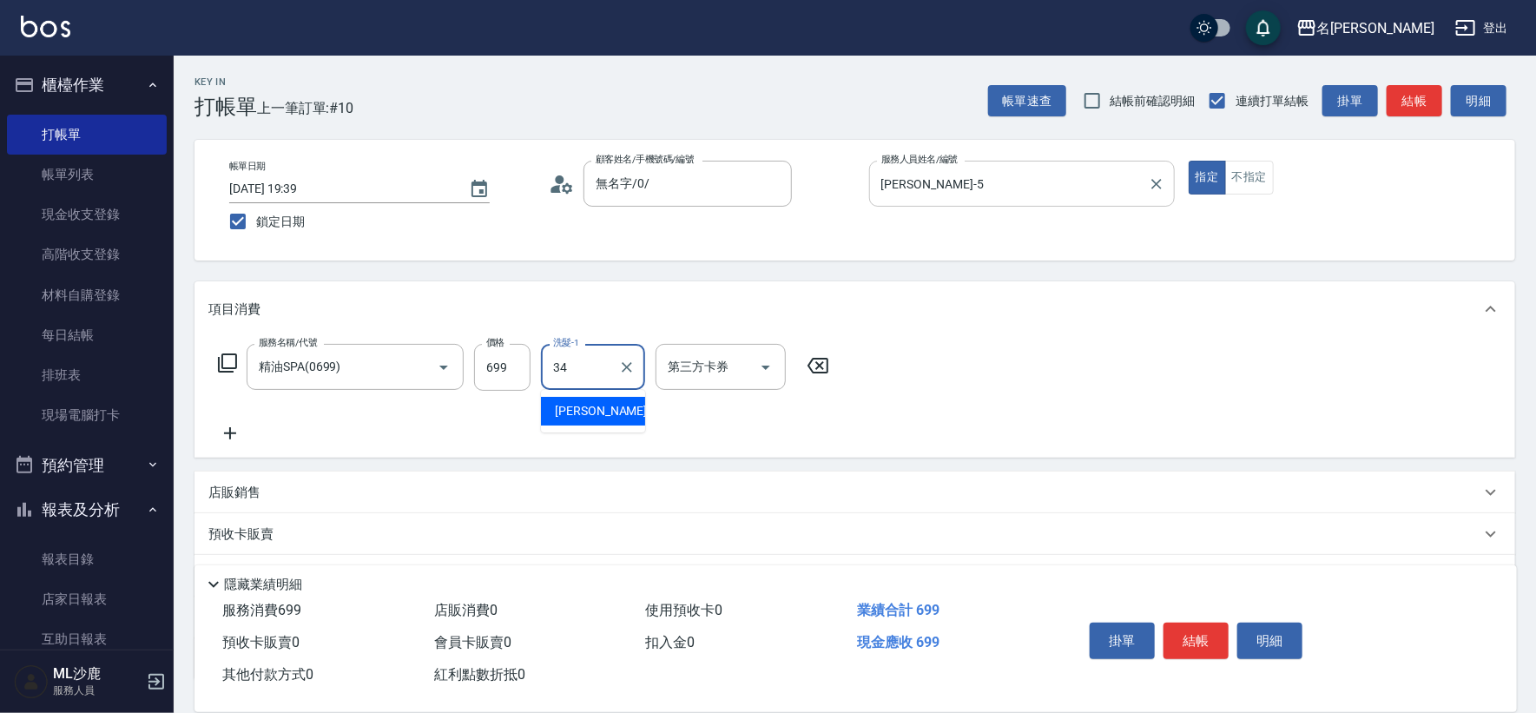
type input "[PERSON_NAME]-34"
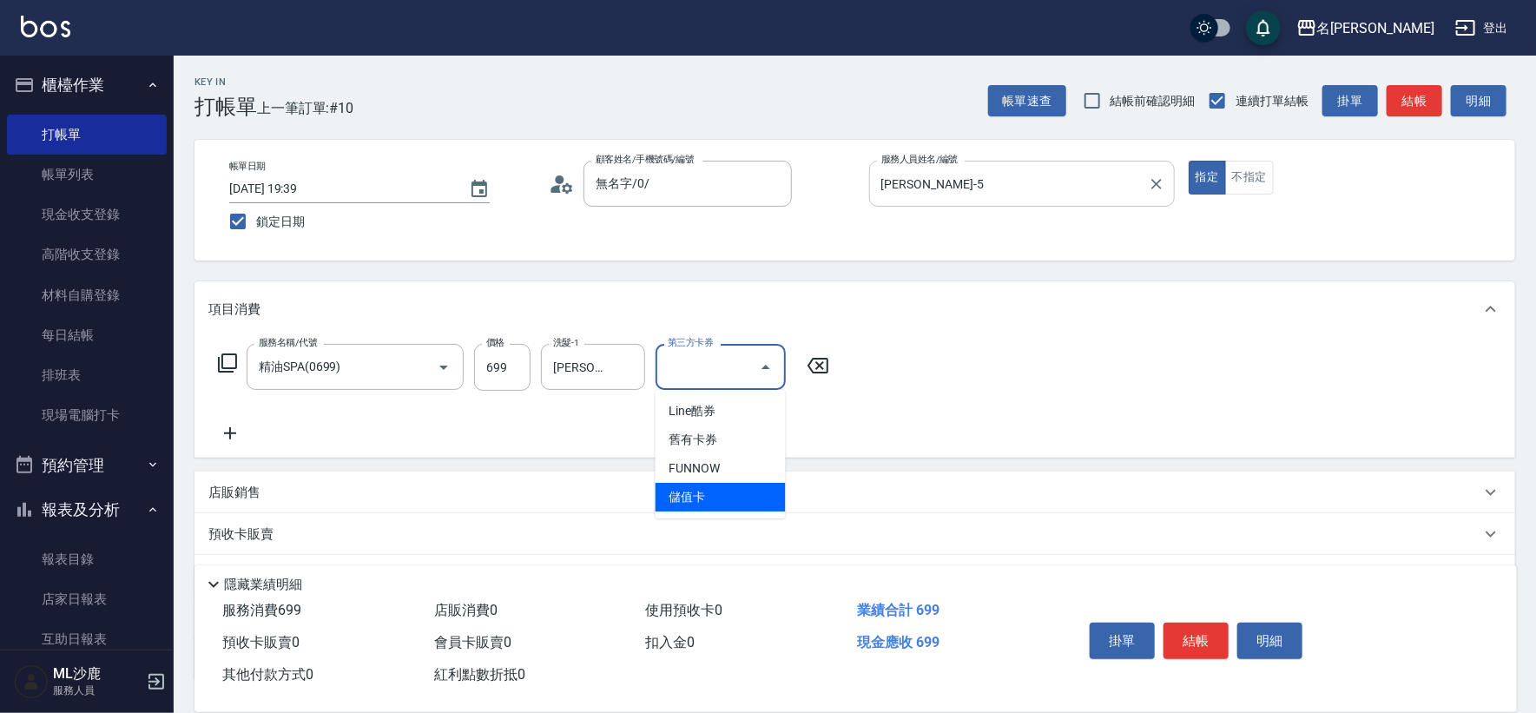
type input "儲值卡"
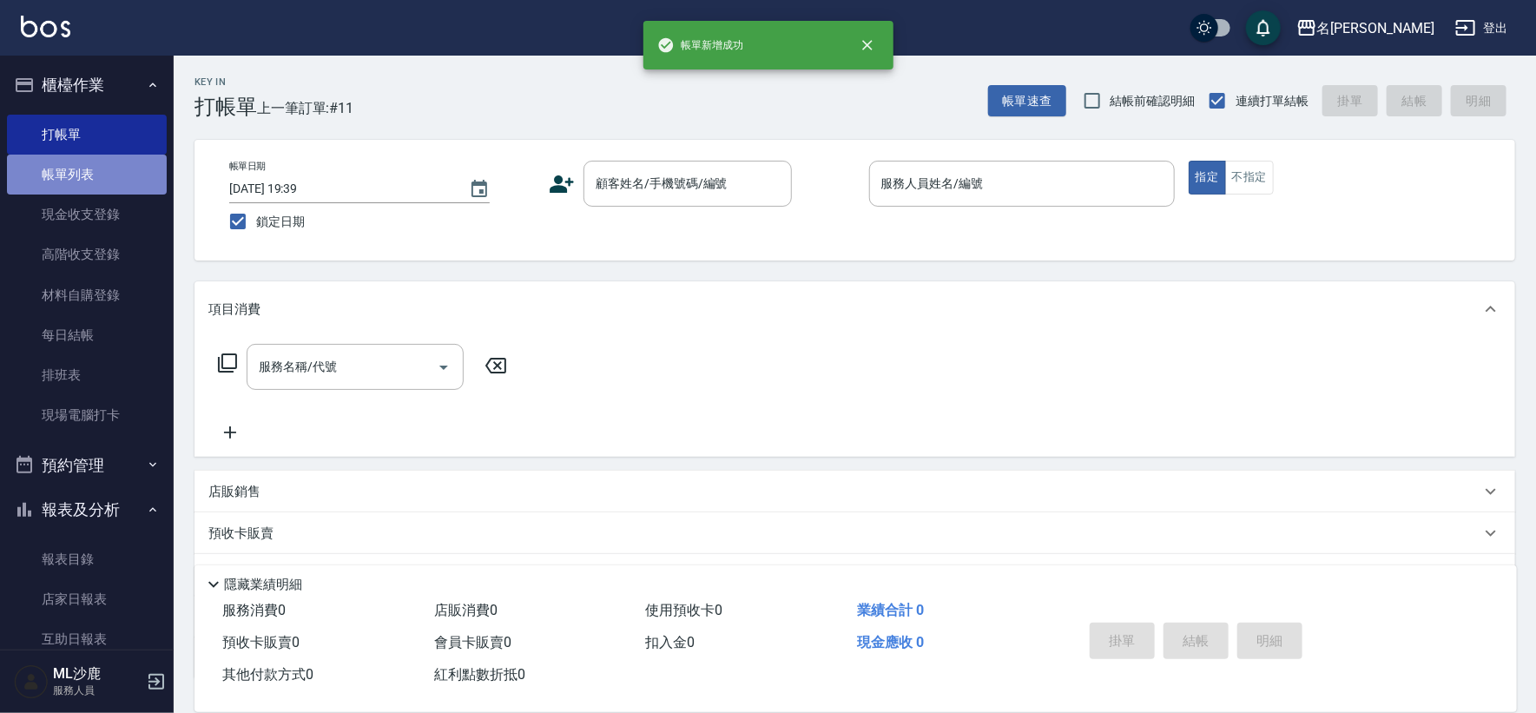
click at [97, 170] on link "帳單列表" at bounding box center [87, 175] width 160 height 40
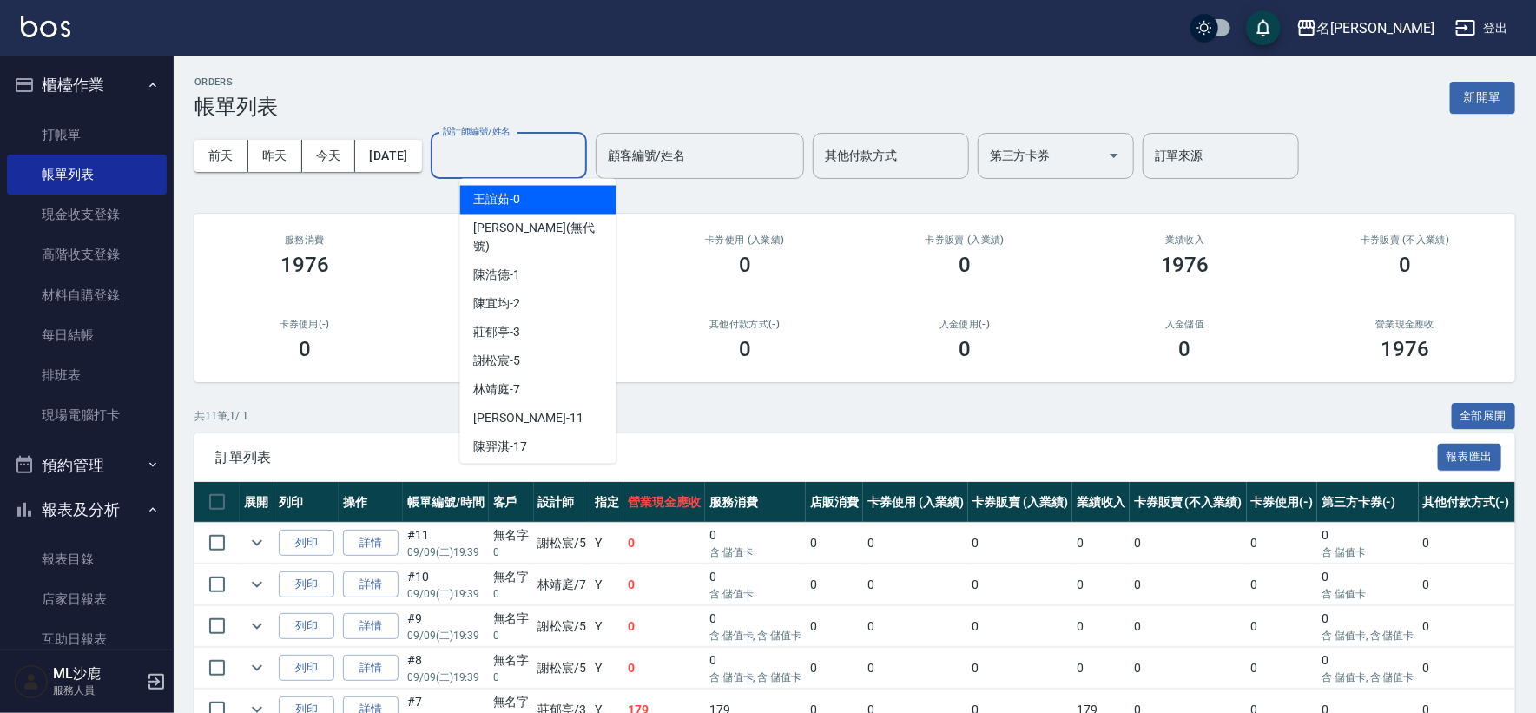
click at [539, 162] on input "設計師編號/姓名" at bounding box center [509, 156] width 141 height 30
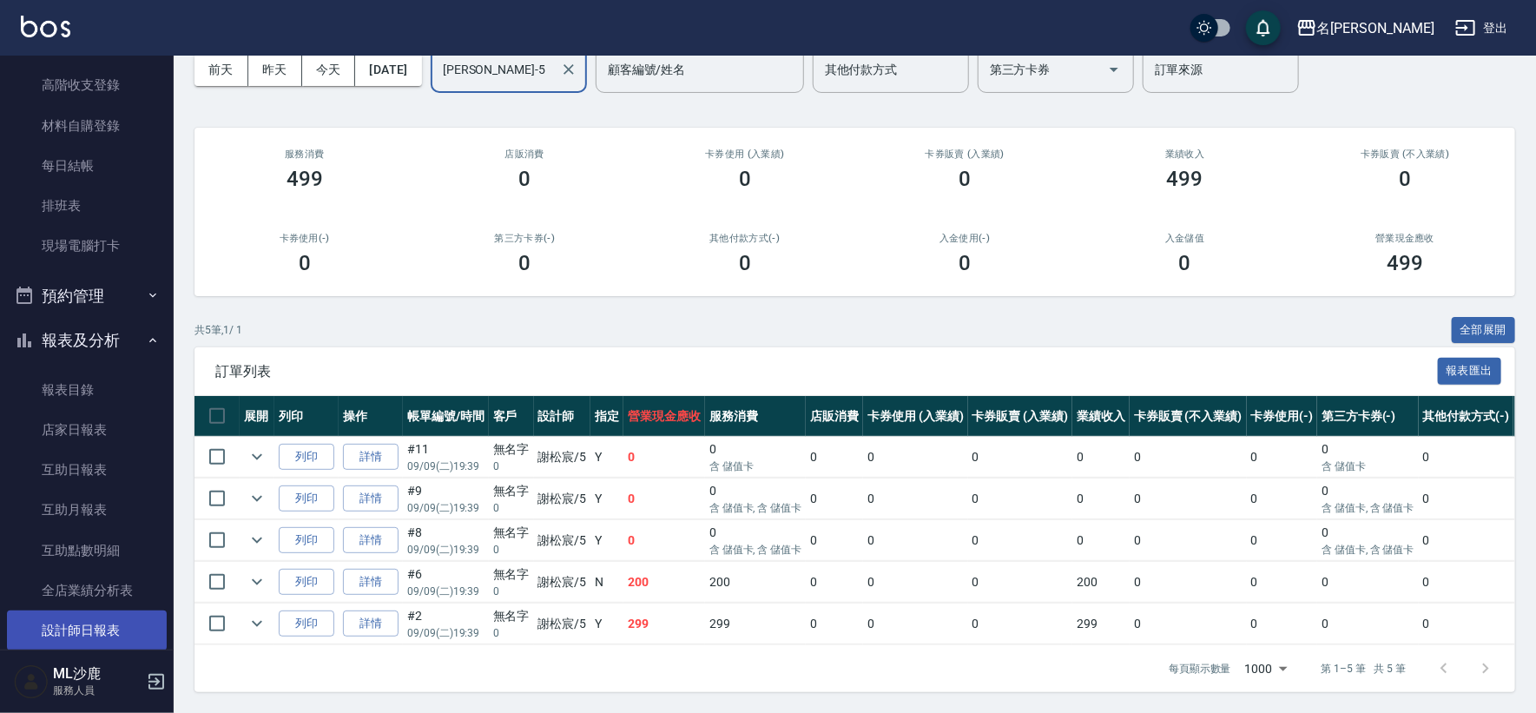
scroll to position [193, 0]
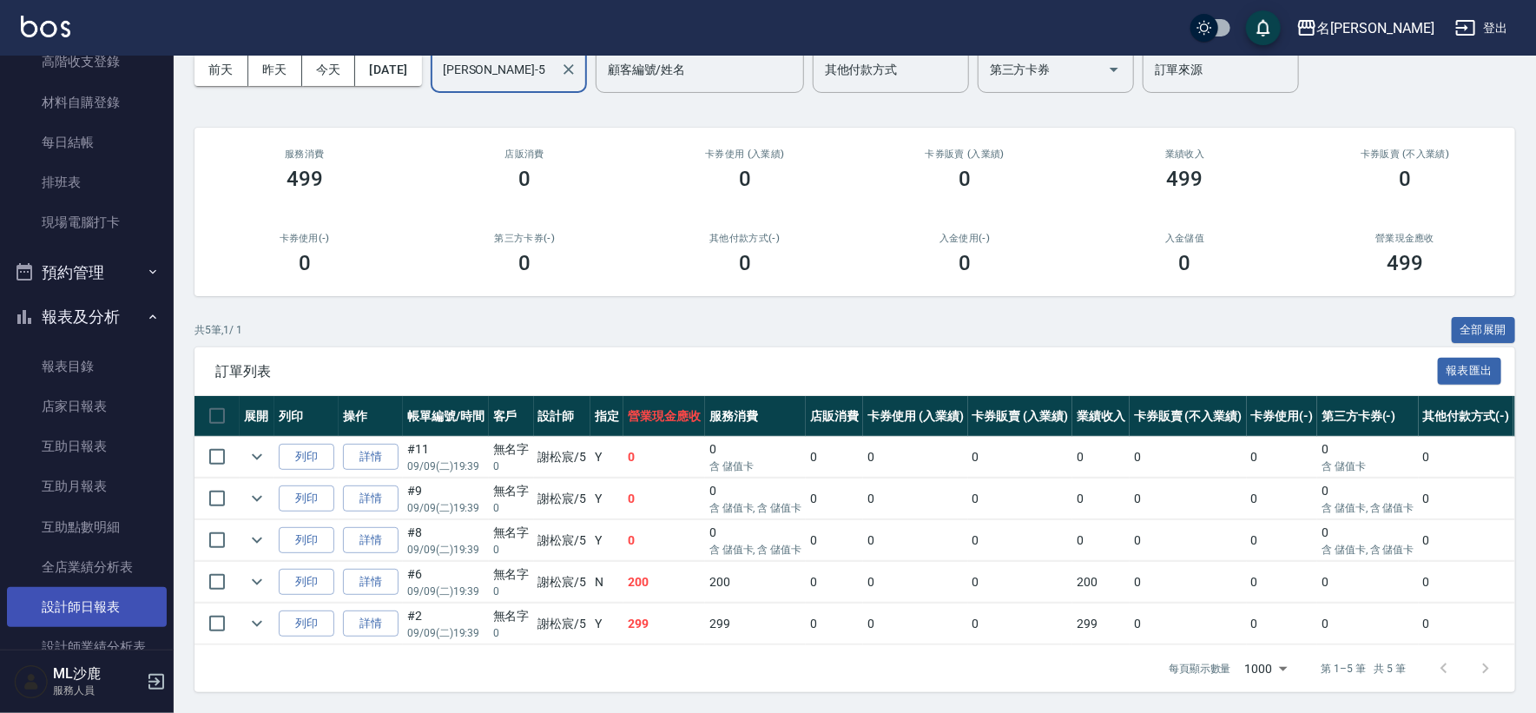
type input "[PERSON_NAME]-5"
click at [105, 602] on link "設計師日報表" at bounding box center [87, 607] width 160 height 40
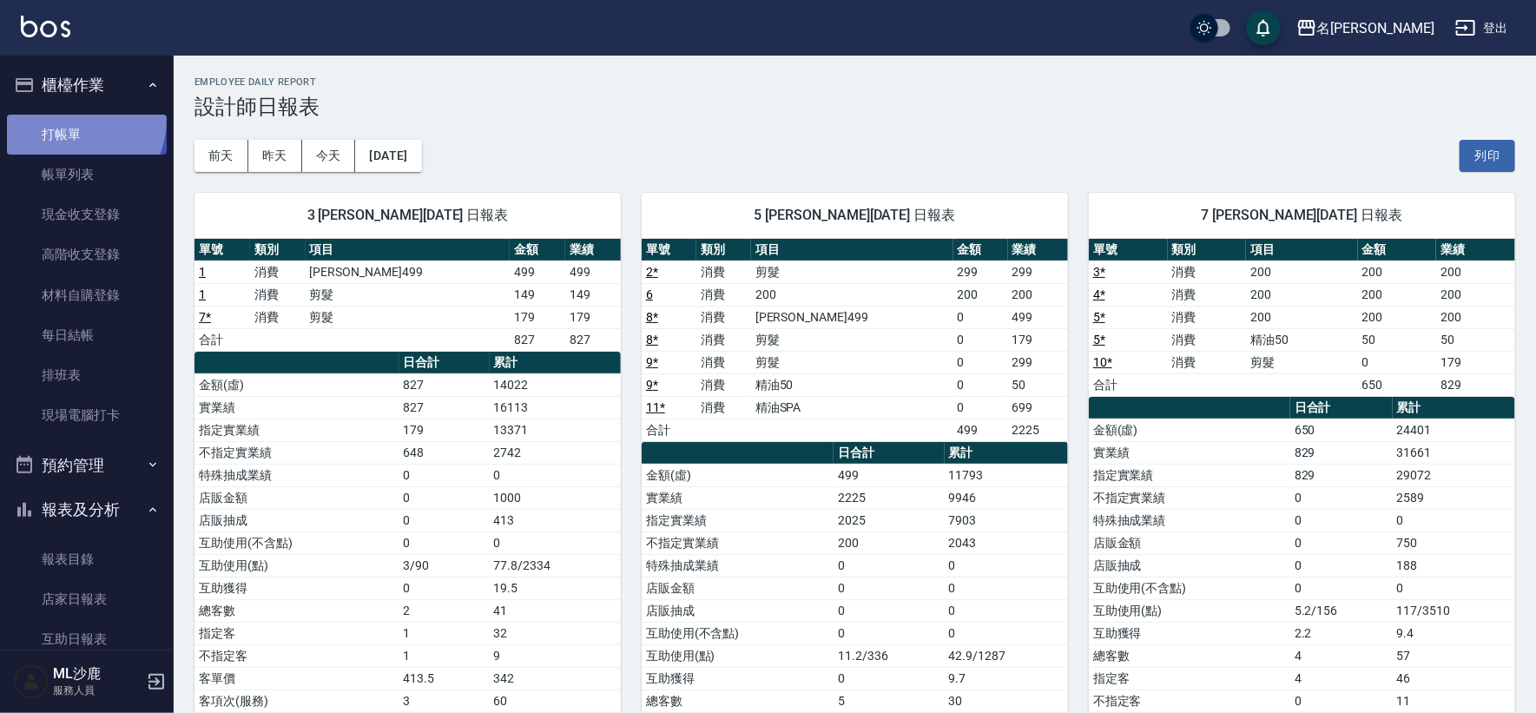
click at [64, 118] on link "打帳單" at bounding box center [87, 135] width 160 height 40
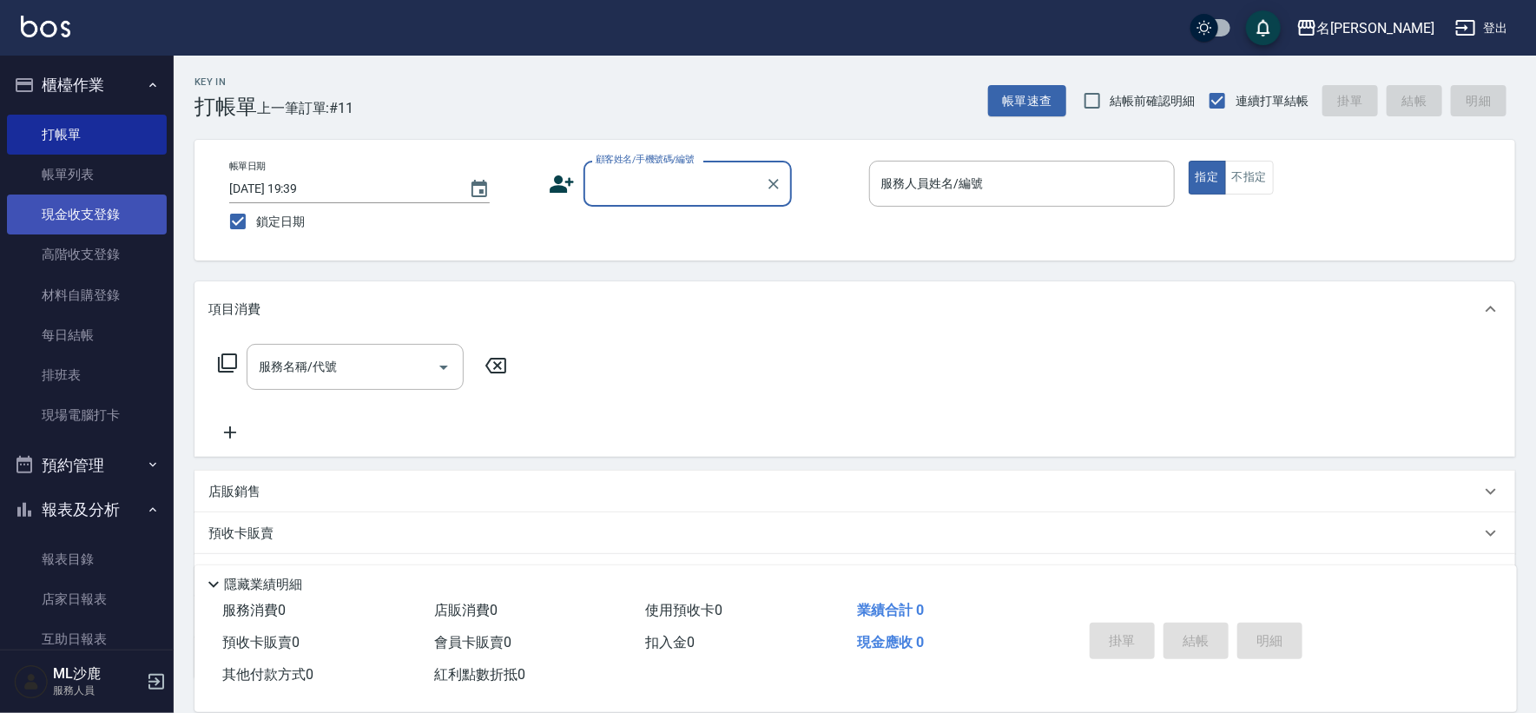
click at [87, 205] on link "現金收支登錄" at bounding box center [87, 215] width 160 height 40
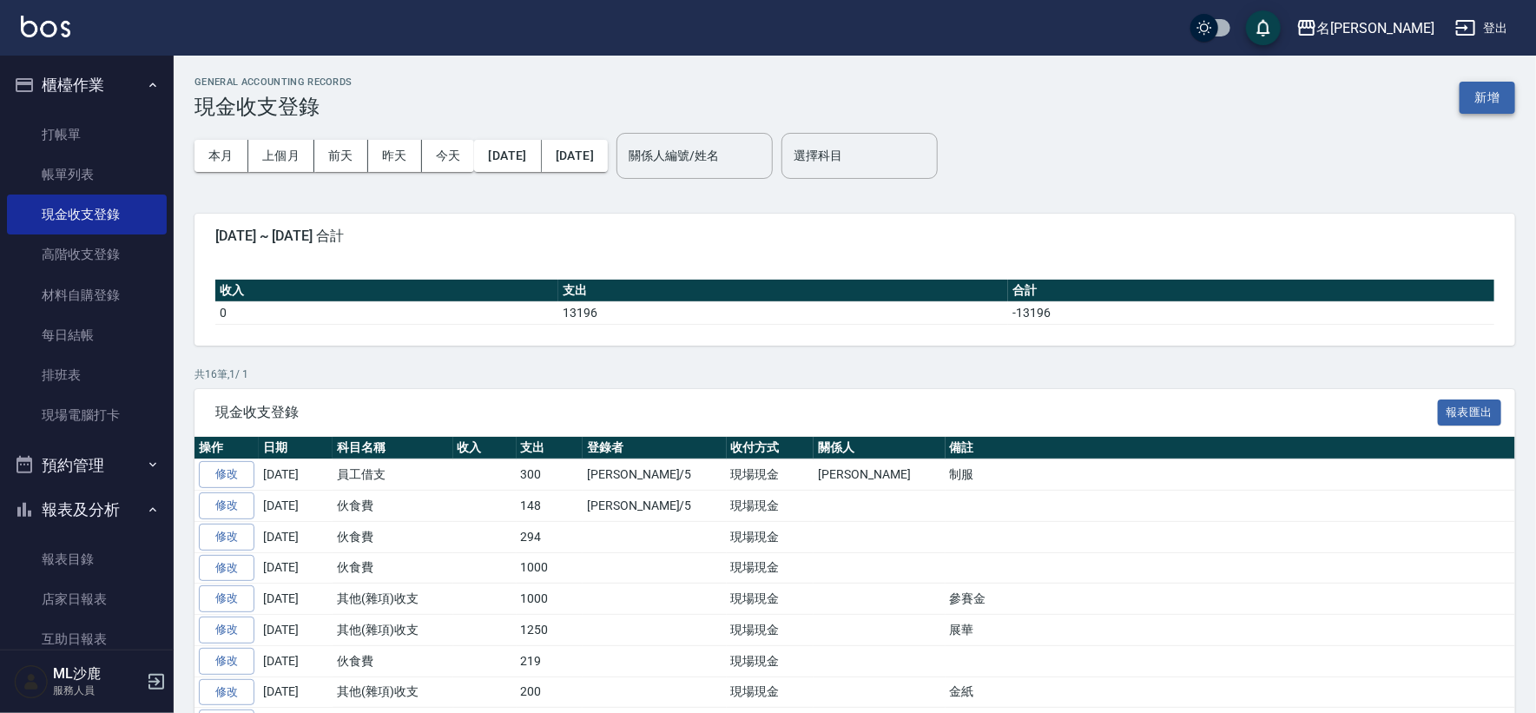
click at [964, 98] on button "新增" at bounding box center [1488, 98] width 56 height 32
drag, startPoint x: 1484, startPoint y: 98, endPoint x: 1433, endPoint y: 84, distance: 53.1
click at [964, 98] on div "GENERAL ACCOUNTING RECORDS 現金收支登錄 新增 本月 上個月 [DATE] [DATE] [DATE] [DATE] [DATE] …" at bounding box center [768, 512] width 1536 height 1024
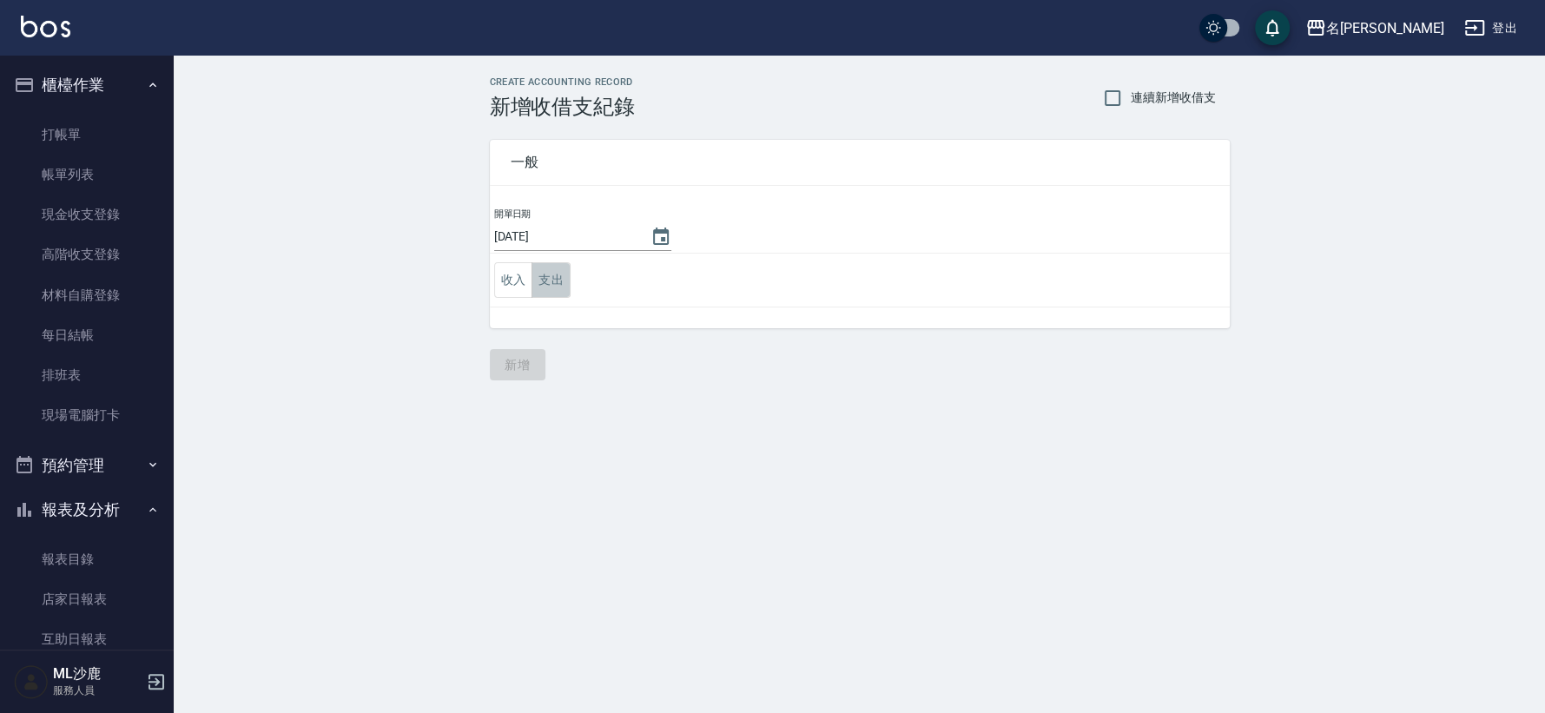
click at [564, 283] on button "支出" at bounding box center [550, 280] width 39 height 36
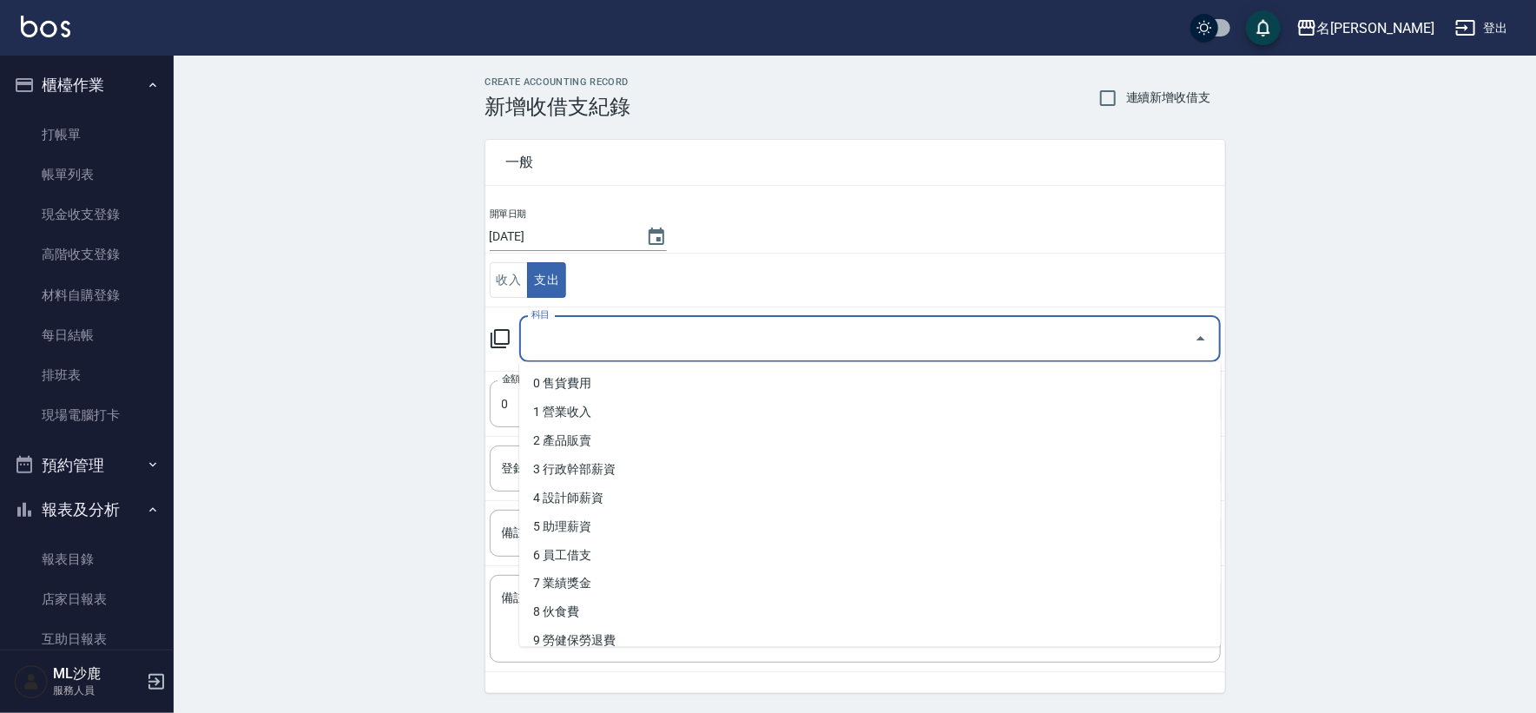
click at [589, 344] on input "科目" at bounding box center [857, 339] width 660 height 30
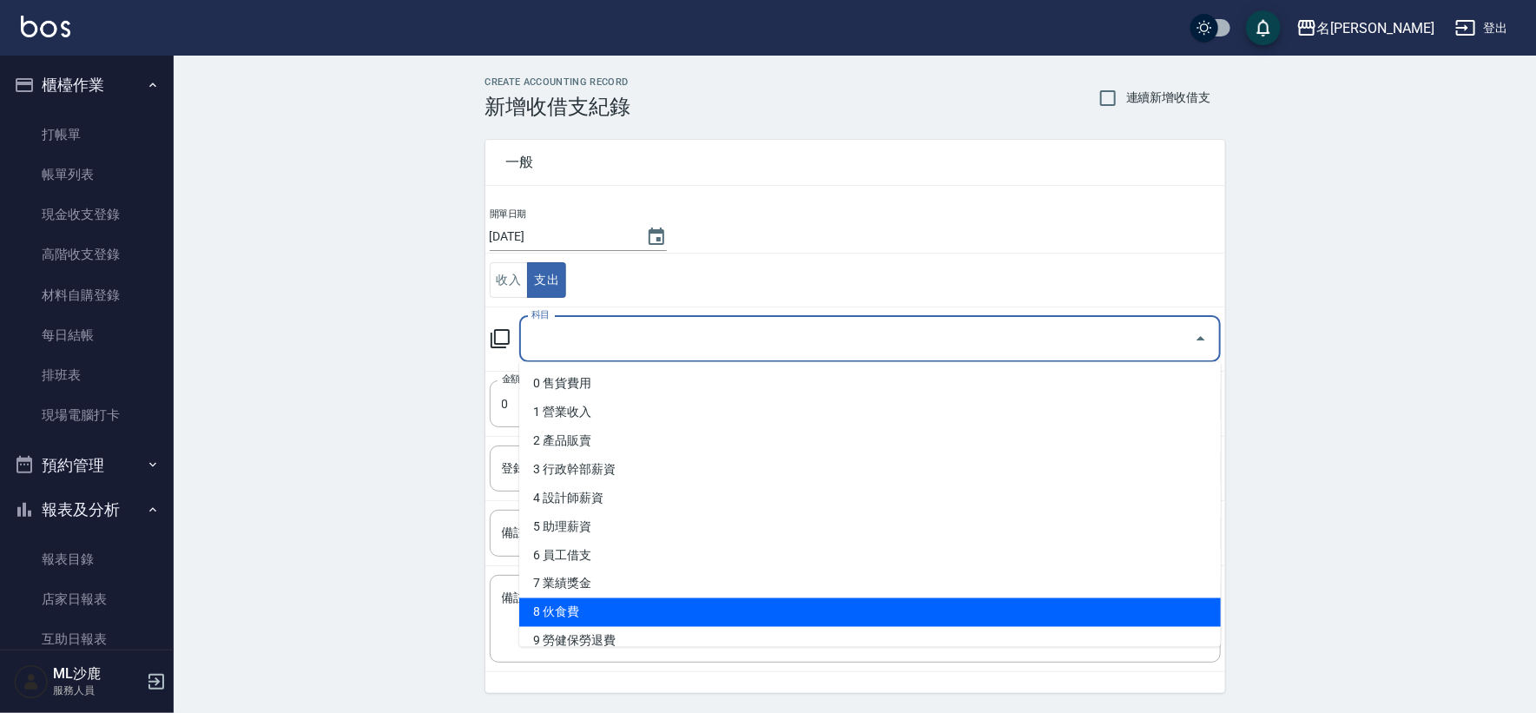
click at [573, 620] on li "8 伙食費" at bounding box center [870, 612] width 702 height 29
type input "8 伙食費"
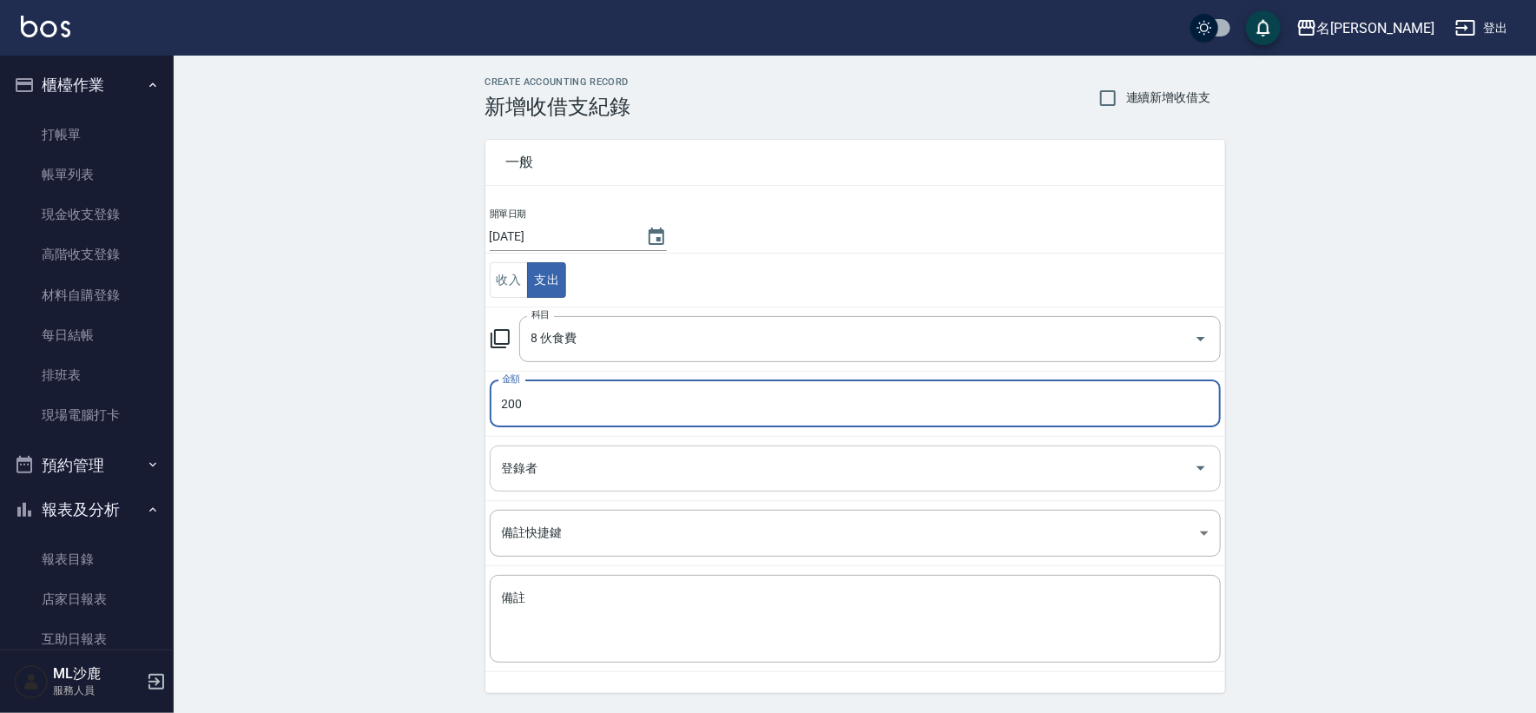
type input "200"
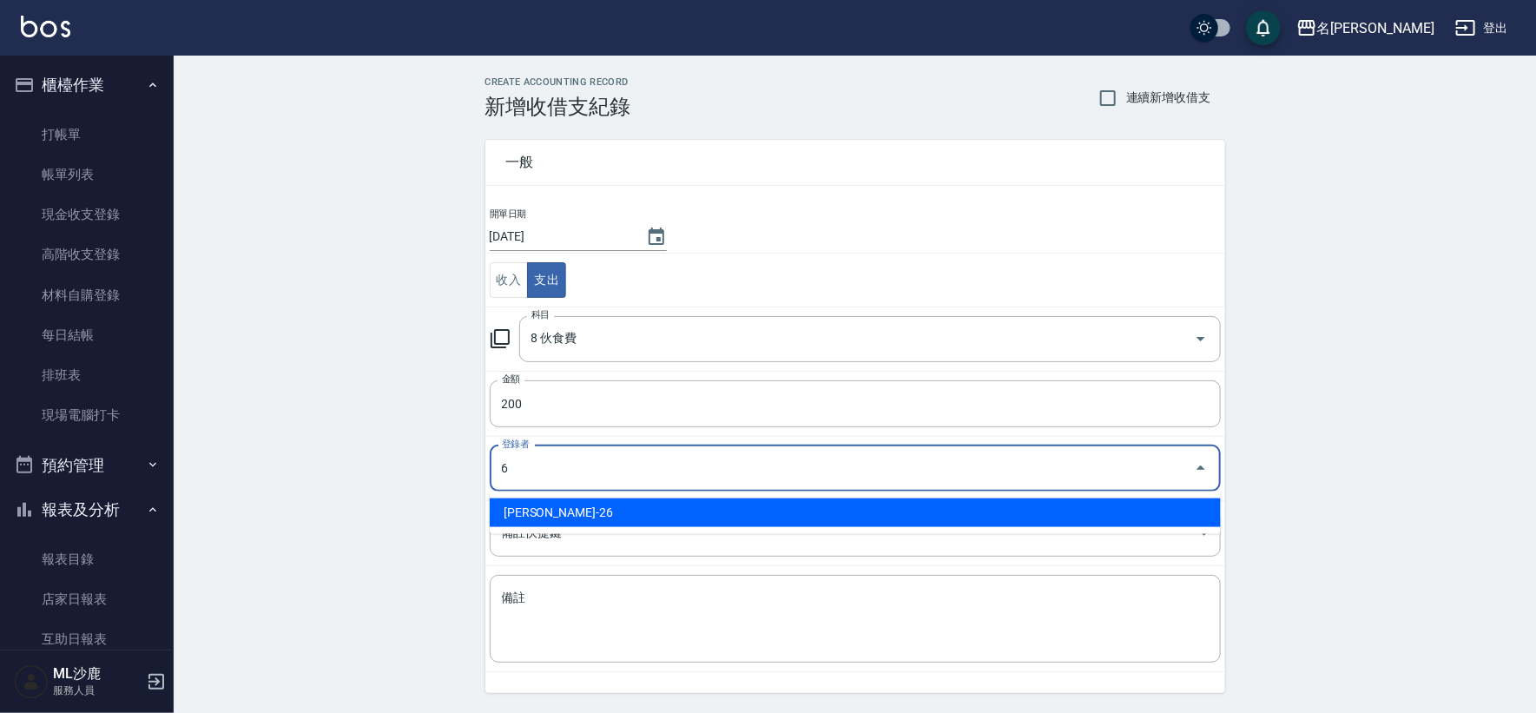
type input "[PERSON_NAME]-26"
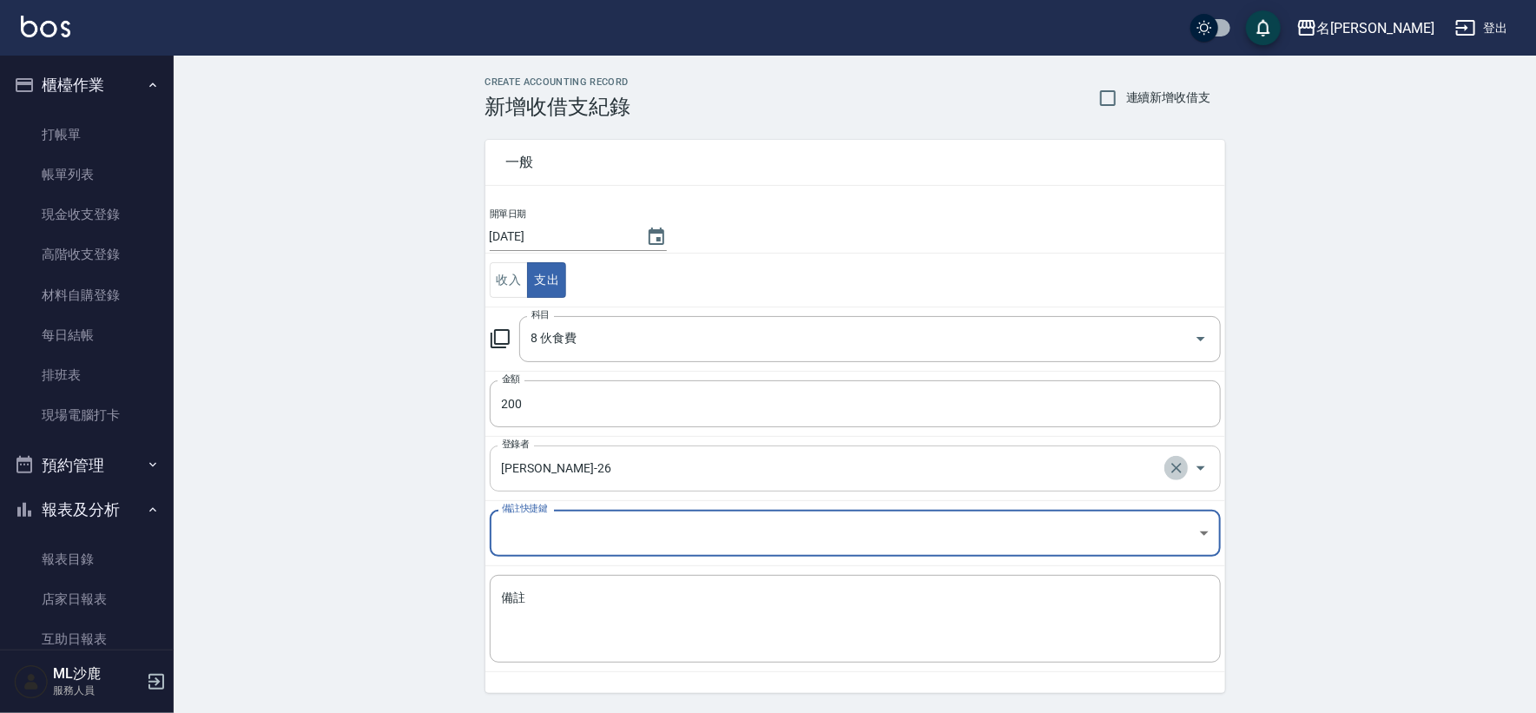
click at [964, 467] on icon "Clear" at bounding box center [1176, 467] width 17 height 17
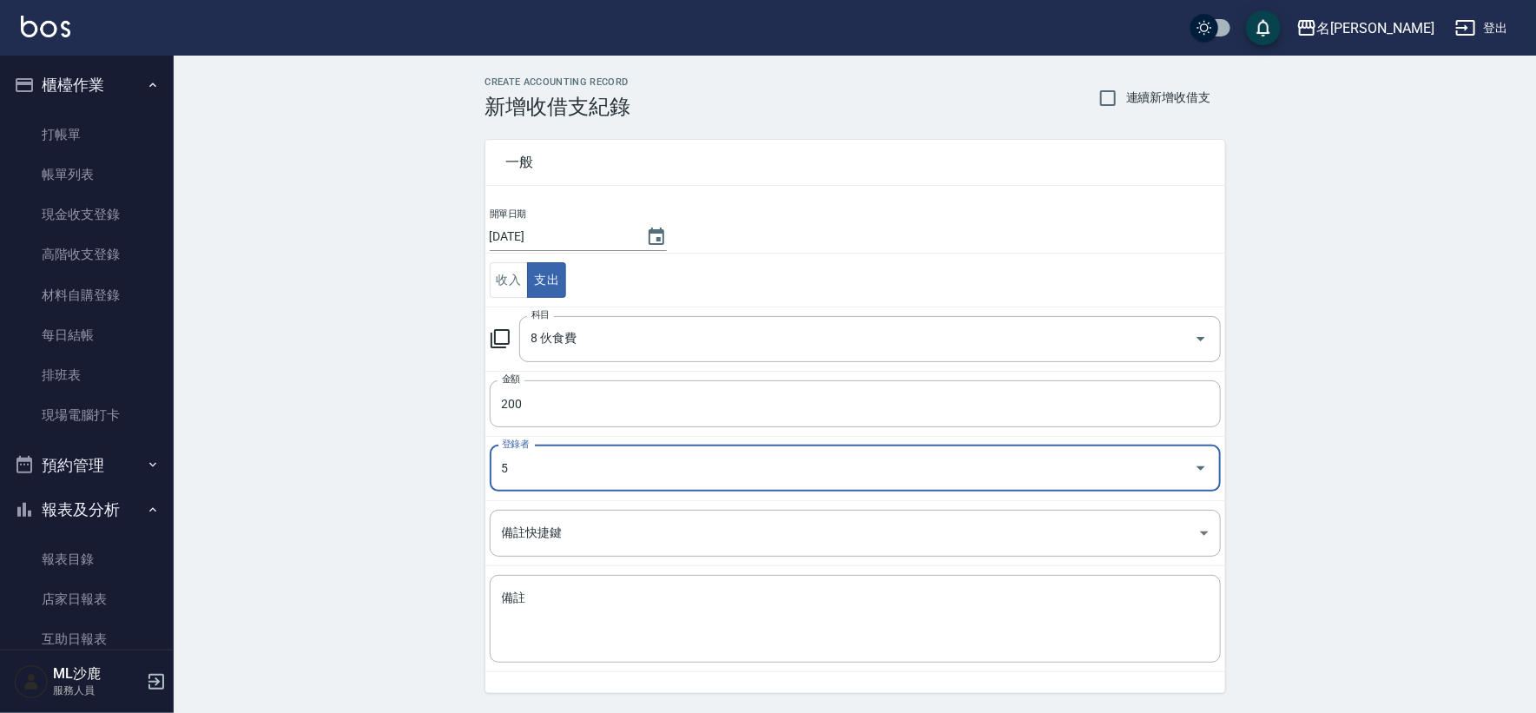
type input "[PERSON_NAME]-5"
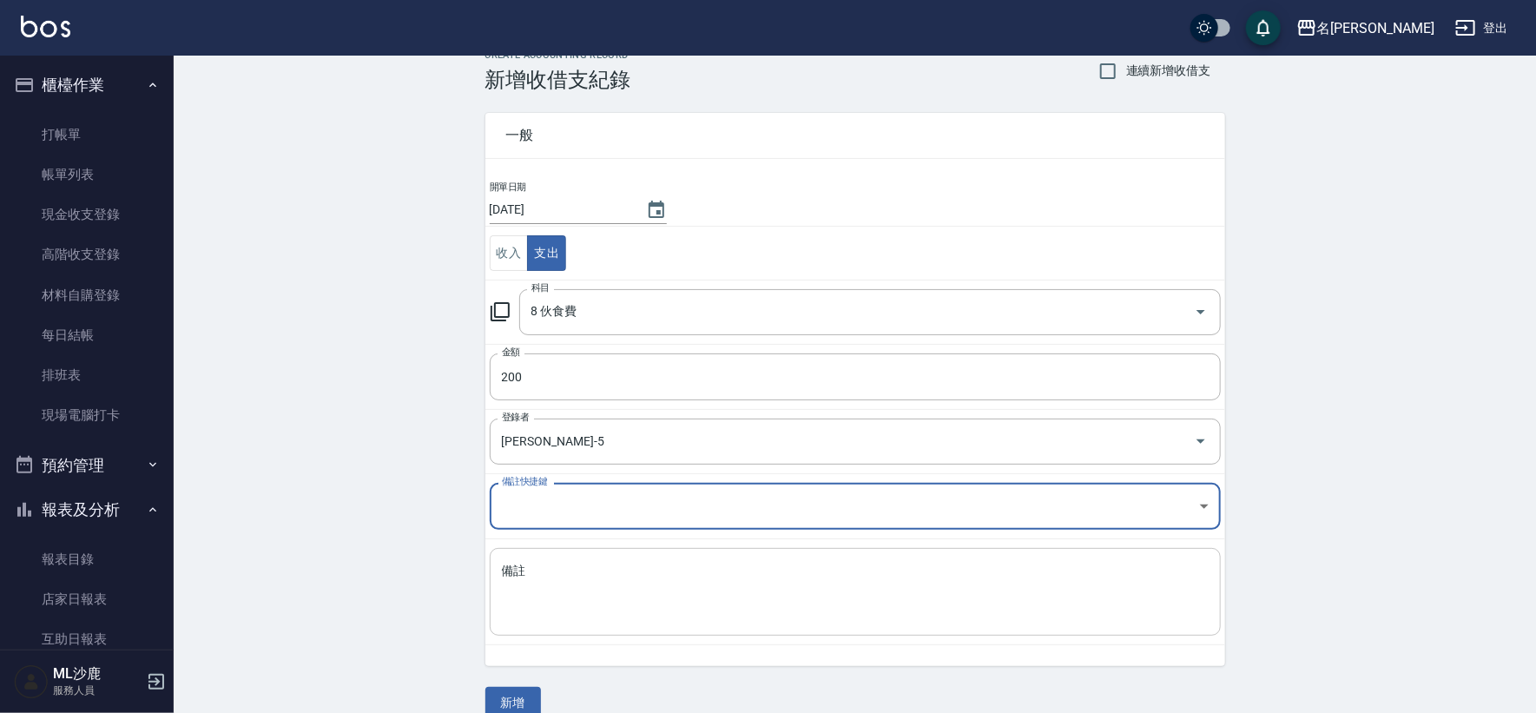
scroll to position [52, 0]
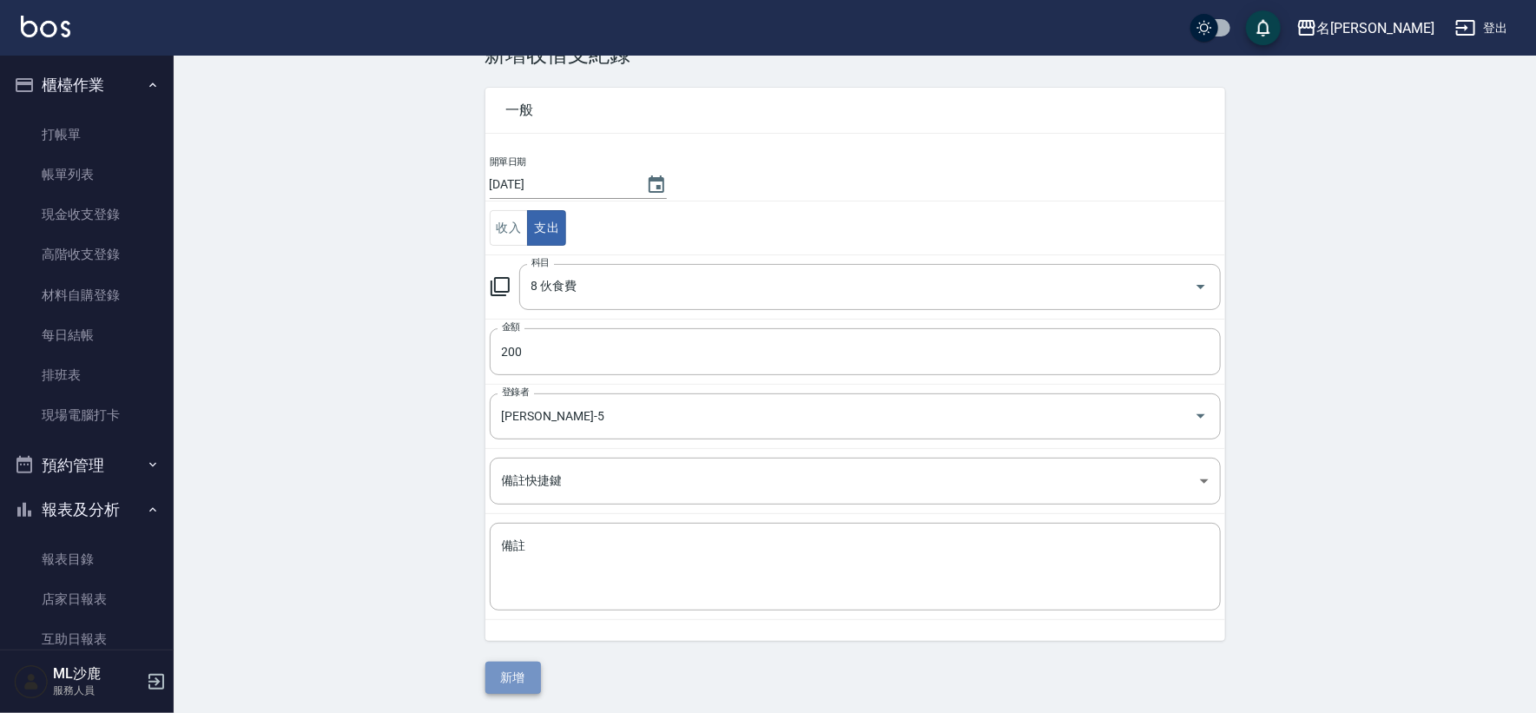
click at [521, 648] on button "新增" at bounding box center [513, 678] width 56 height 32
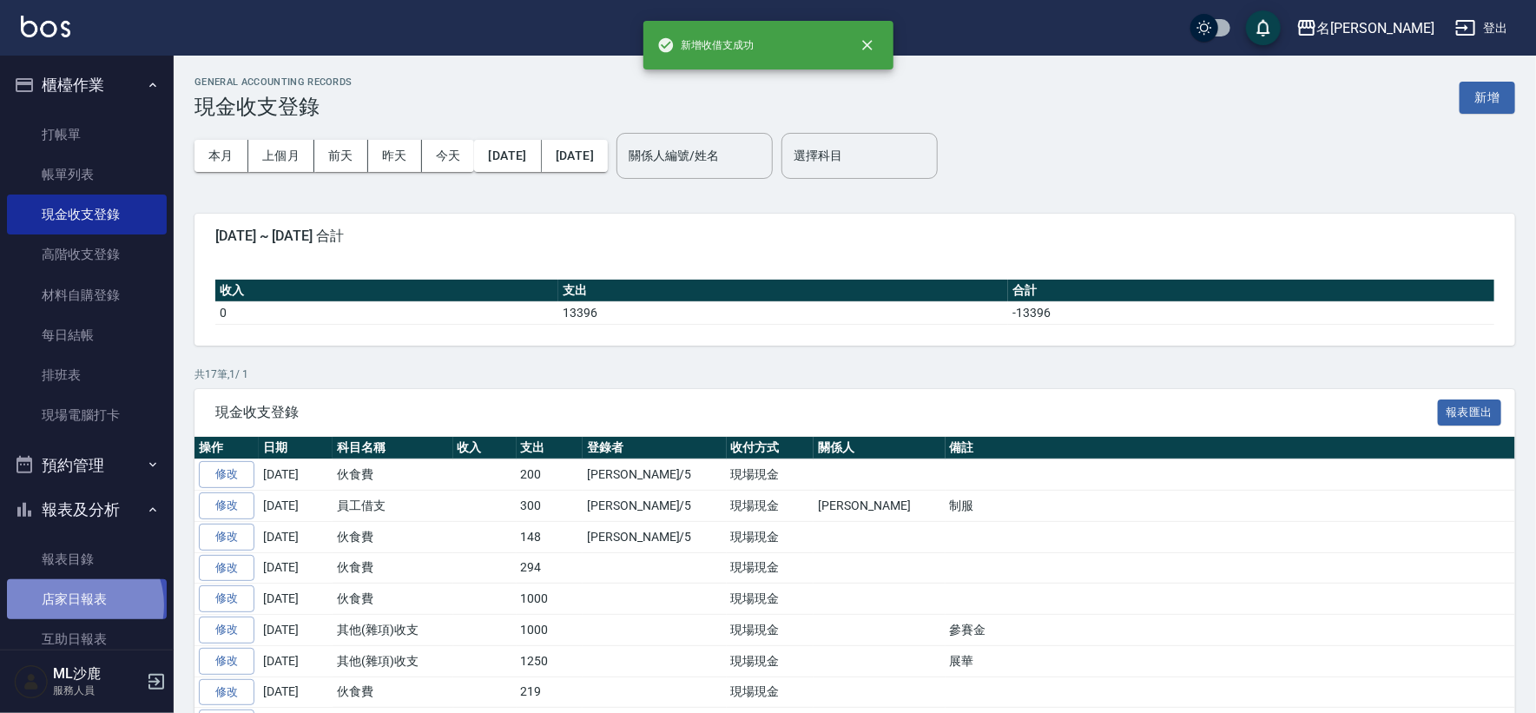
click at [78, 605] on link "店家日報表" at bounding box center [87, 599] width 160 height 40
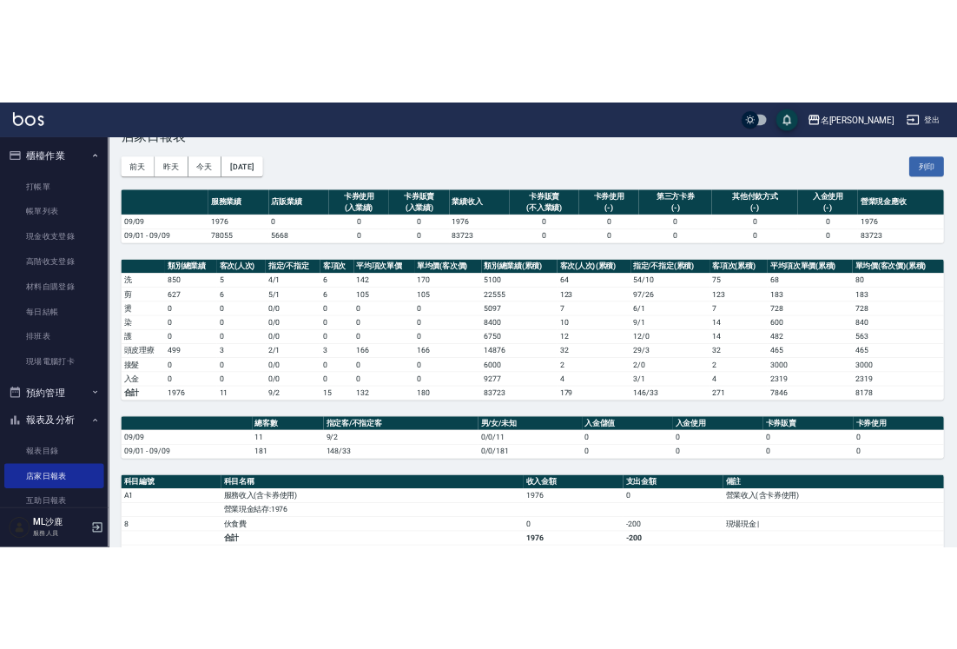
scroll to position [96, 0]
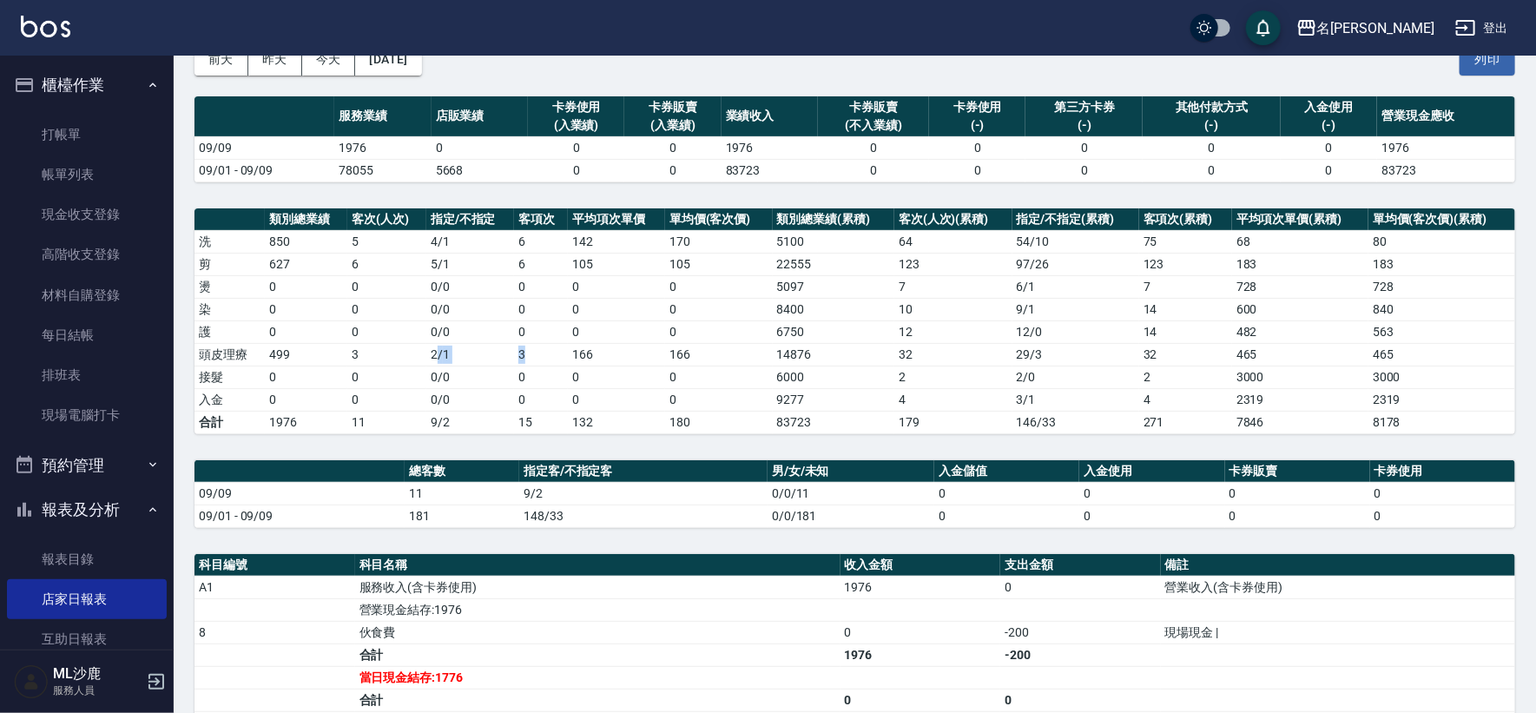
drag, startPoint x: 435, startPoint y: 346, endPoint x: 541, endPoint y: 350, distance: 106.0
click at [541, 350] on tr "頭皮理療 499 3 2 / 1 3 166 166 14876 32 29 / 3 32 465 465" at bounding box center [855, 354] width 1321 height 23
click at [669, 384] on td "0" at bounding box center [719, 377] width 108 height 23
drag, startPoint x: 568, startPoint y: 354, endPoint x: 618, endPoint y: 355, distance: 50.4
click at [618, 355] on td "166" at bounding box center [616, 354] width 97 height 23
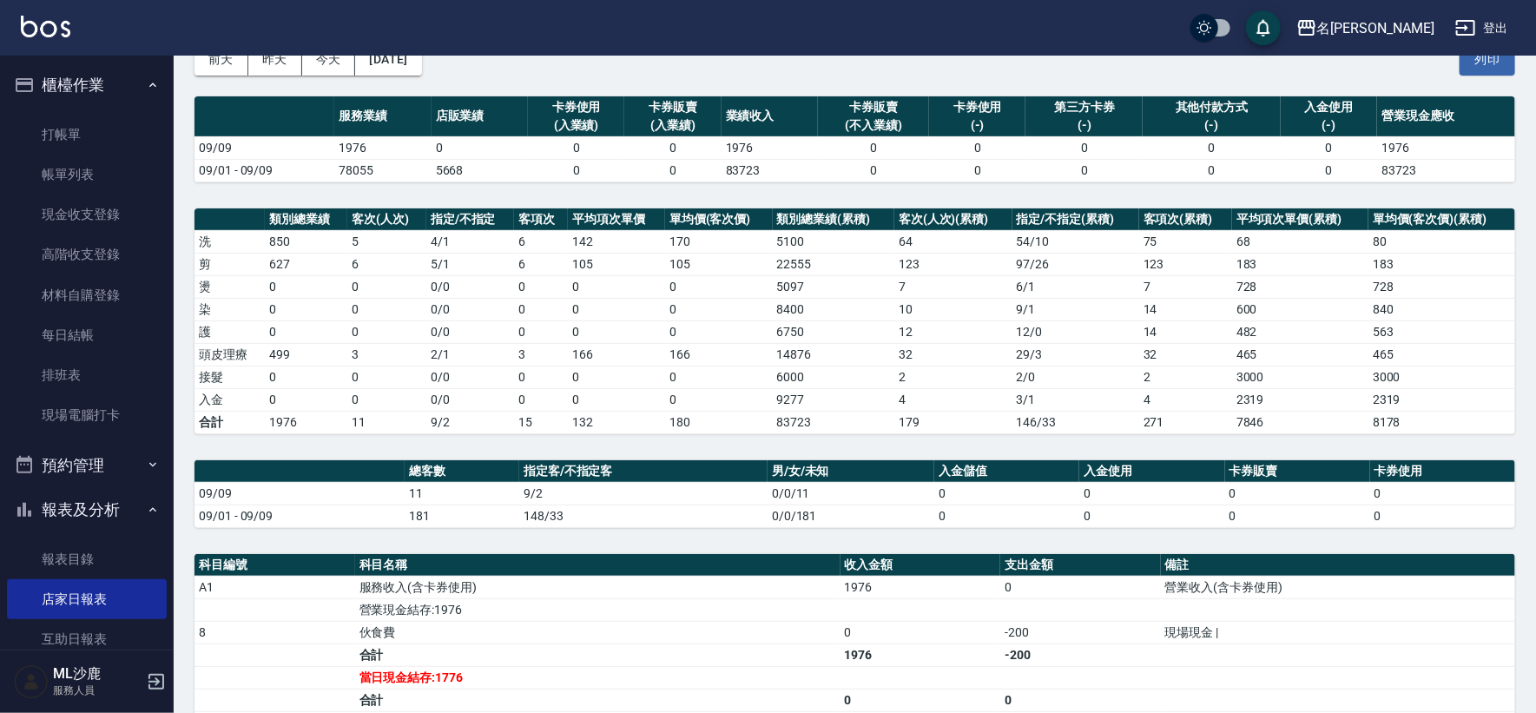
click at [667, 356] on td "166" at bounding box center [719, 354] width 108 height 23
drag, startPoint x: 674, startPoint y: 353, endPoint x: 690, endPoint y: 354, distance: 16.6
click at [690, 354] on td "166" at bounding box center [719, 354] width 108 height 23
click at [695, 354] on td "166" at bounding box center [719, 354] width 108 height 23
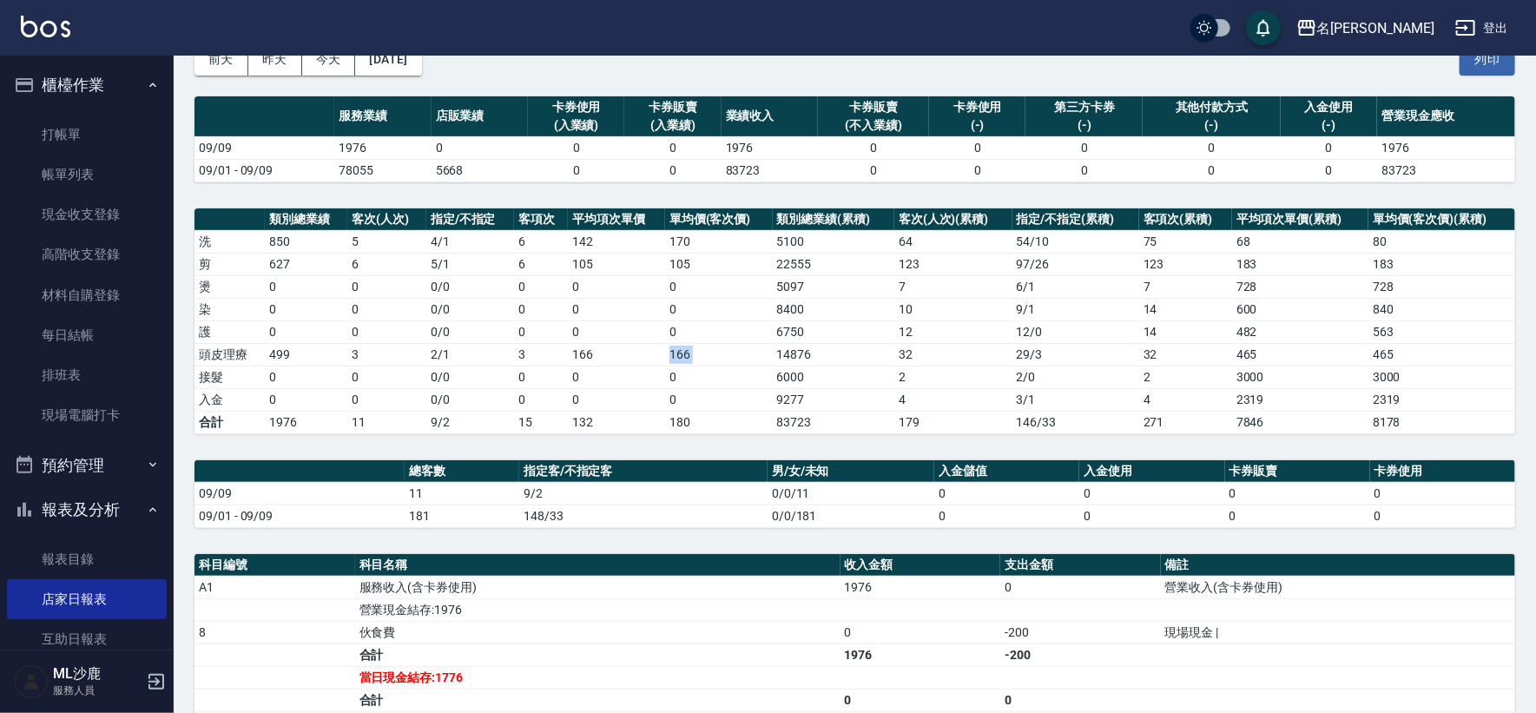
click at [695, 354] on td "166" at bounding box center [719, 354] width 108 height 23
click at [713, 354] on td "166" at bounding box center [719, 354] width 108 height 23
drag, startPoint x: 676, startPoint y: 332, endPoint x: 610, endPoint y: 330, distance: 65.2
click at [610, 330] on tr "護 0 0 0 / 0 0 0 0 6750 12 12 / 0 14 482 563" at bounding box center [855, 331] width 1321 height 23
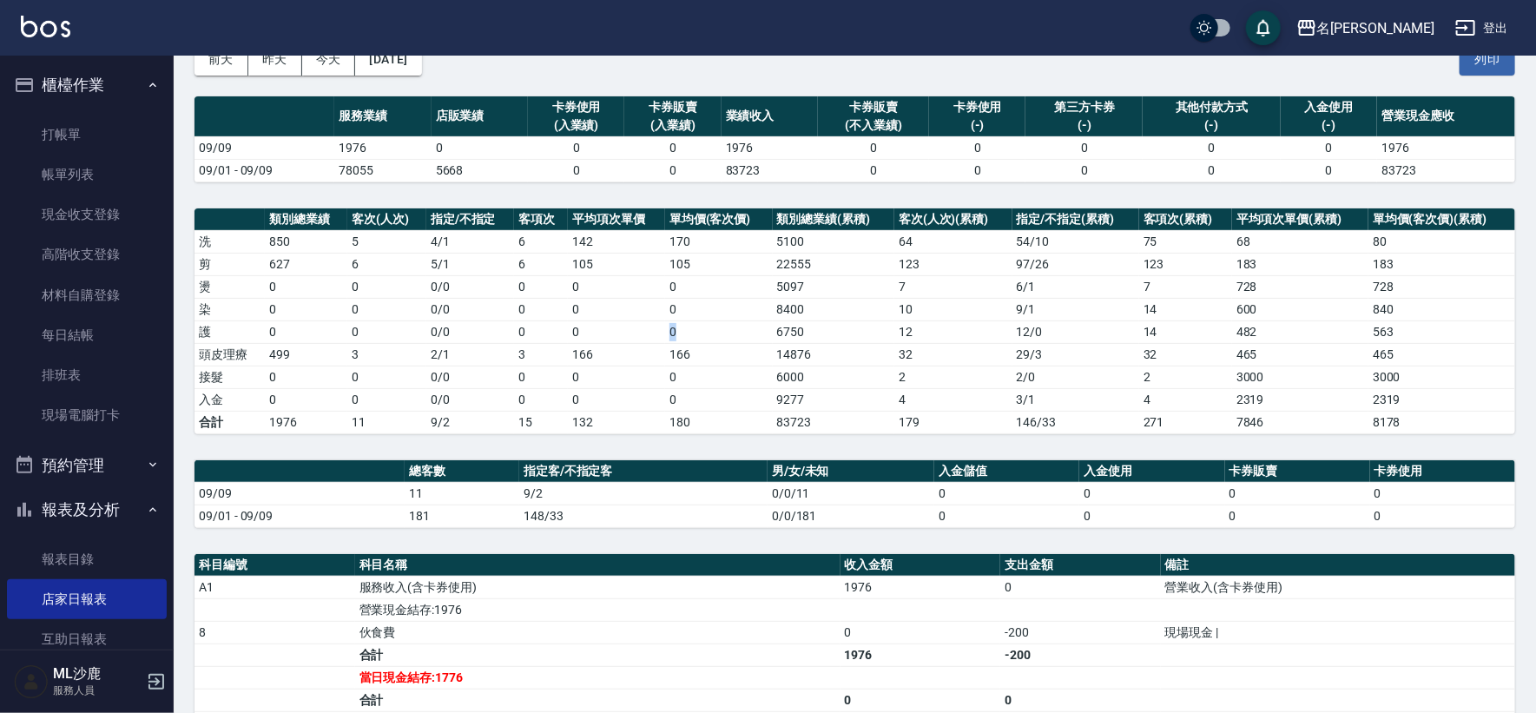
click at [465, 329] on td "0 / 0" at bounding box center [470, 331] width 88 height 23
drag, startPoint x: 267, startPoint y: 352, endPoint x: 331, endPoint y: 353, distance: 64.3
click at [331, 353] on td "499" at bounding box center [306, 354] width 82 height 23
drag, startPoint x: 354, startPoint y: 356, endPoint x: 374, endPoint y: 354, distance: 20.0
click at [374, 354] on td "3" at bounding box center [386, 354] width 78 height 23
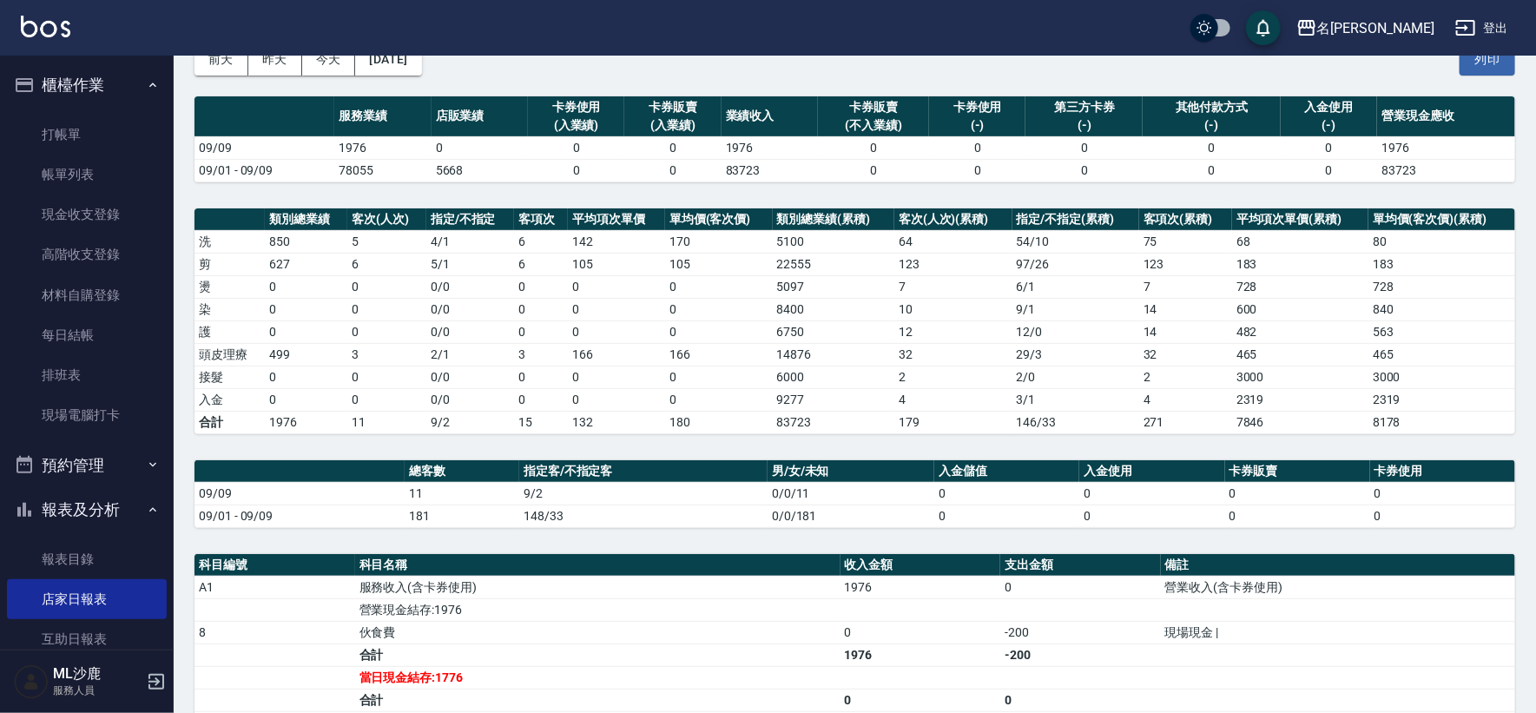
click at [432, 355] on td "2 / 1" at bounding box center [470, 354] width 88 height 23
drag, startPoint x: 434, startPoint y: 355, endPoint x: 452, endPoint y: 353, distance: 17.5
click at [452, 353] on td "2 / 1" at bounding box center [470, 354] width 88 height 23
